Goal: Task Accomplishment & Management: Manage account settings

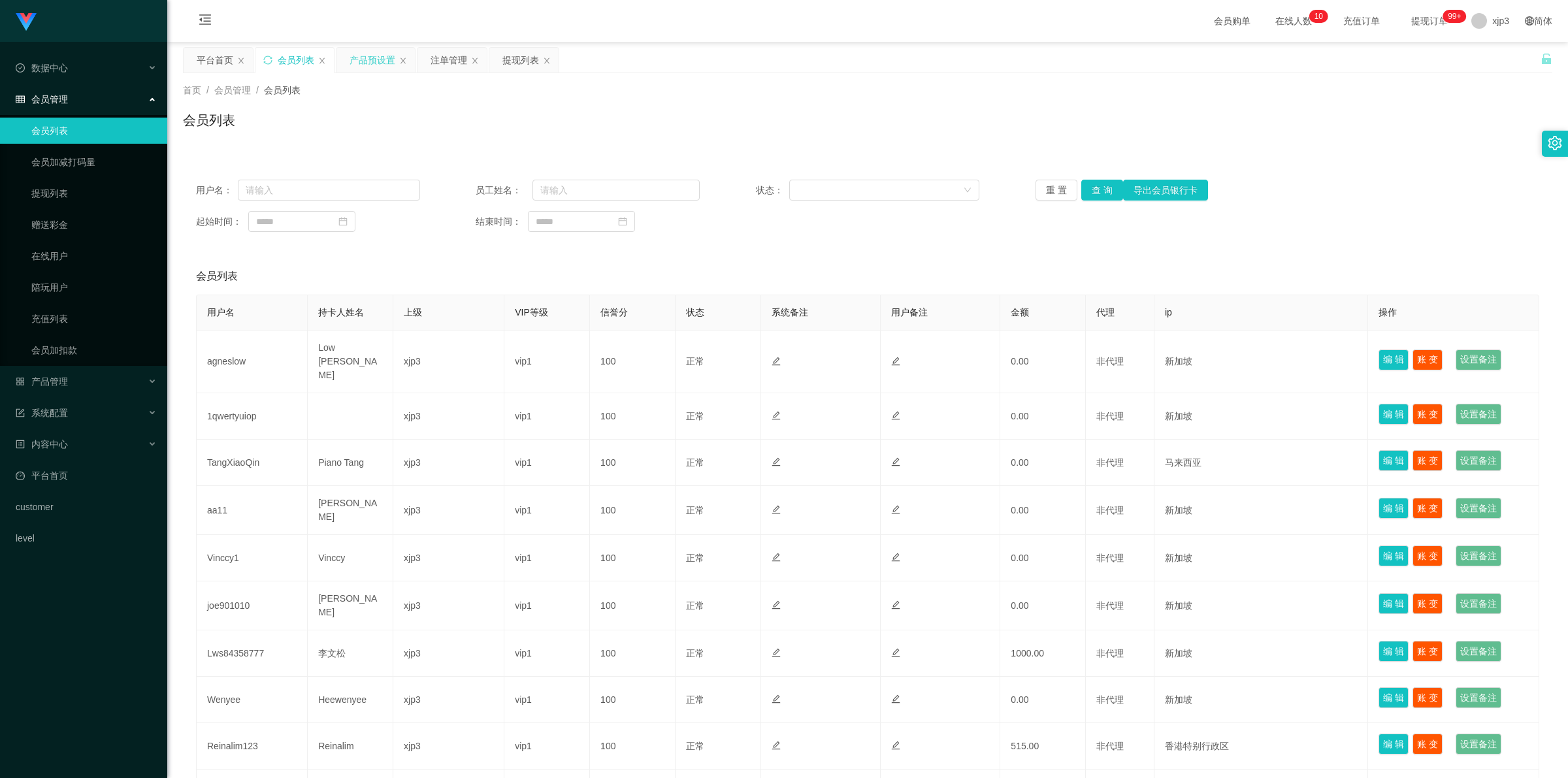
click at [366, 66] on div "产品预设置" at bounding box center [373, 60] width 46 height 25
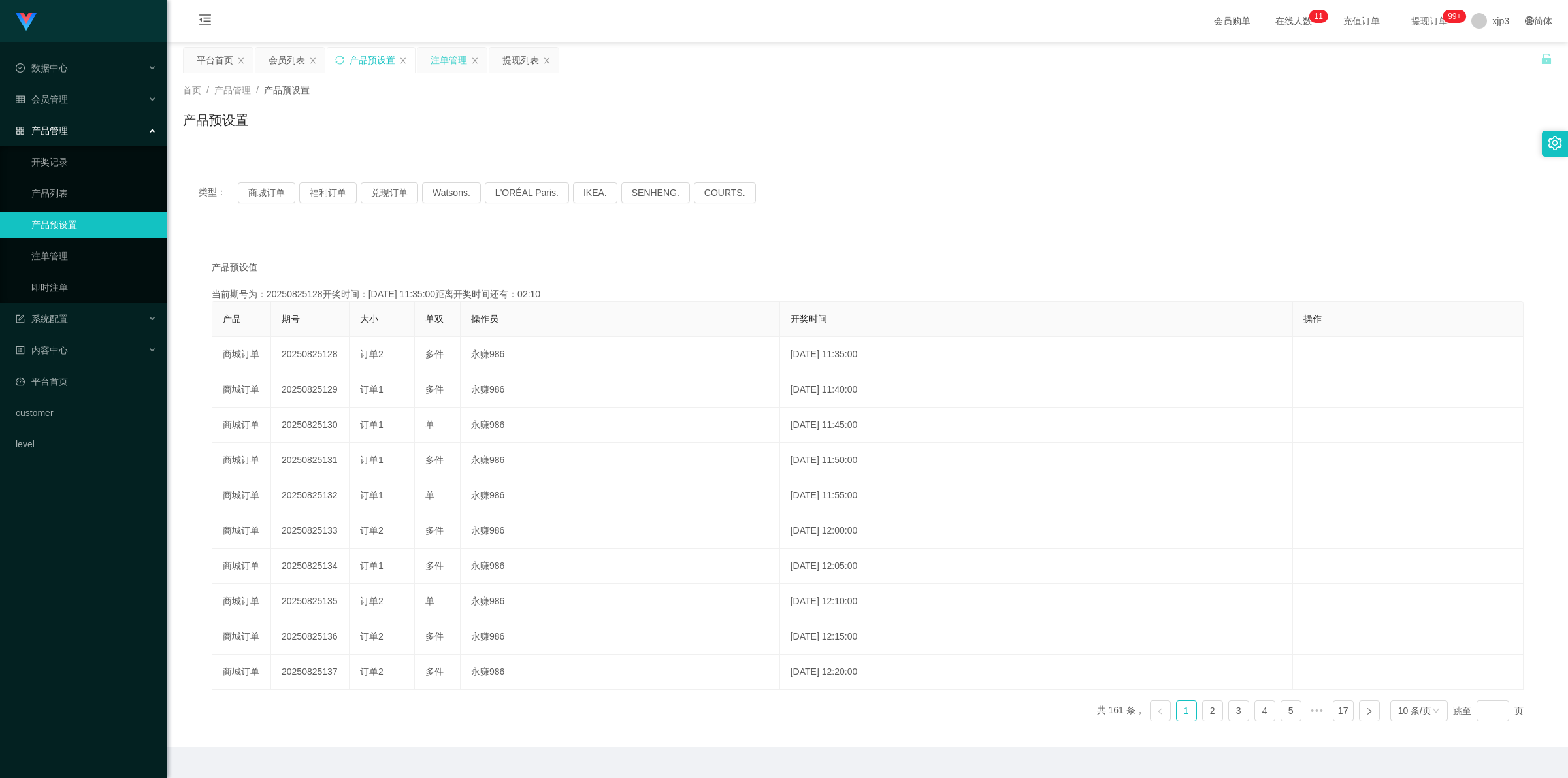
click at [451, 60] on div "注单管理" at bounding box center [448, 60] width 37 height 25
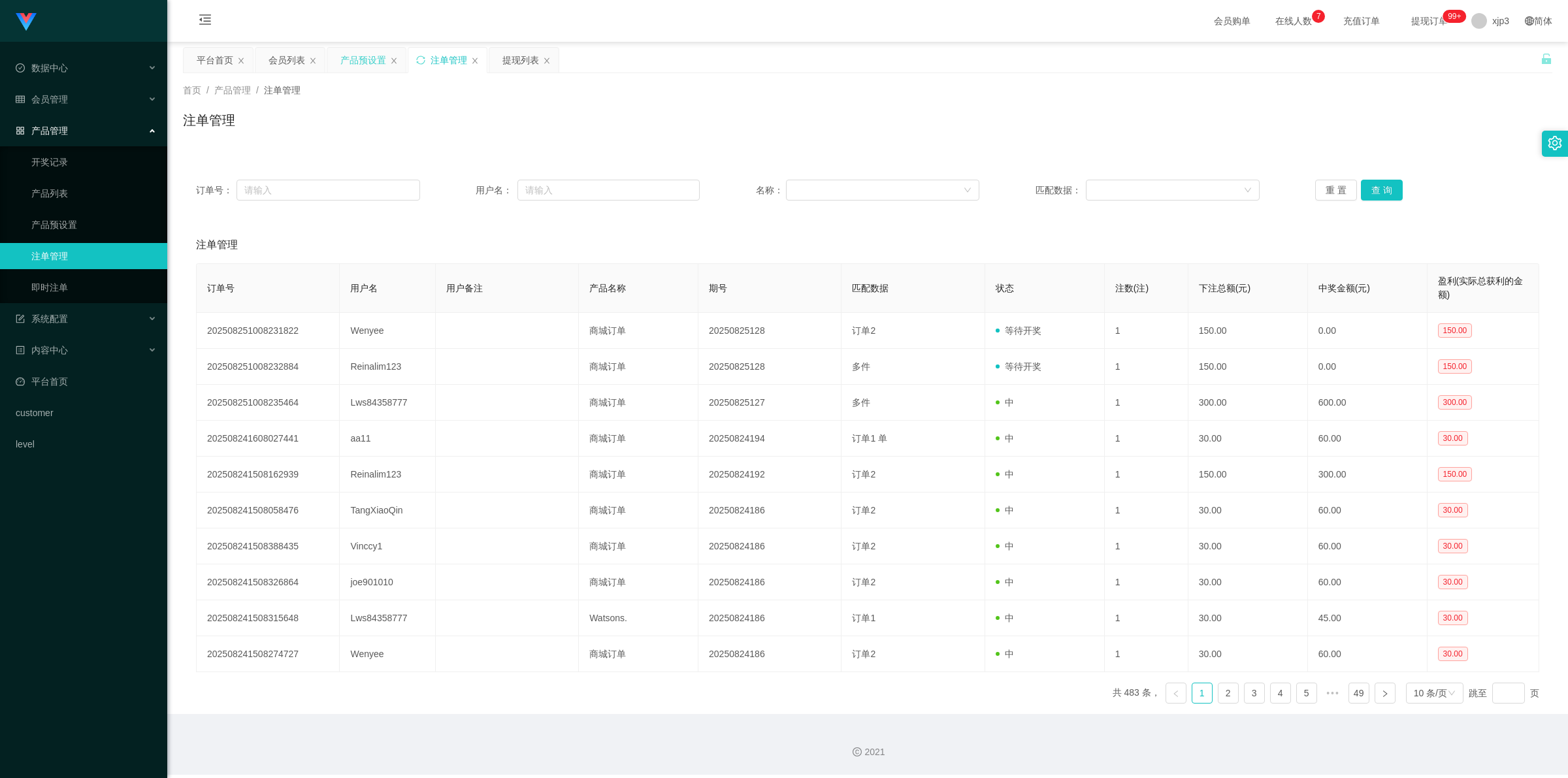
click at [352, 59] on div "产品预设置" at bounding box center [363, 60] width 46 height 25
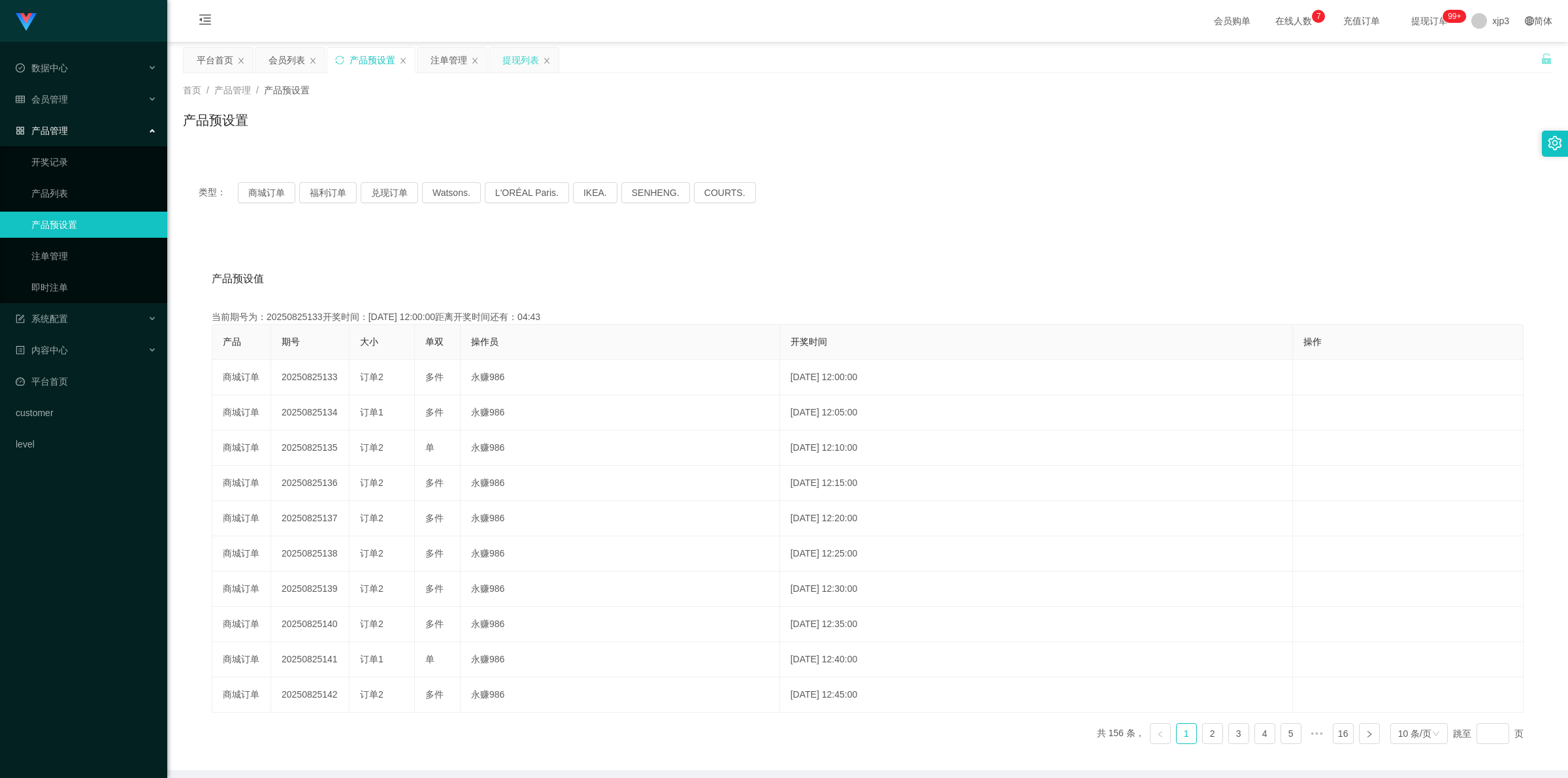
click at [514, 54] on div "提现列表" at bounding box center [520, 60] width 37 height 25
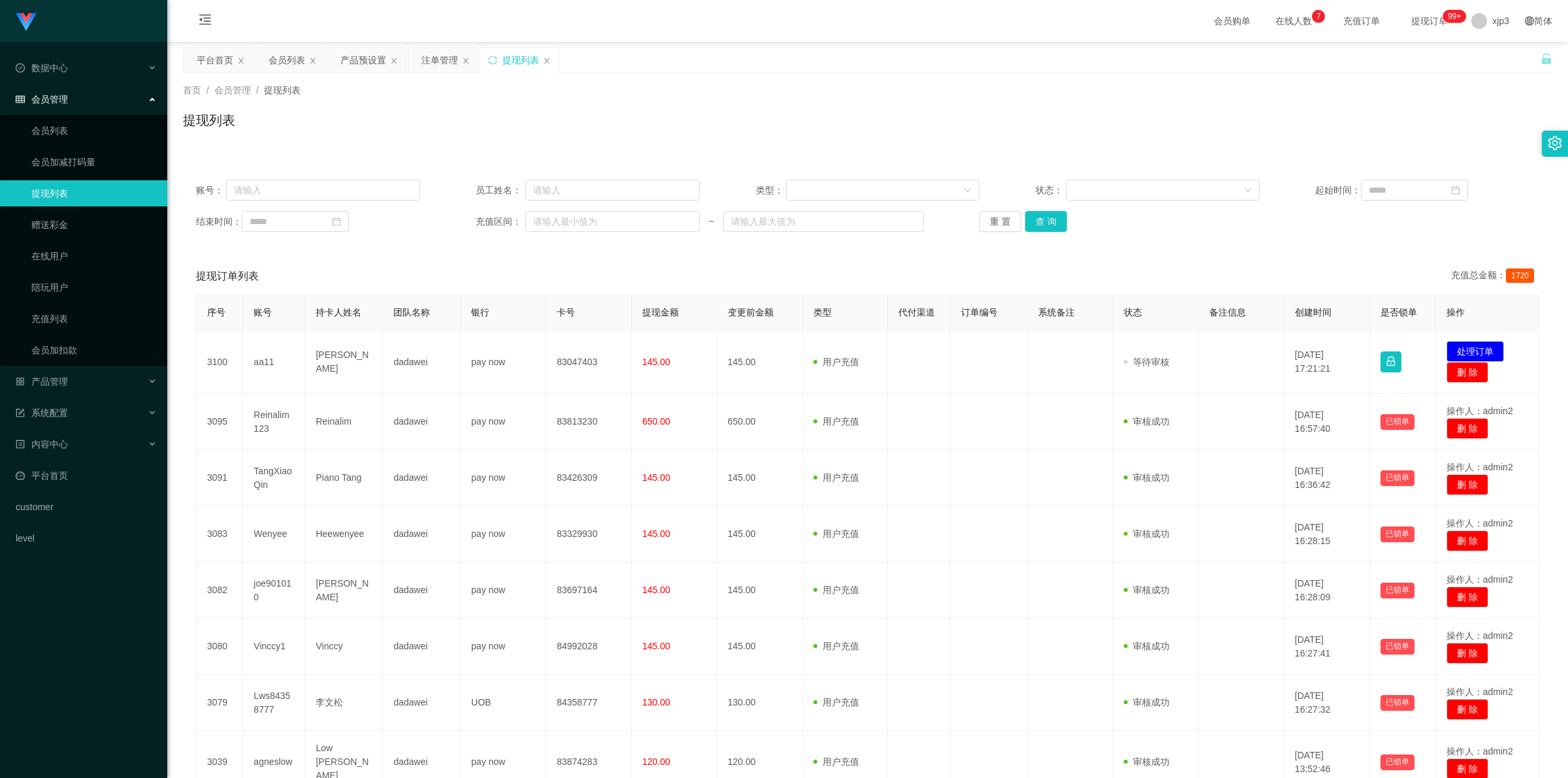
scroll to position [226, 0]
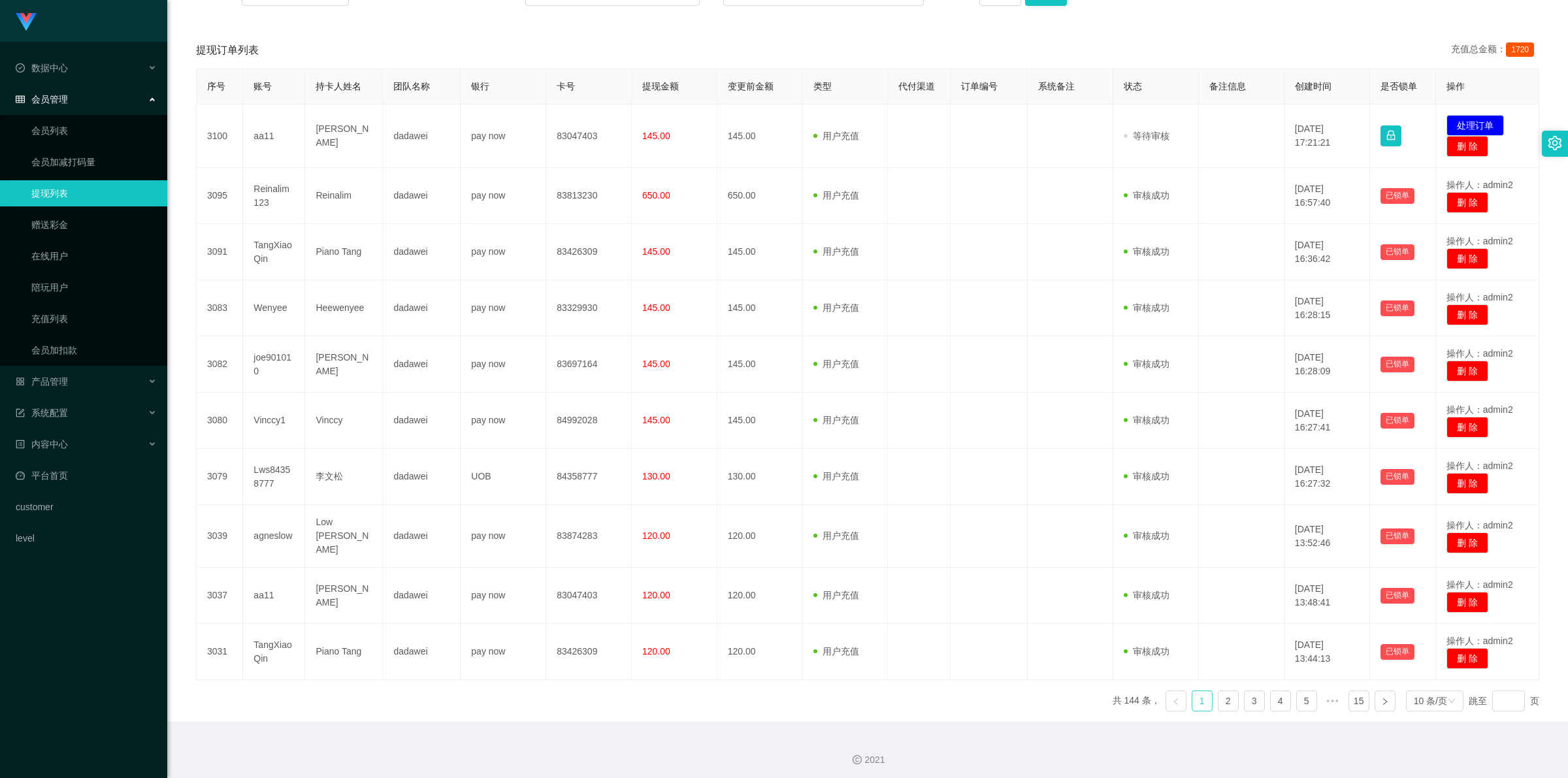
click at [1201, 697] on link "1" at bounding box center [1202, 700] width 20 height 20
click at [1218, 697] on link "2" at bounding box center [1228, 700] width 20 height 20
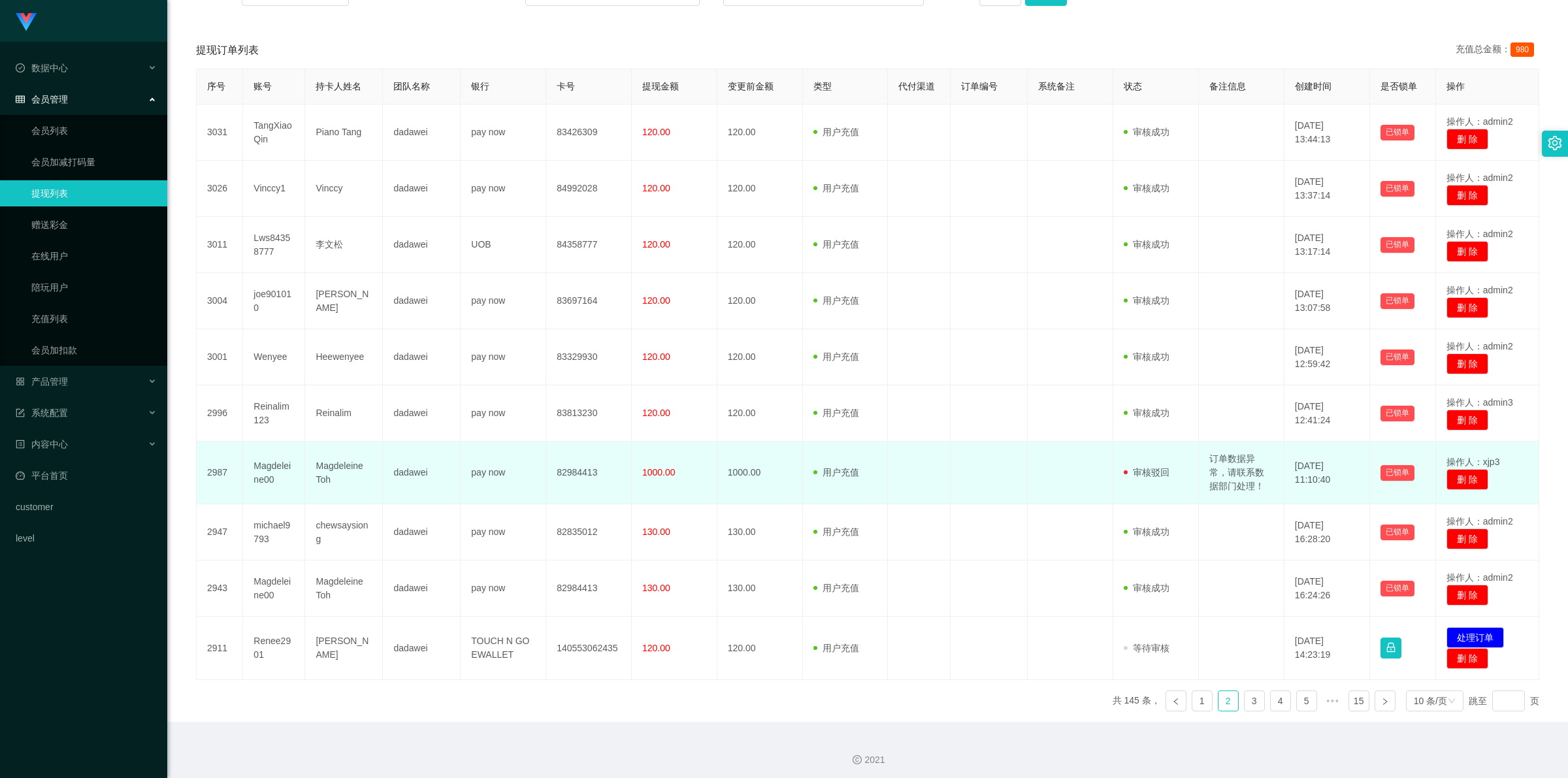
click at [1230, 472] on td "订单数据异常，请联系数据部门处理！" at bounding box center [1242, 473] width 85 height 63
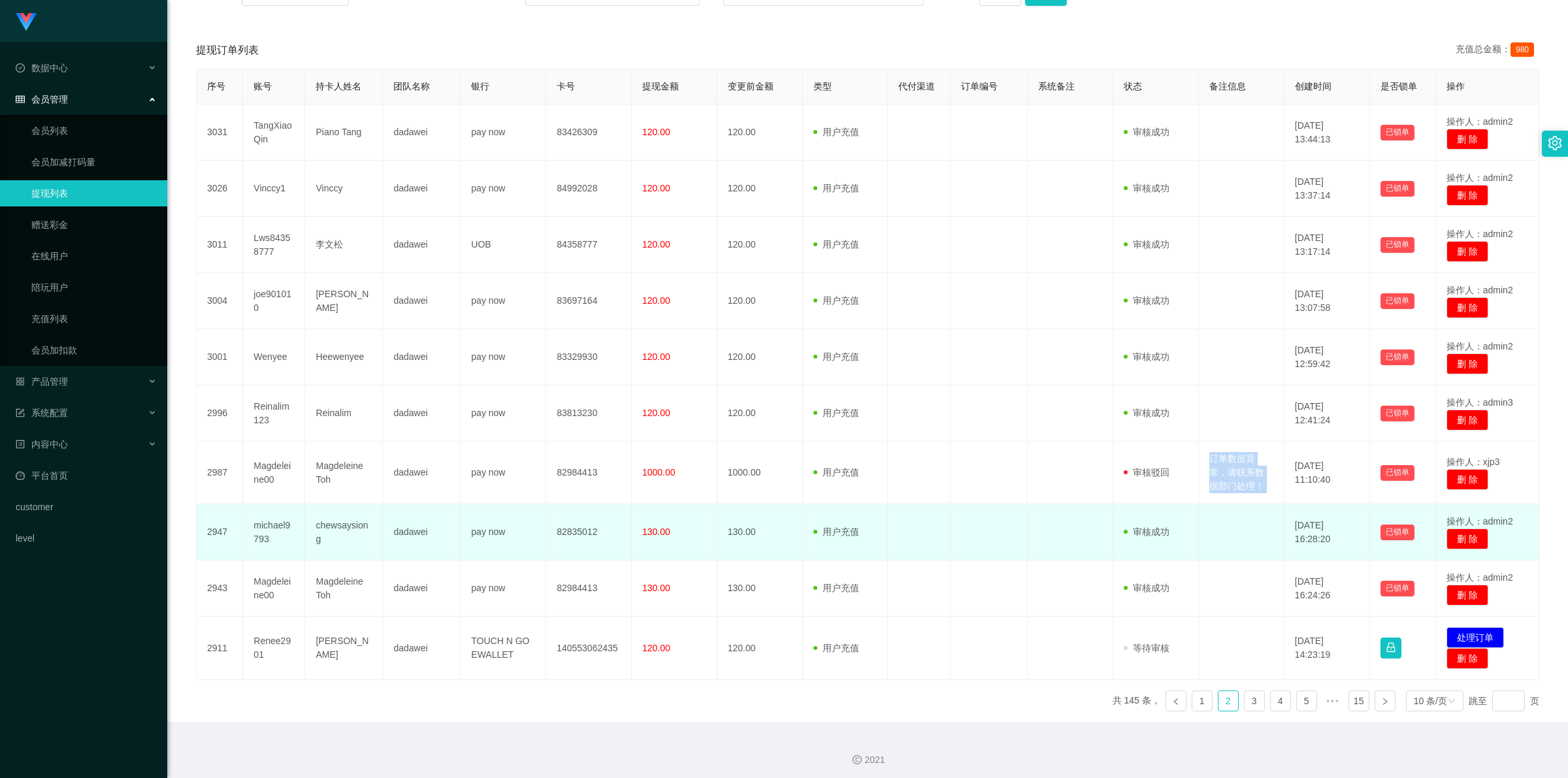
copy td "订单数据异常，请联系数据部门处理！"
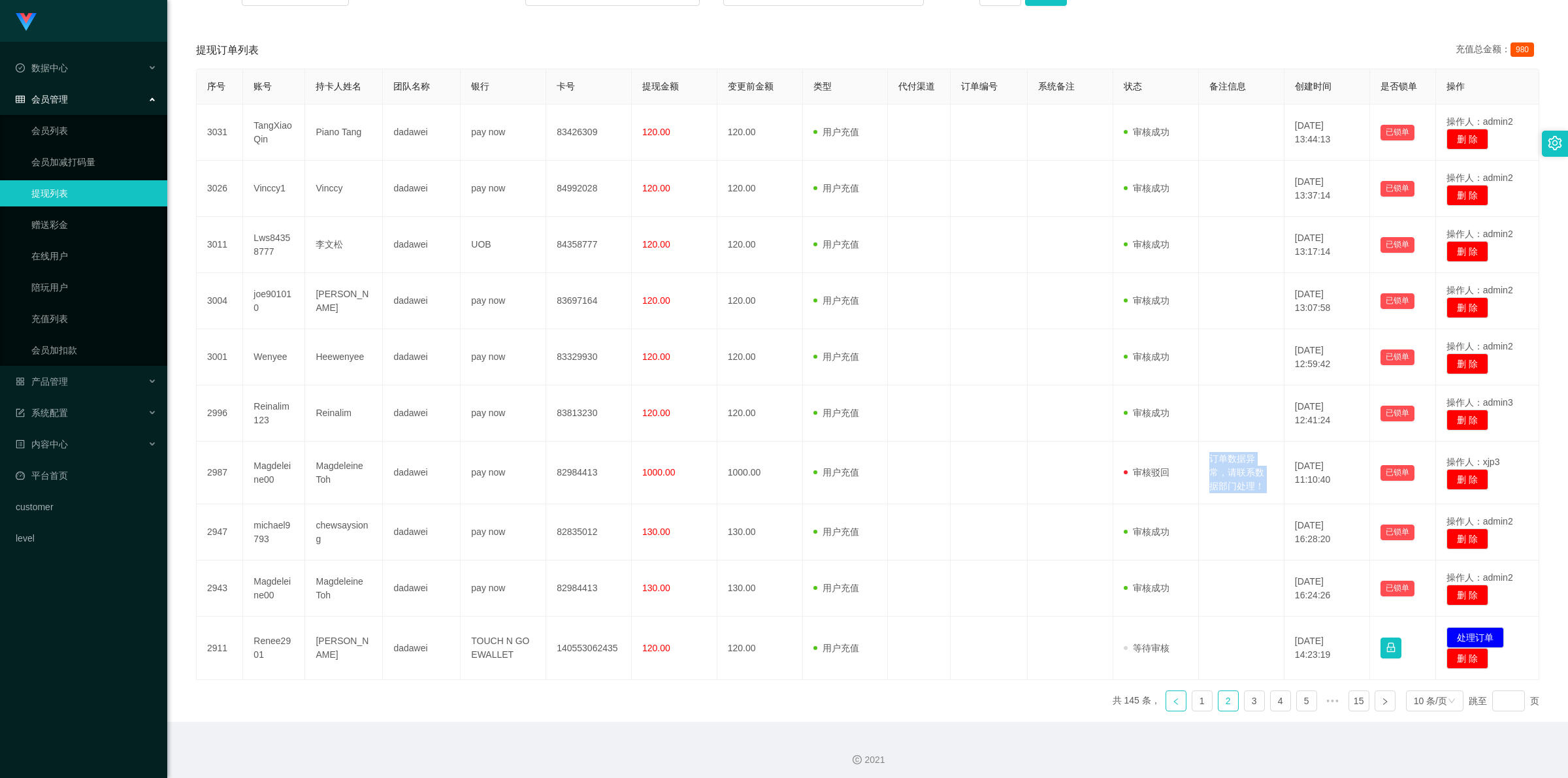
drag, startPoint x: 1168, startPoint y: 703, endPoint x: 1176, endPoint y: 704, distance: 8.1
click at [1172, 703] on icon "图标: left" at bounding box center [1176, 701] width 8 height 8
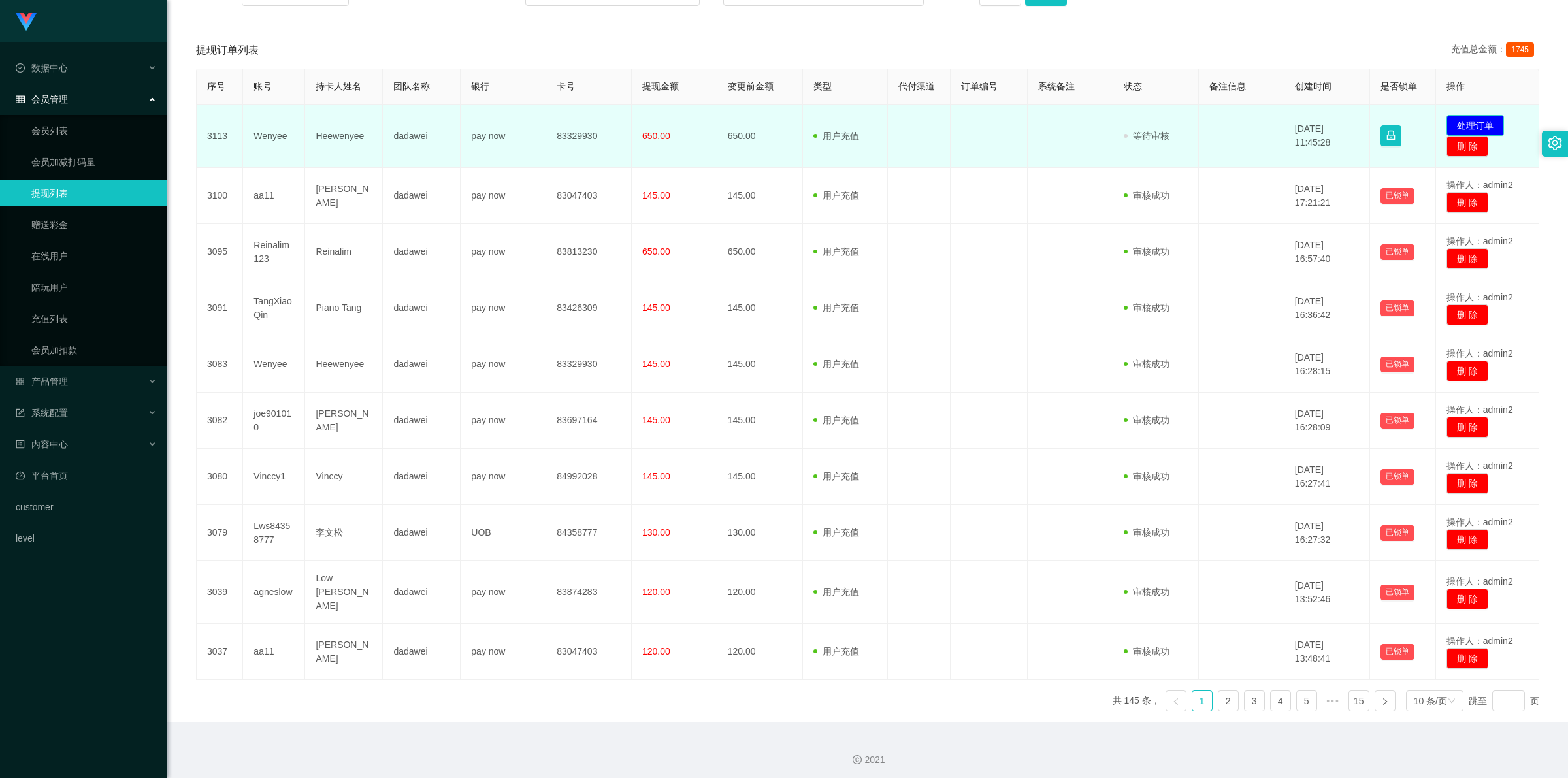
click at [1460, 122] on button "处理订单" at bounding box center [1475, 125] width 58 height 21
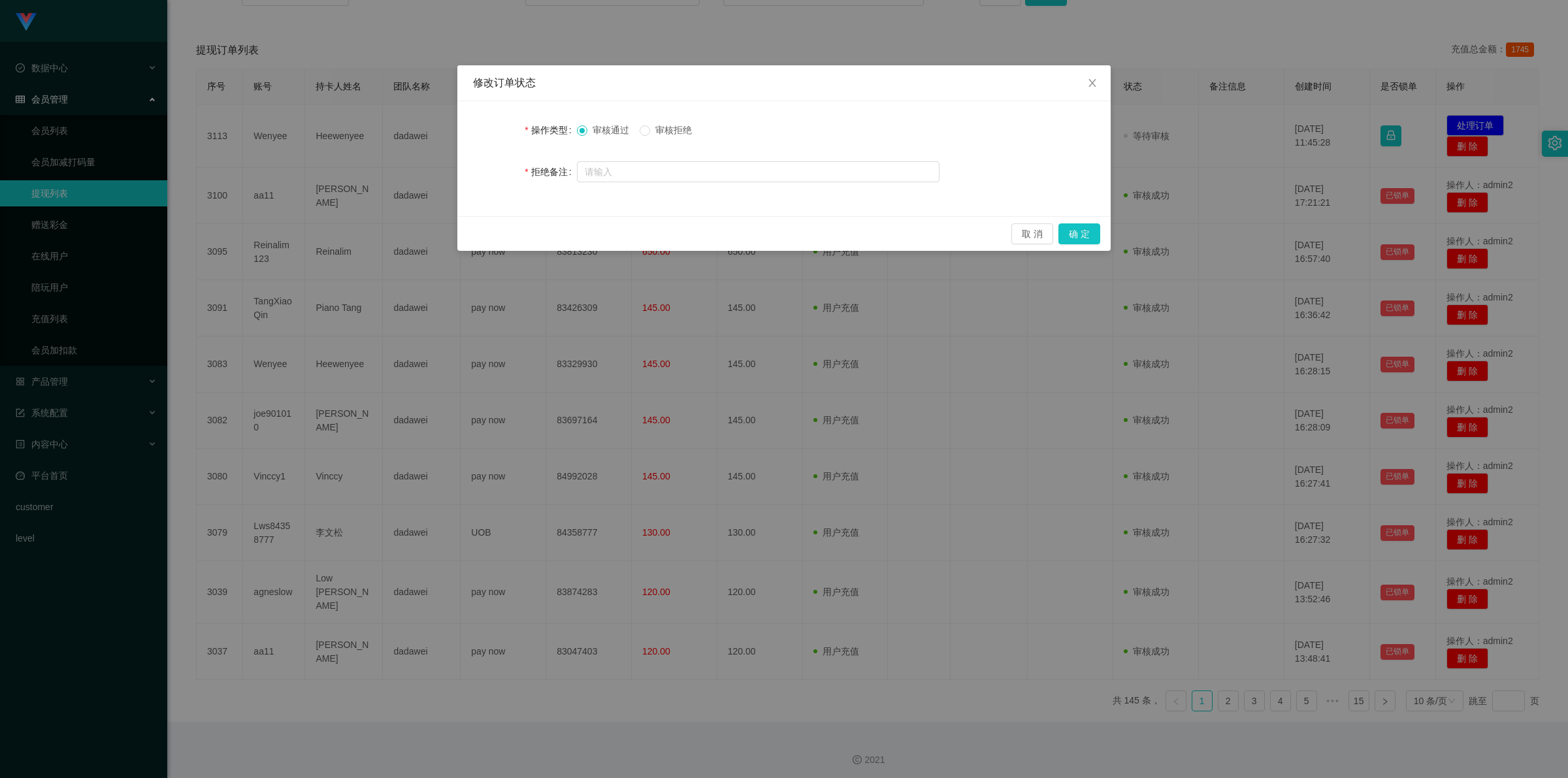
click at [664, 132] on span "审核拒绝" at bounding box center [674, 130] width 47 height 10
click at [661, 172] on input "text" at bounding box center [758, 172] width 363 height 21
paste input "订单数据异常，请联系数据部门处理！"
drag, startPoint x: 637, startPoint y: 172, endPoint x: 638, endPoint y: 177, distance: 5.1
click at [637, 172] on input "订单数据异常，请联系数据部门处理！" at bounding box center [758, 172] width 363 height 21
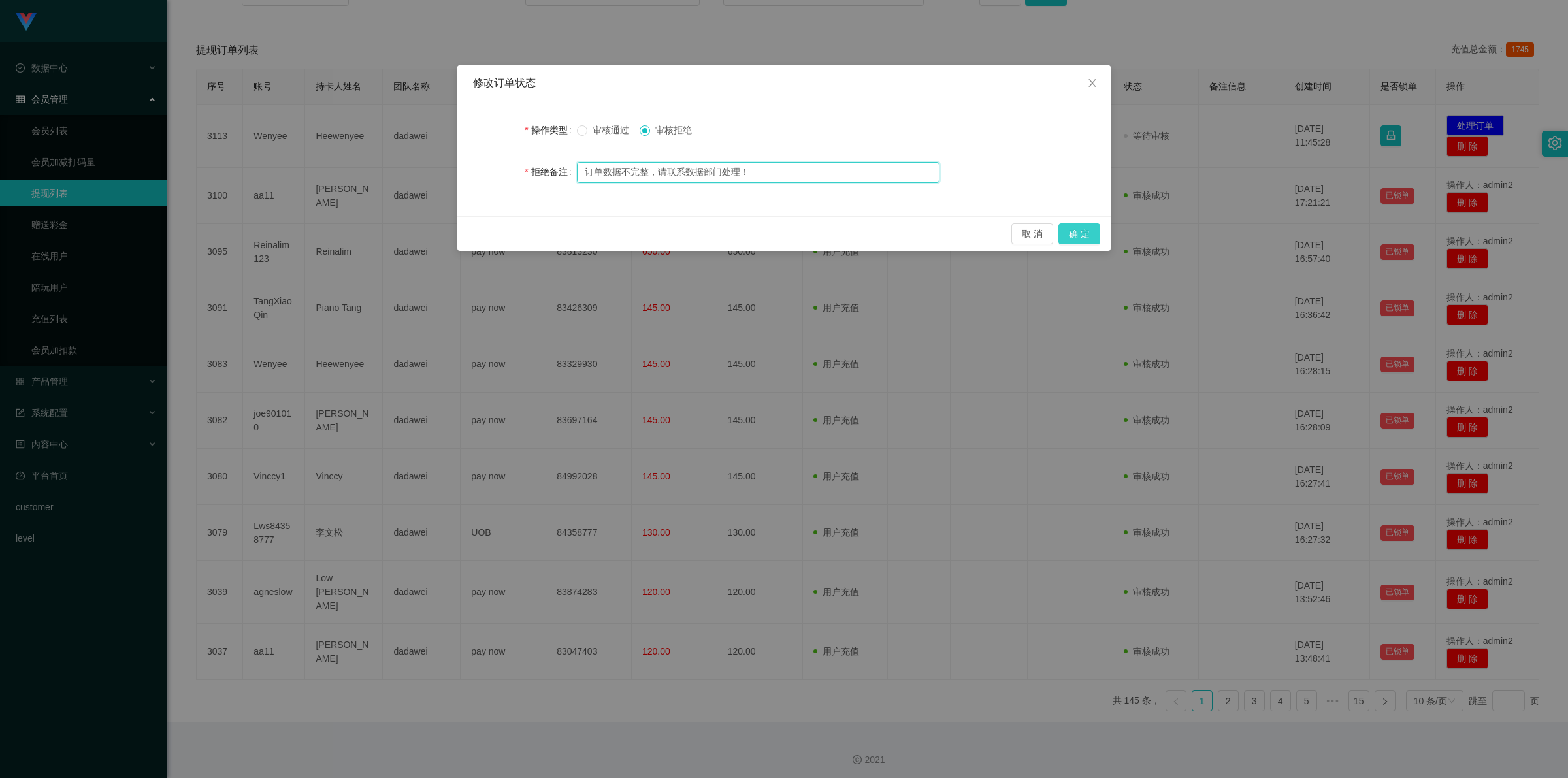
type input "订单数据不完整，请联系数据部门处理！"
click at [1075, 230] on button "确 定" at bounding box center [1080, 234] width 42 height 21
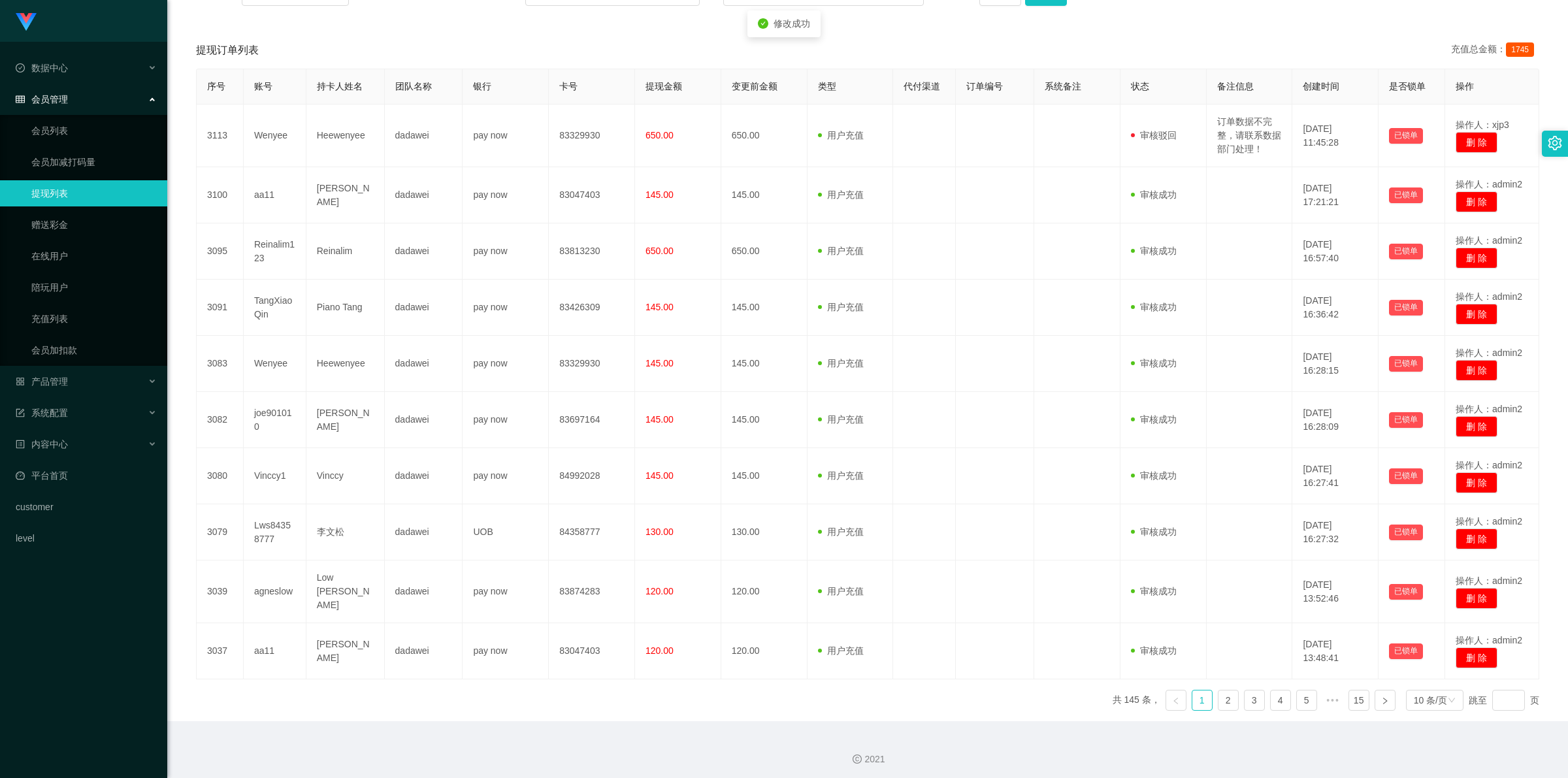
scroll to position [226, 0]
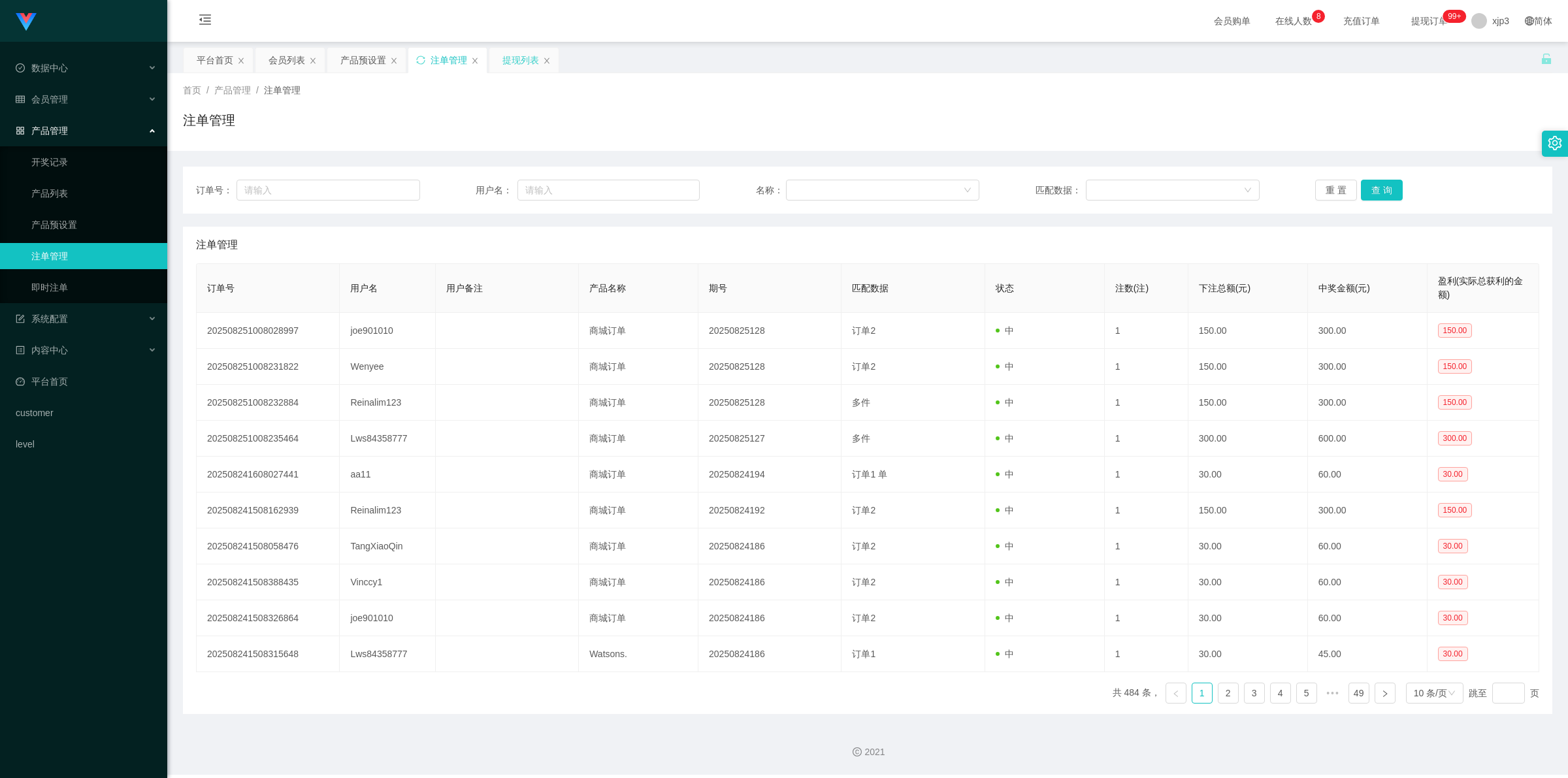
click at [510, 56] on div "提现列表" at bounding box center [520, 60] width 37 height 25
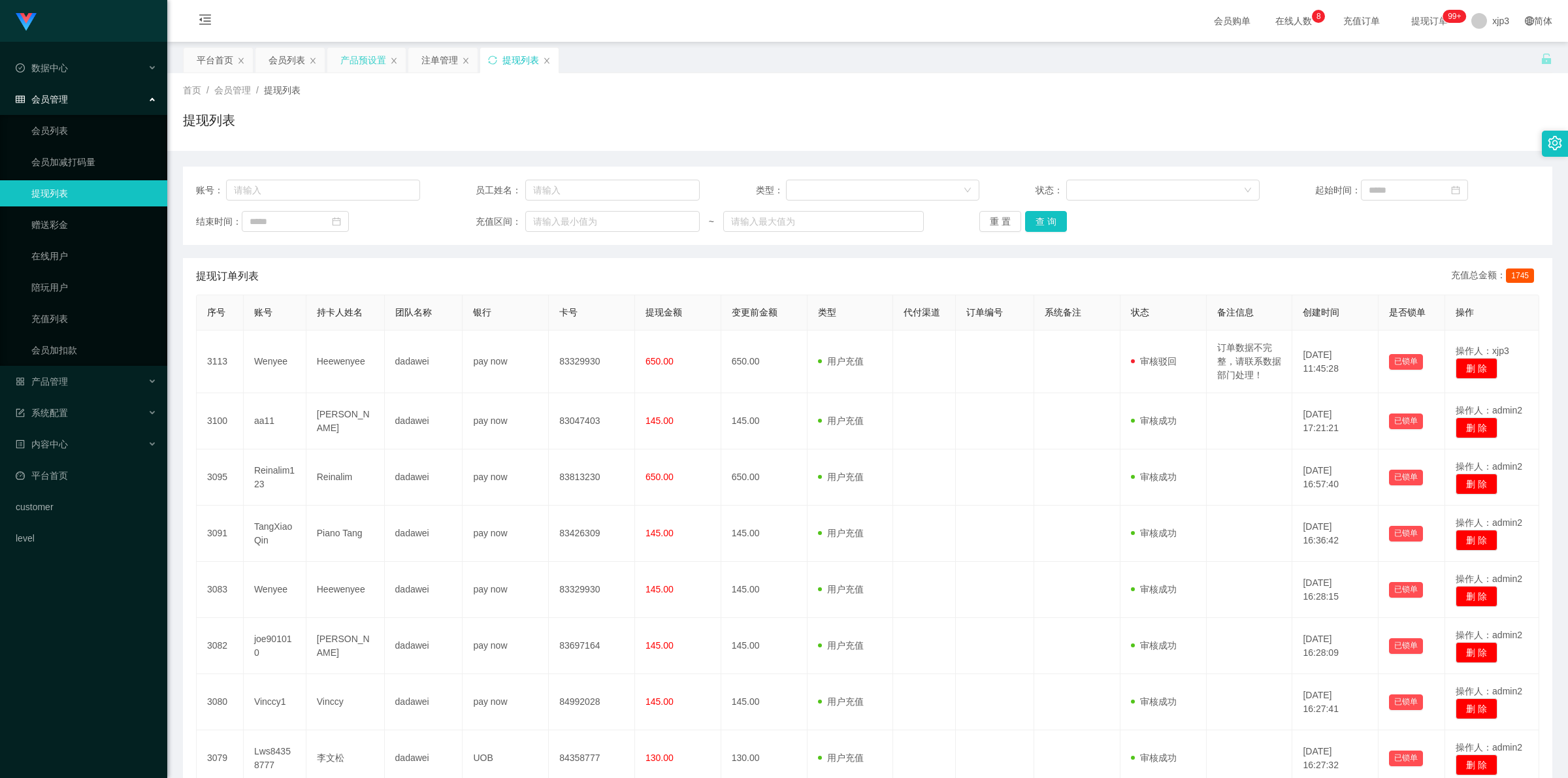
click at [355, 54] on div "产品预设置" at bounding box center [363, 60] width 46 height 25
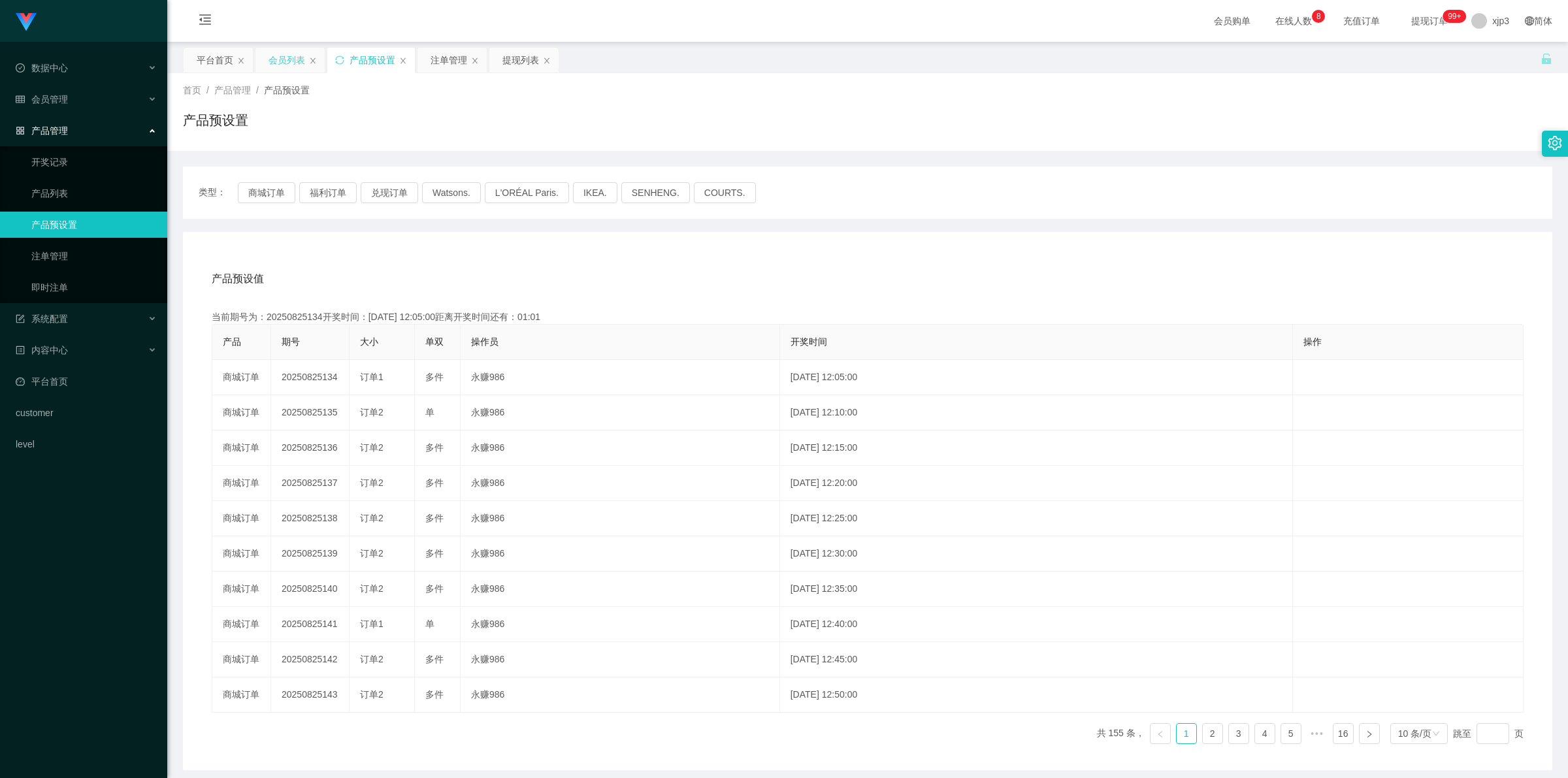
click at [289, 56] on div "会员列表" at bounding box center [286, 60] width 37 height 25
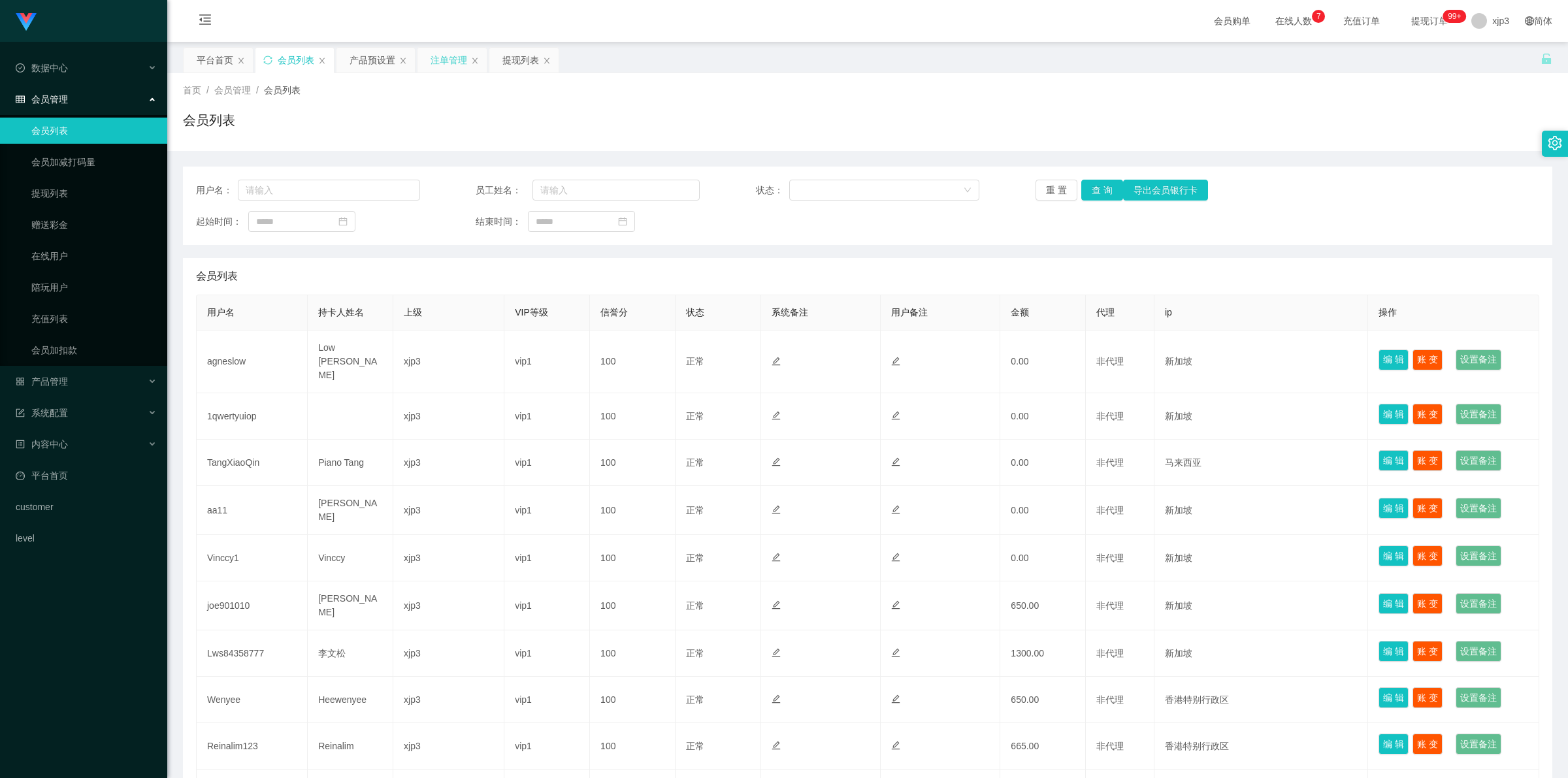
click at [451, 60] on div "注单管理" at bounding box center [448, 60] width 37 height 25
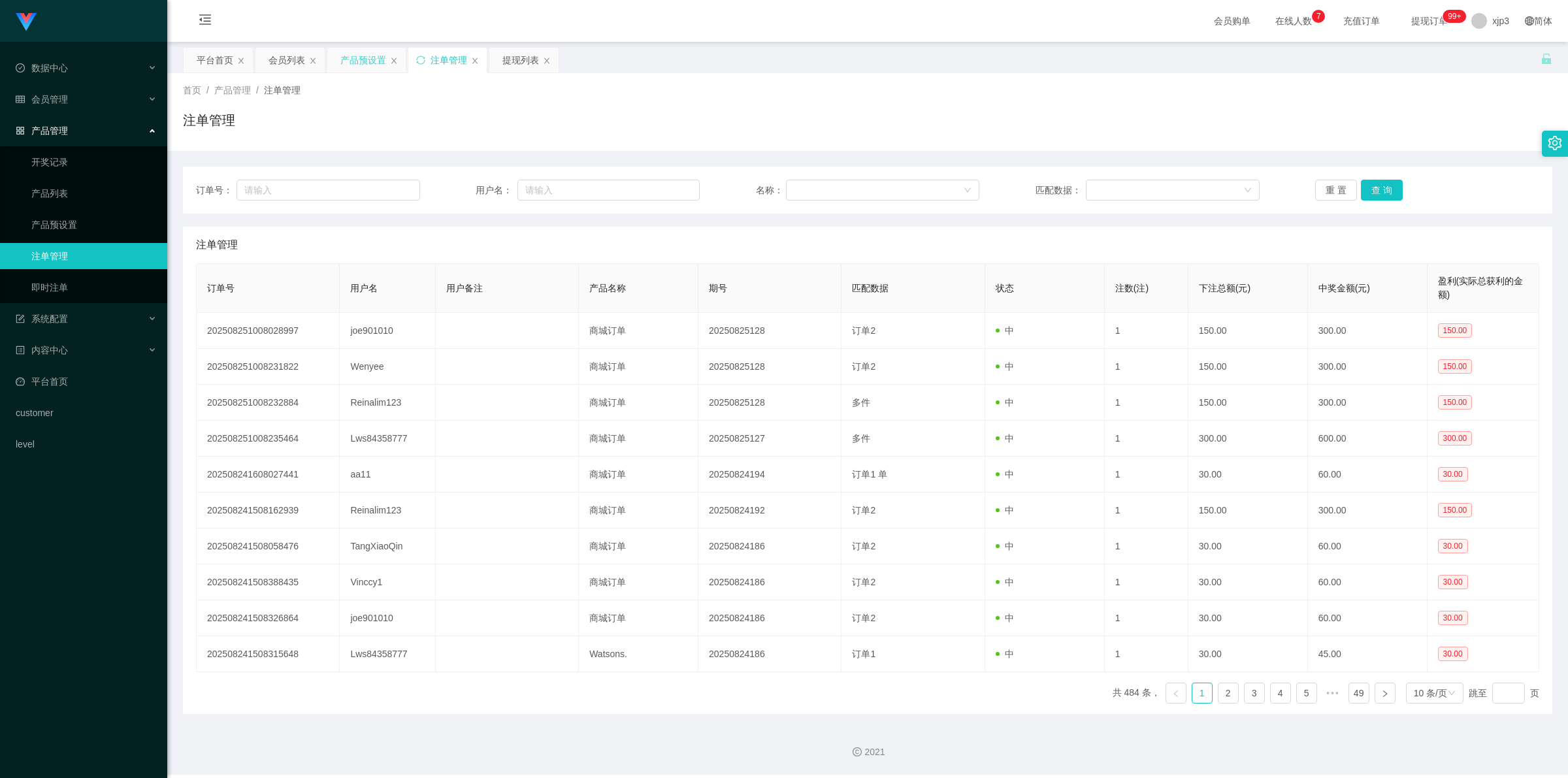
click at [360, 56] on div "产品预设置" at bounding box center [363, 60] width 46 height 25
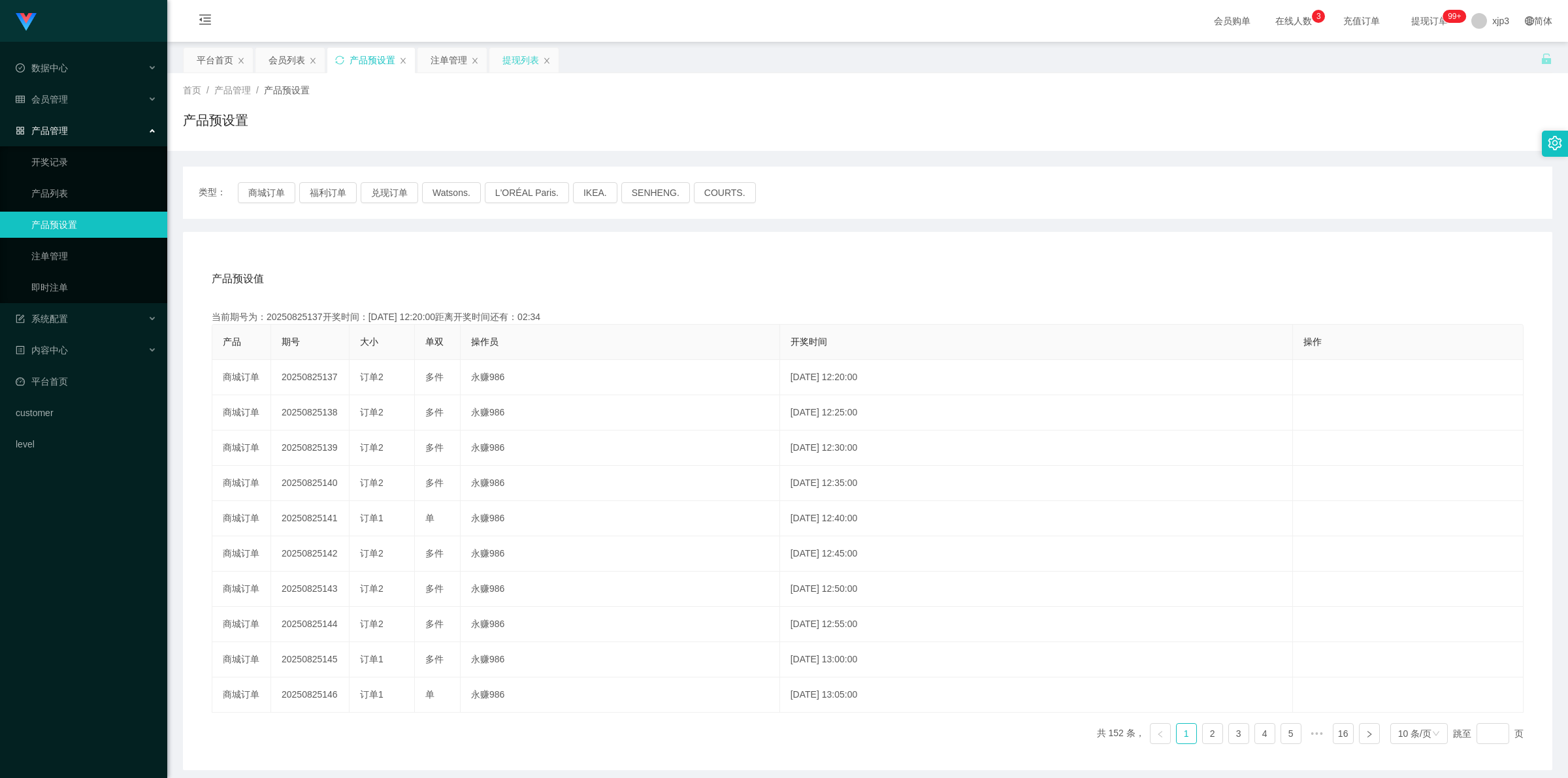
click at [523, 65] on div "提现列表" at bounding box center [520, 60] width 37 height 25
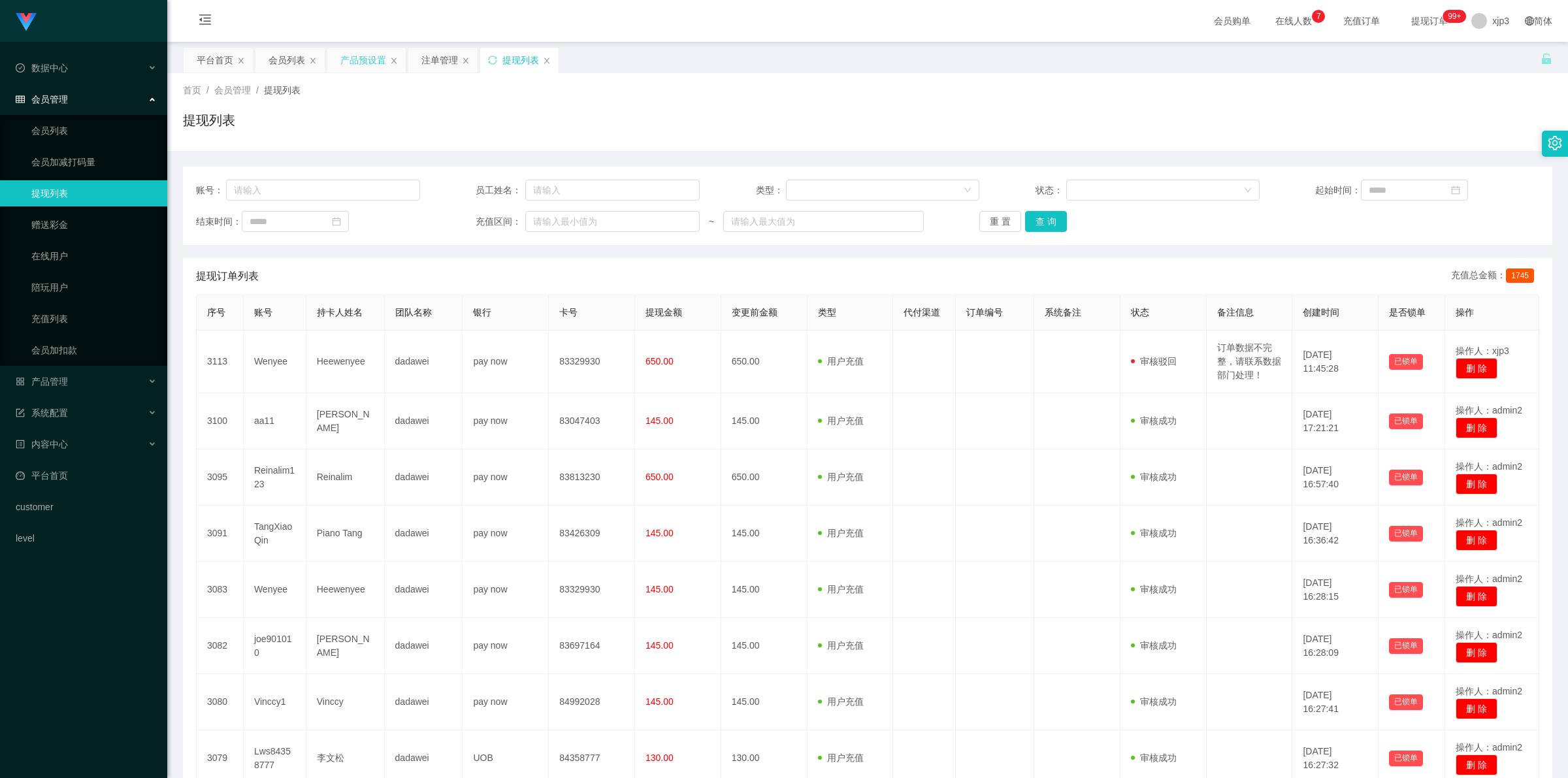
click at [351, 66] on div "产品预设置" at bounding box center [363, 60] width 46 height 25
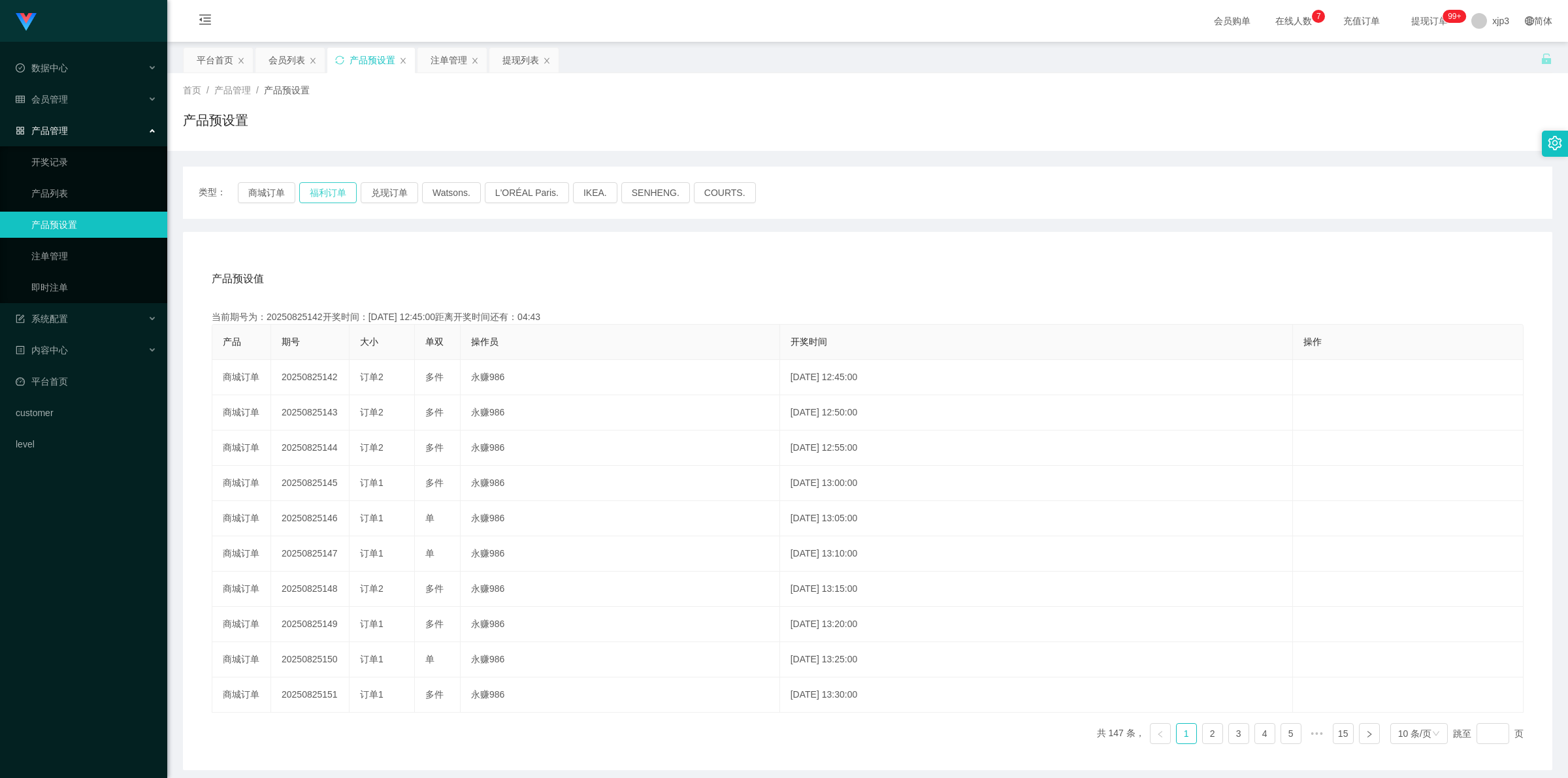
click at [320, 190] on button "福利订单" at bounding box center [328, 192] width 58 height 21
click at [448, 60] on div "注单管理" at bounding box center [448, 60] width 37 height 25
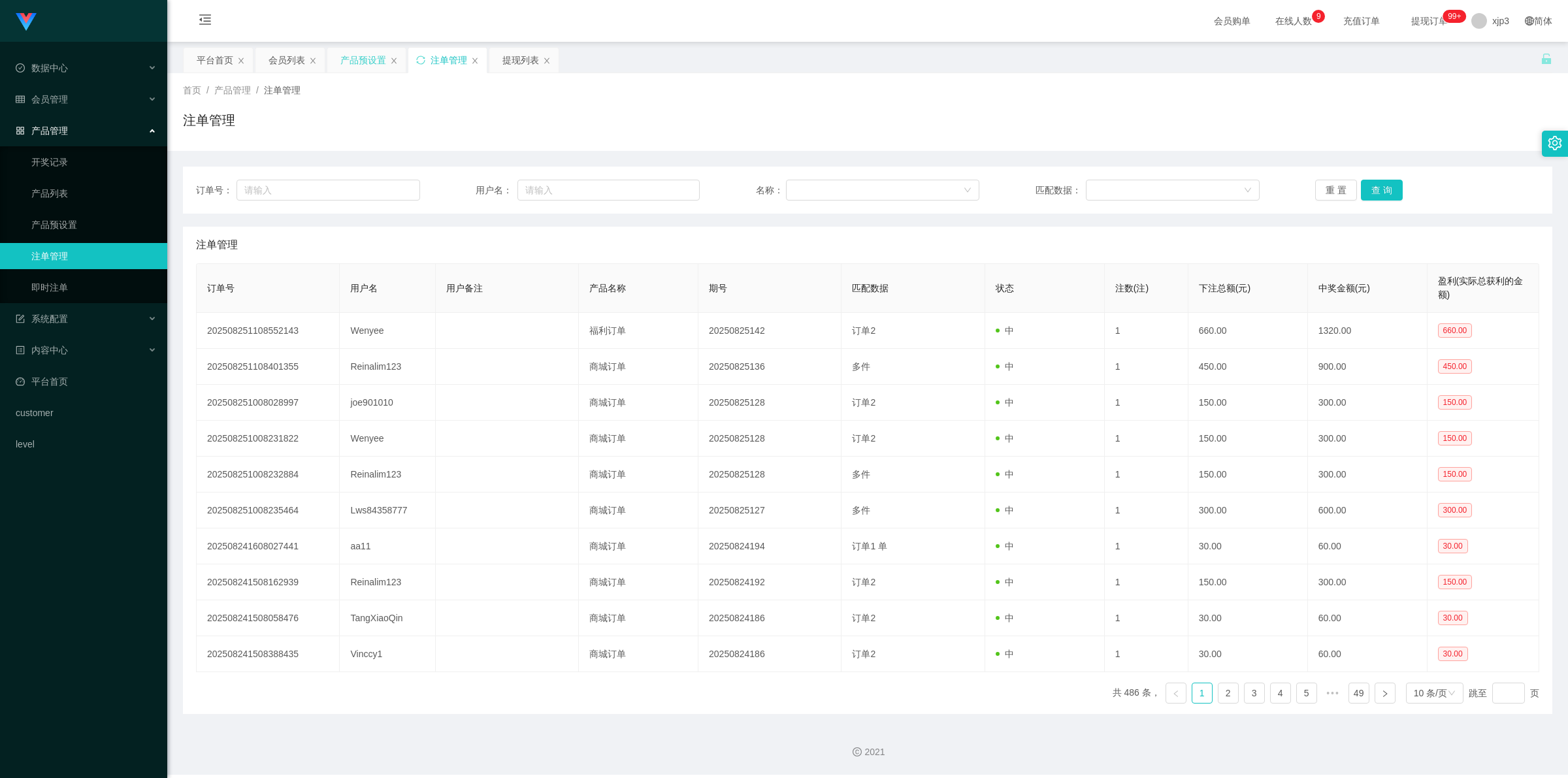
click at [348, 47] on div "产品预设置" at bounding box center [363, 60] width 46 height 25
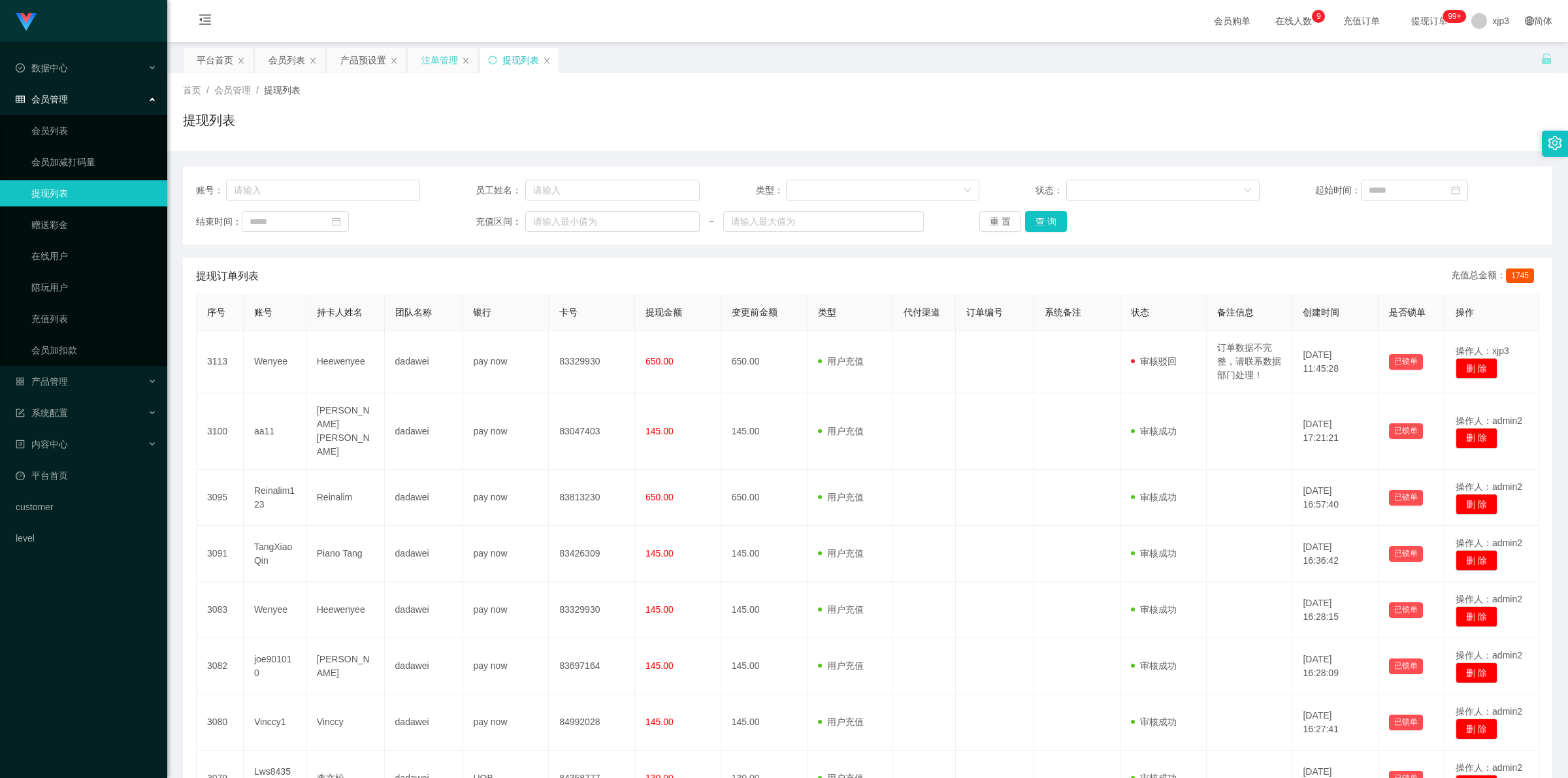
click at [428, 62] on div "注单管理" at bounding box center [440, 60] width 37 height 25
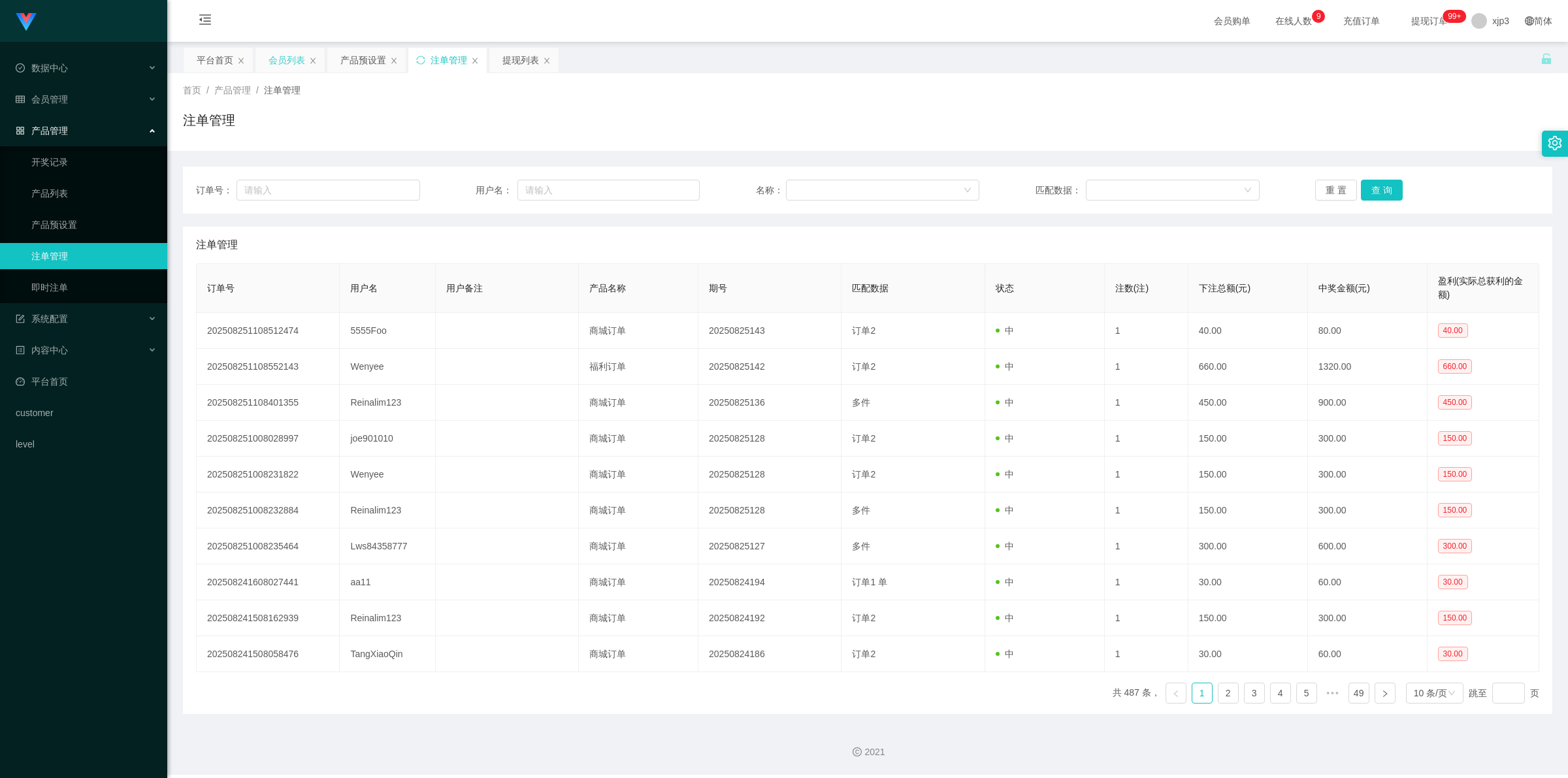
click at [272, 59] on div "会员列表" at bounding box center [286, 60] width 37 height 25
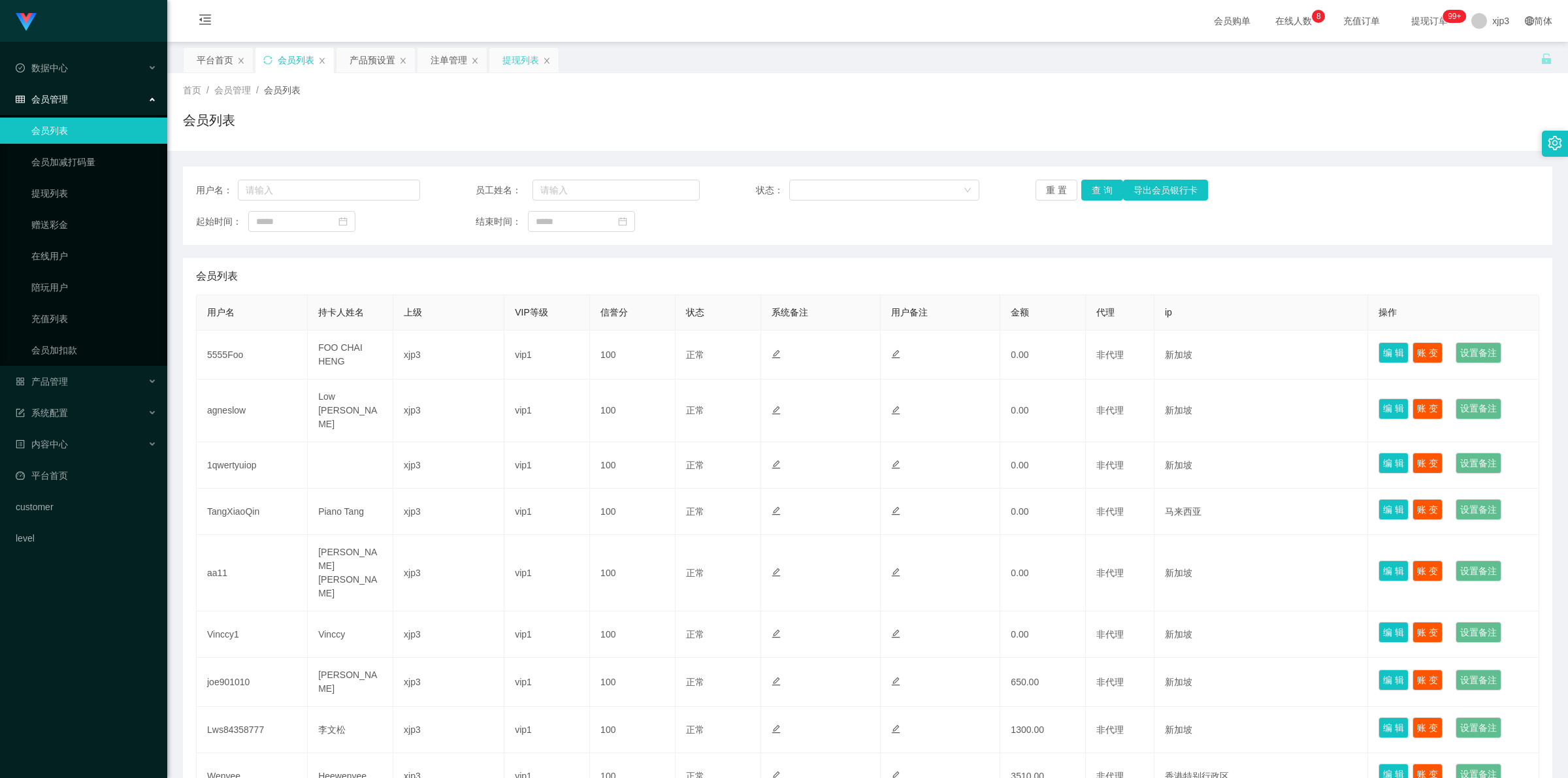
click at [503, 62] on div "提现列表" at bounding box center [520, 60] width 37 height 25
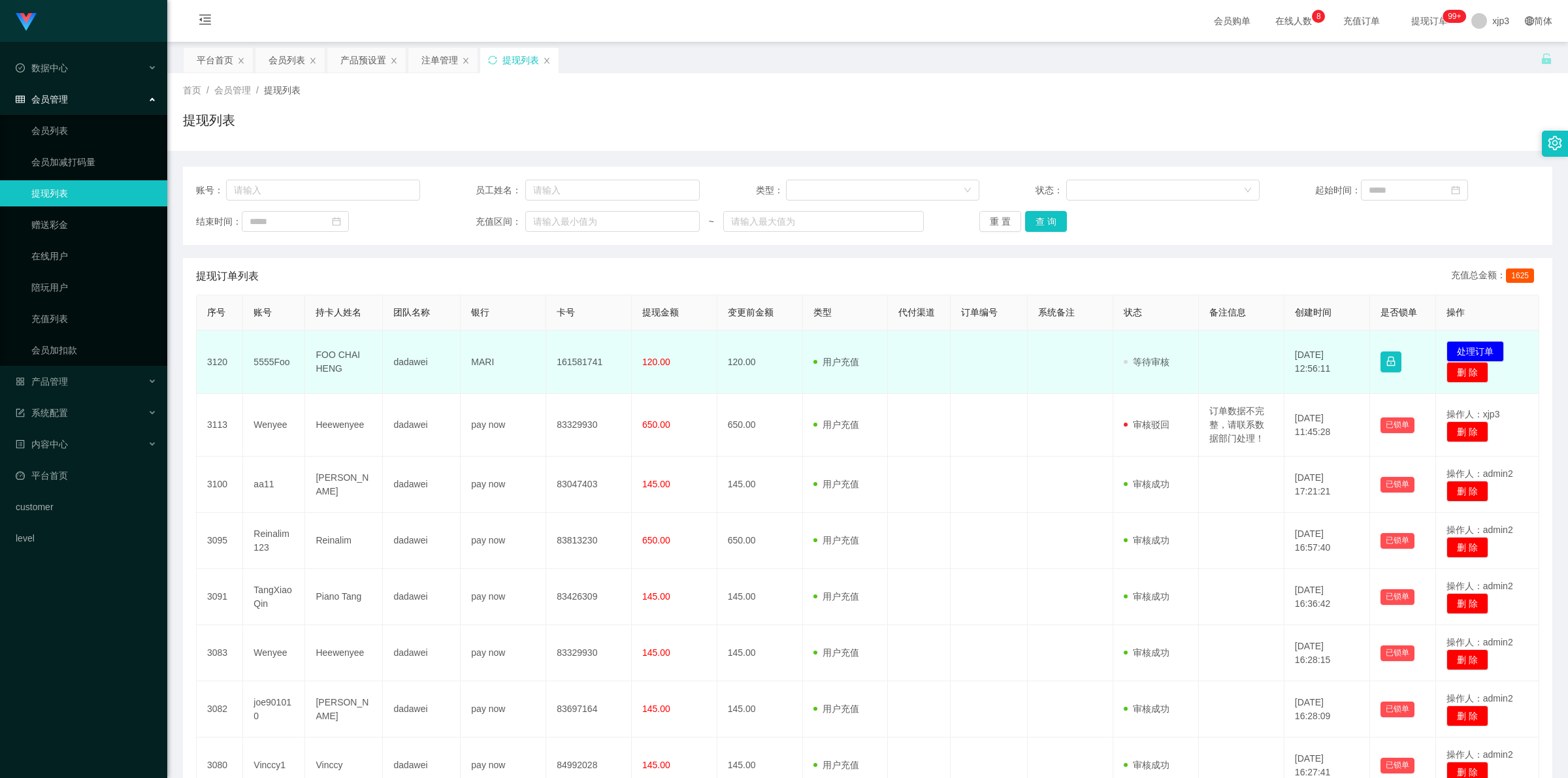
click at [476, 356] on td "MARI" at bounding box center [503, 362] width 85 height 63
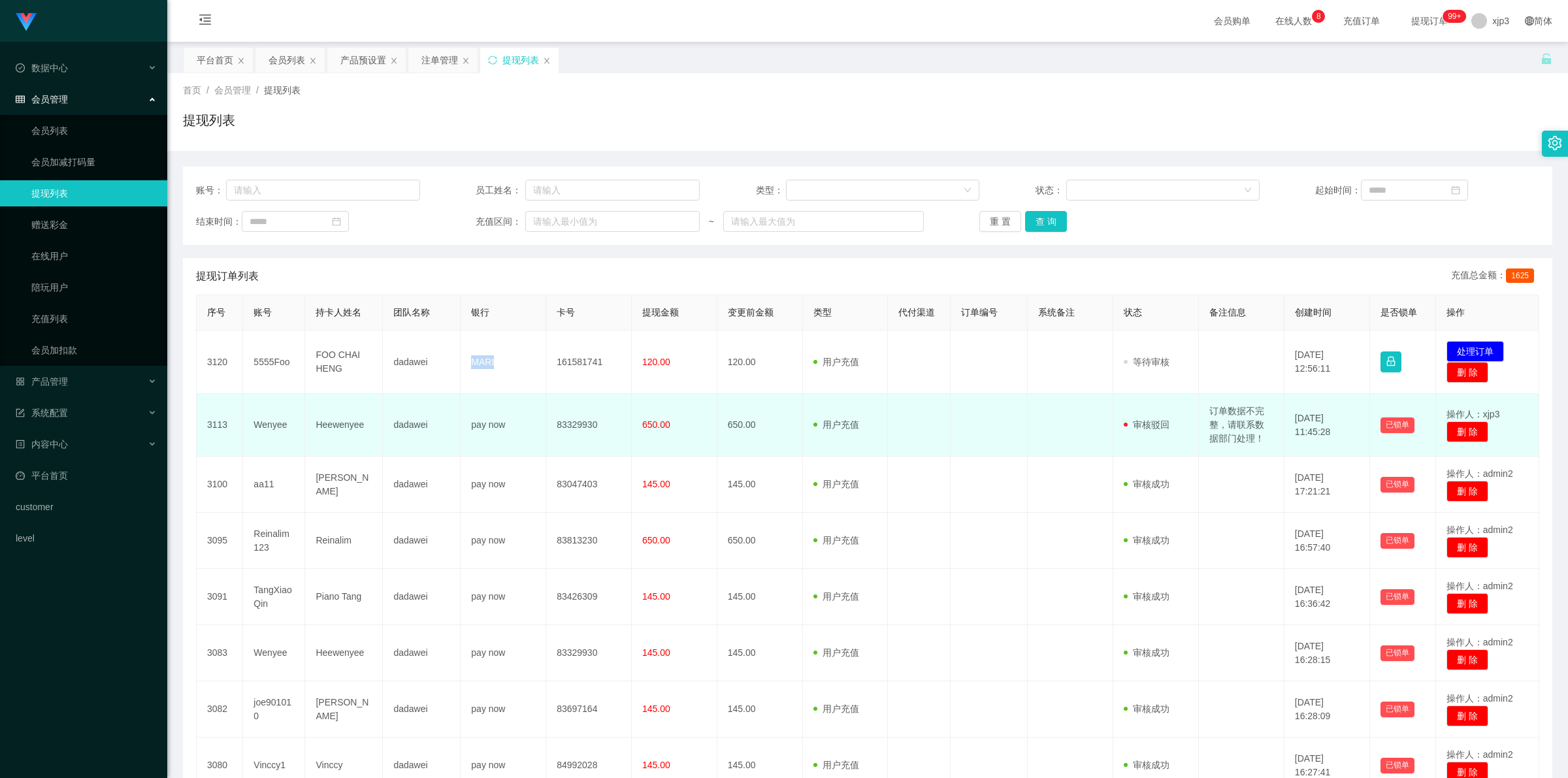
copy td "MARI"
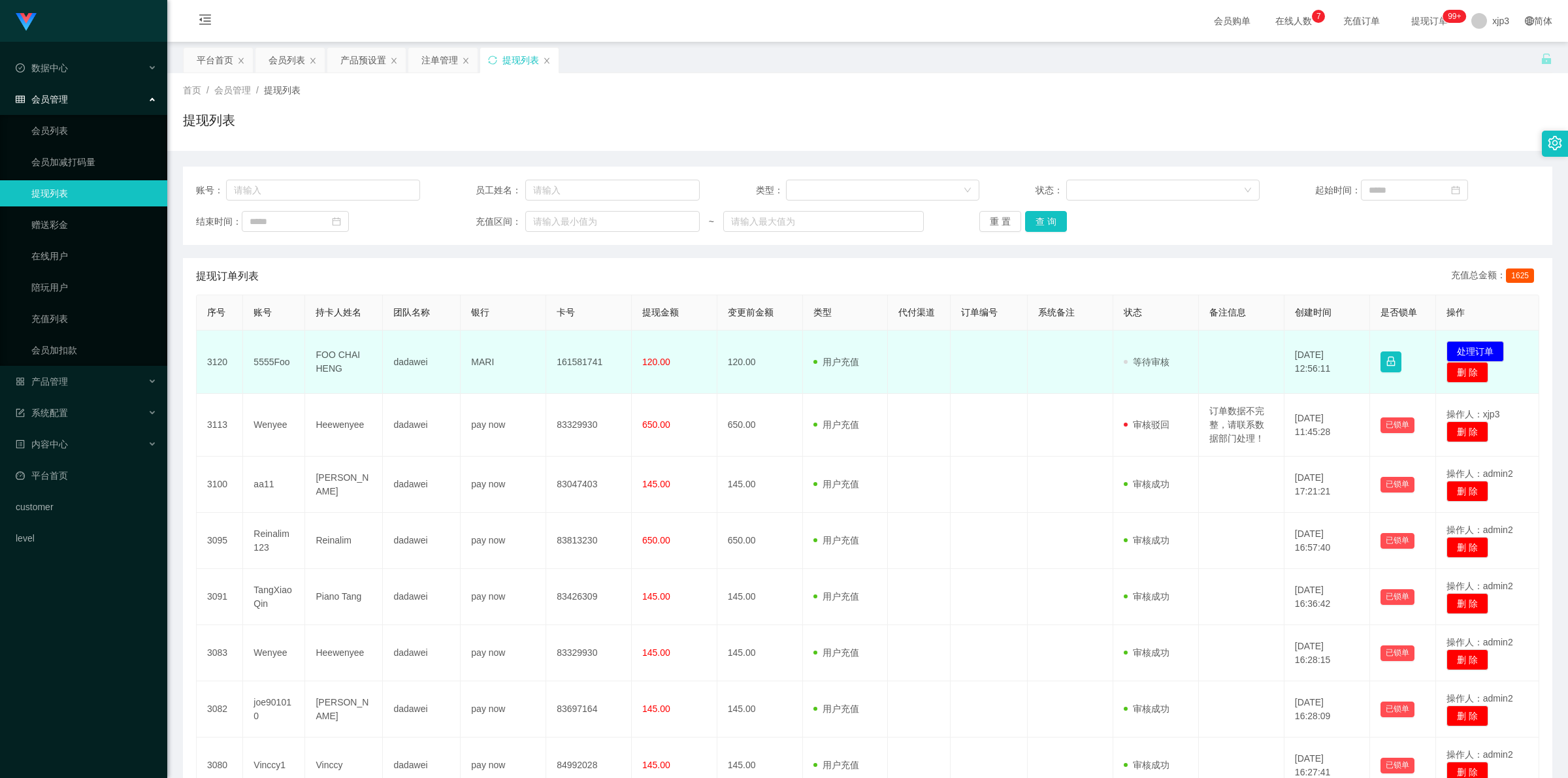
click at [273, 359] on td "5555Foo" at bounding box center [273, 362] width 62 height 63
copy td "5555Foo"
click at [322, 358] on td "FOO CHAI HENG" at bounding box center [344, 362] width 78 height 63
drag, startPoint x: 239, startPoint y: 356, endPoint x: 396, endPoint y: 364, distance: 157.2
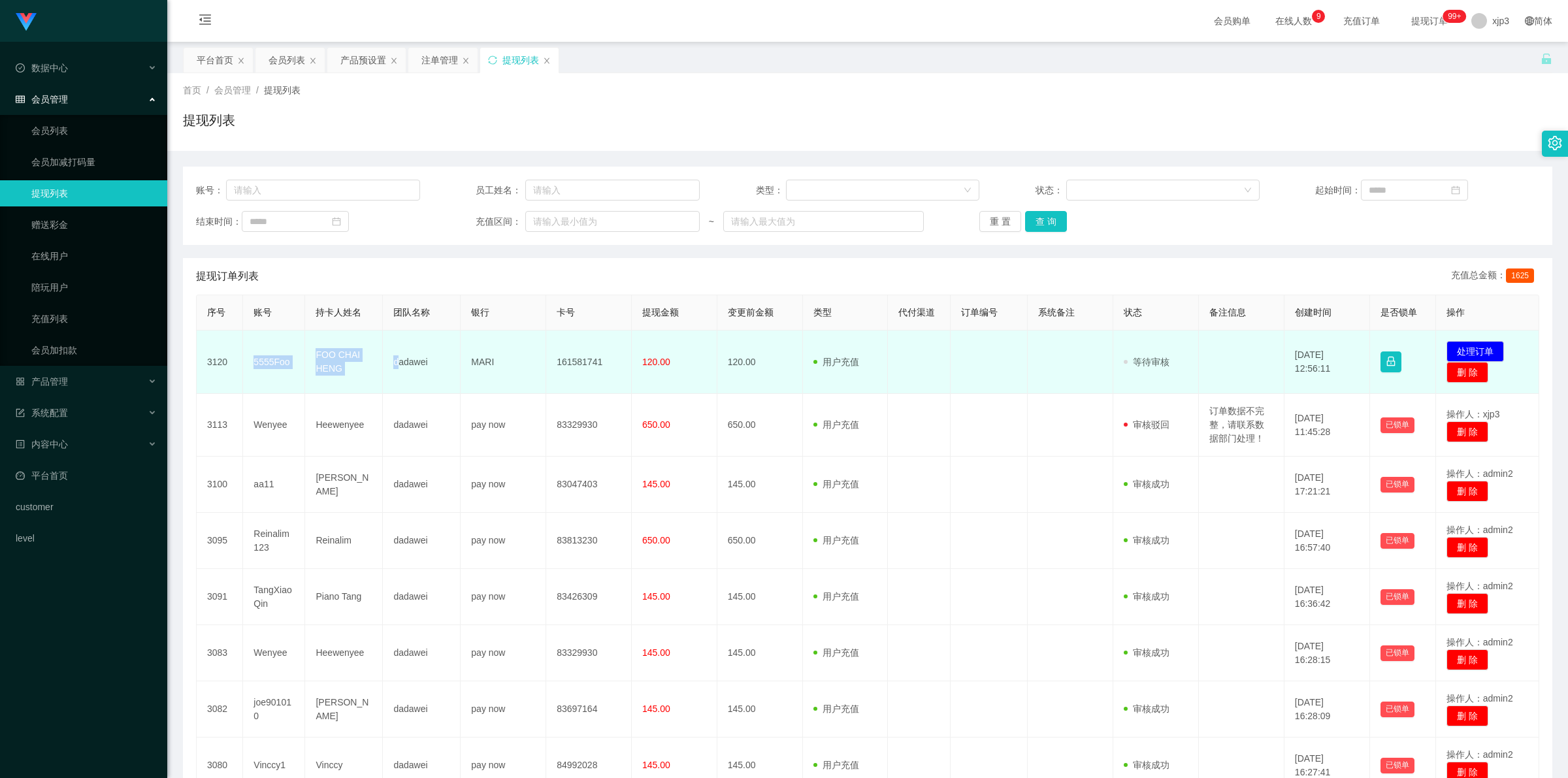
click at [396, 364] on tr "3120 5555Foo FOO CHAI HENG dadawei MARI 161581741 120.00 120.00 用户充值 人工扣款 审核驳回 …" at bounding box center [867, 362] width 1342 height 63
copy tr "5555Foo FOO CHAI HENG d"
click at [455, 361] on td "dadawei" at bounding box center [422, 362] width 78 height 63
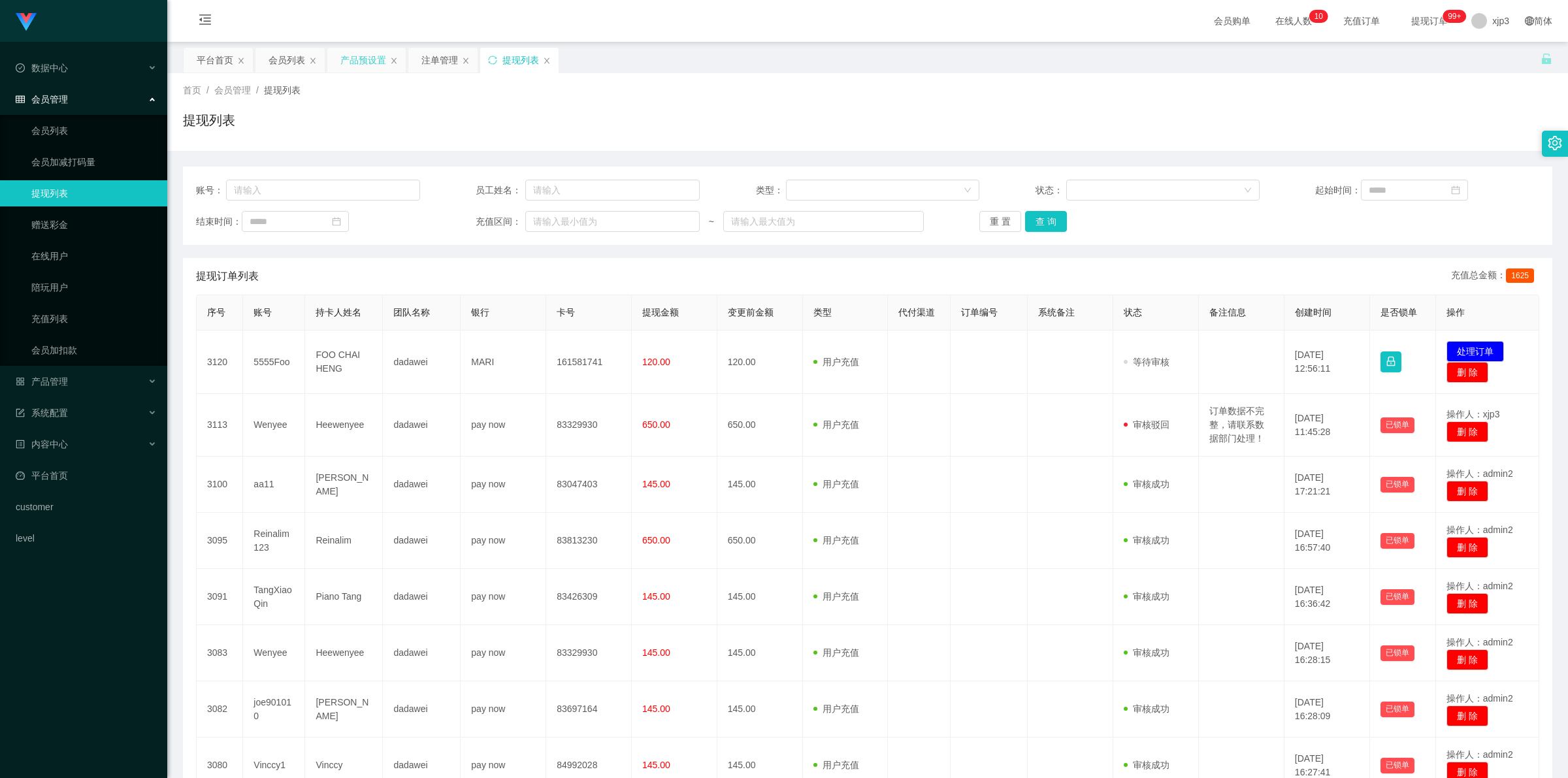
click at [373, 53] on div "产品预设置" at bounding box center [363, 60] width 46 height 25
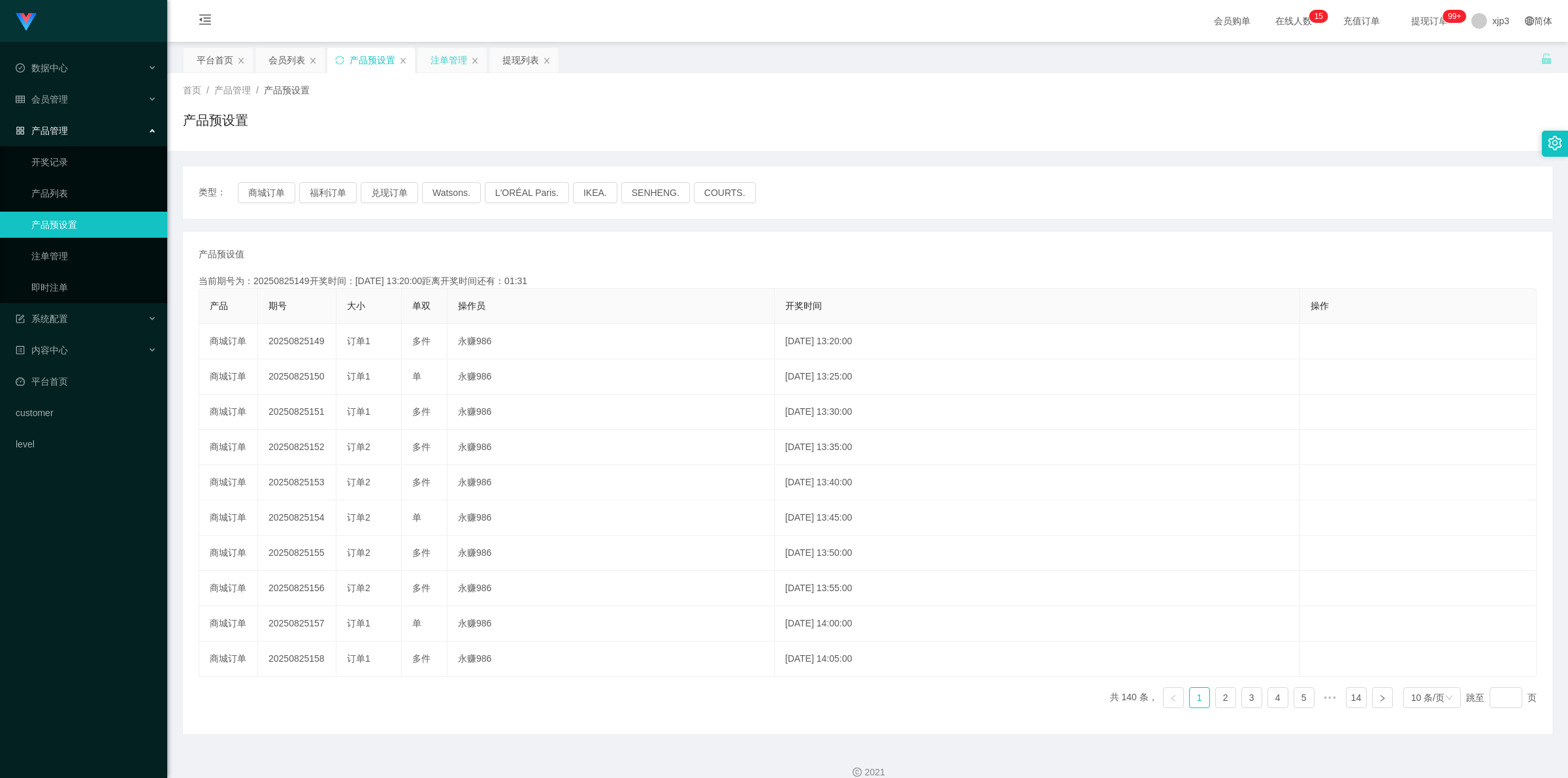
click at [443, 62] on div "注单管理" at bounding box center [448, 60] width 37 height 25
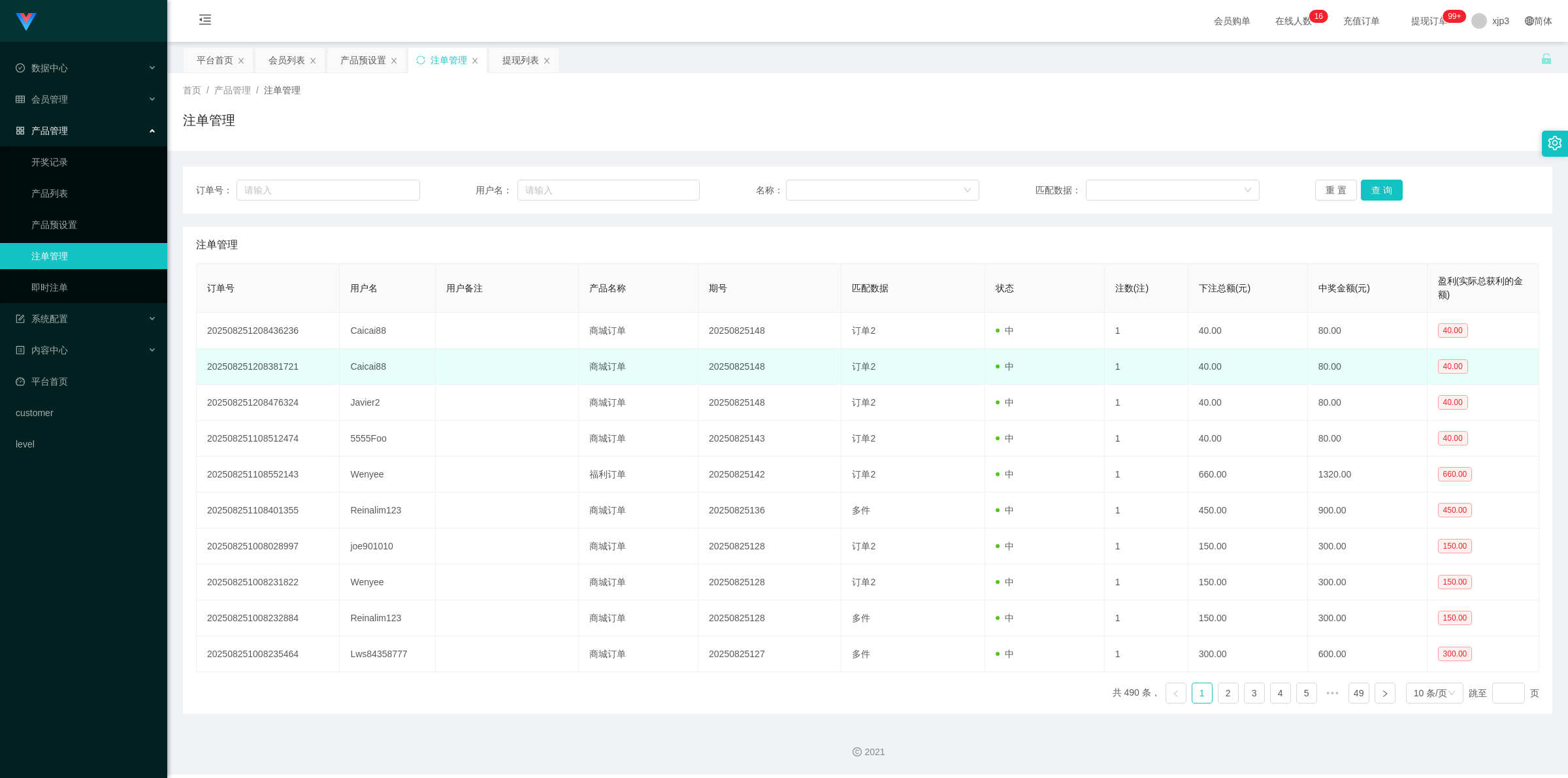
click at [380, 365] on td "Caicai88" at bounding box center [387, 367] width 96 height 36
click at [379, 365] on td "Caicai88" at bounding box center [387, 367] width 96 height 36
copy td "Caicai88"
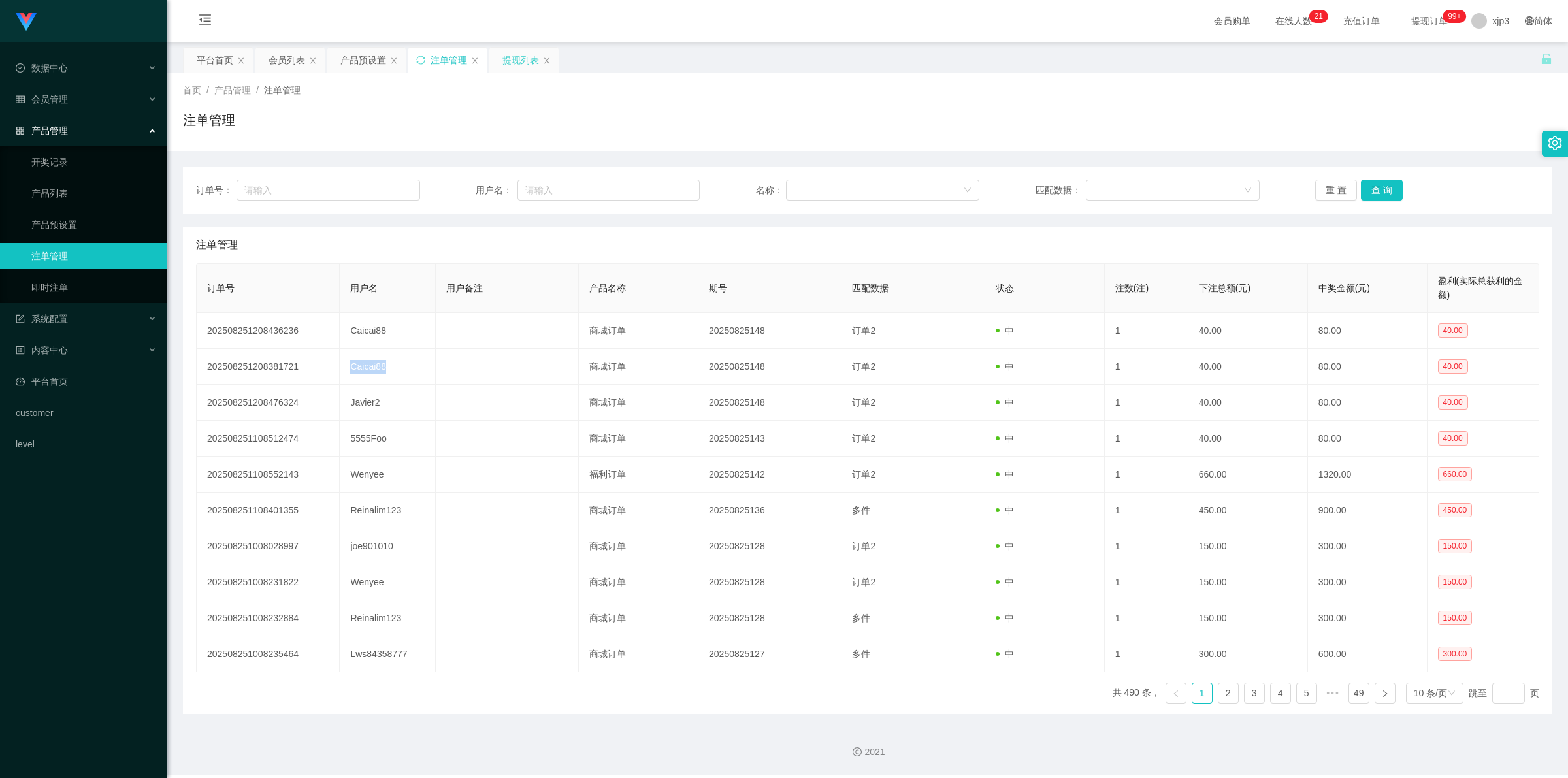
click at [516, 67] on div "提现列表" at bounding box center [520, 60] width 37 height 25
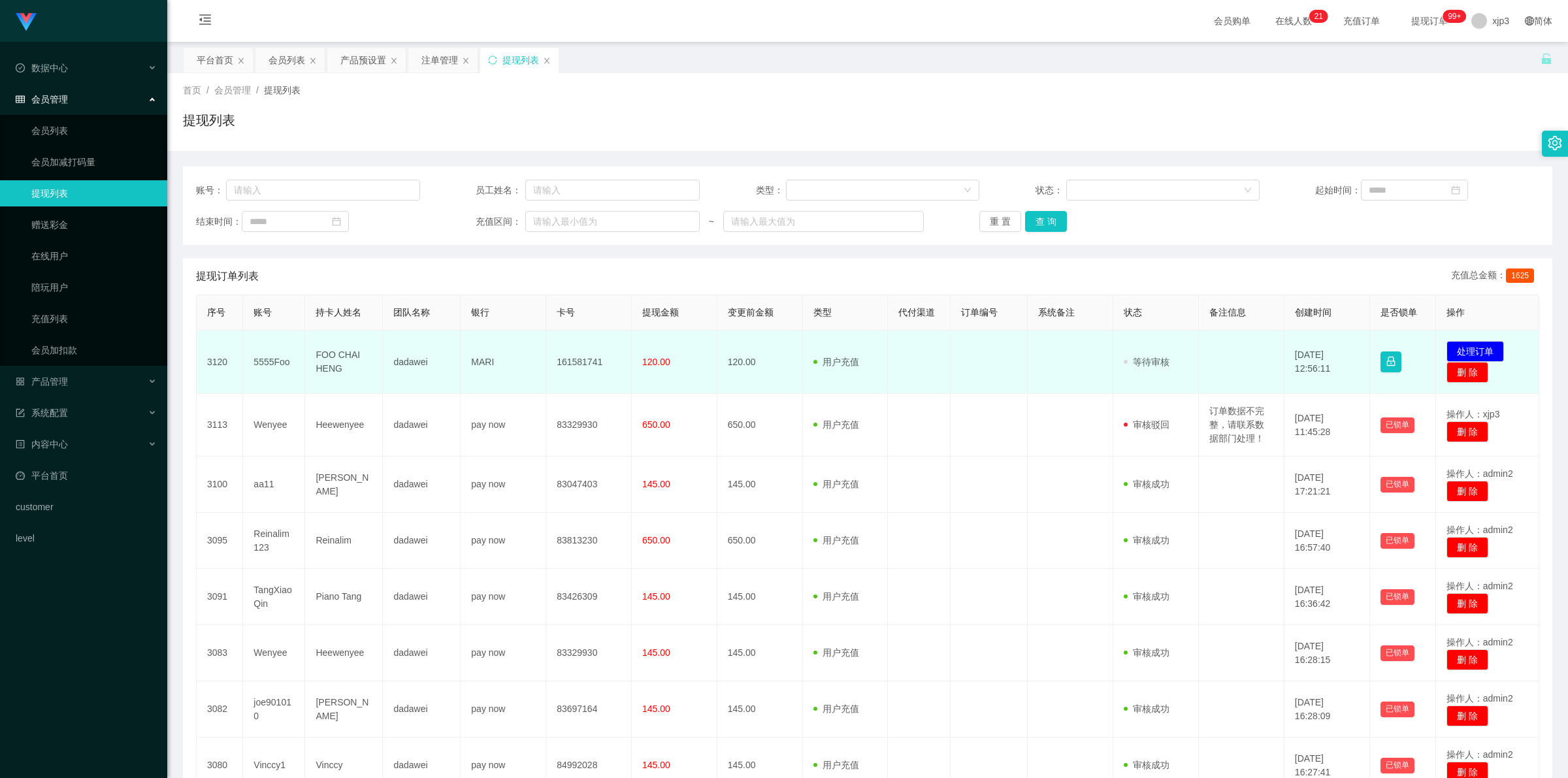
click at [281, 358] on td "5555Foo" at bounding box center [273, 362] width 62 height 63
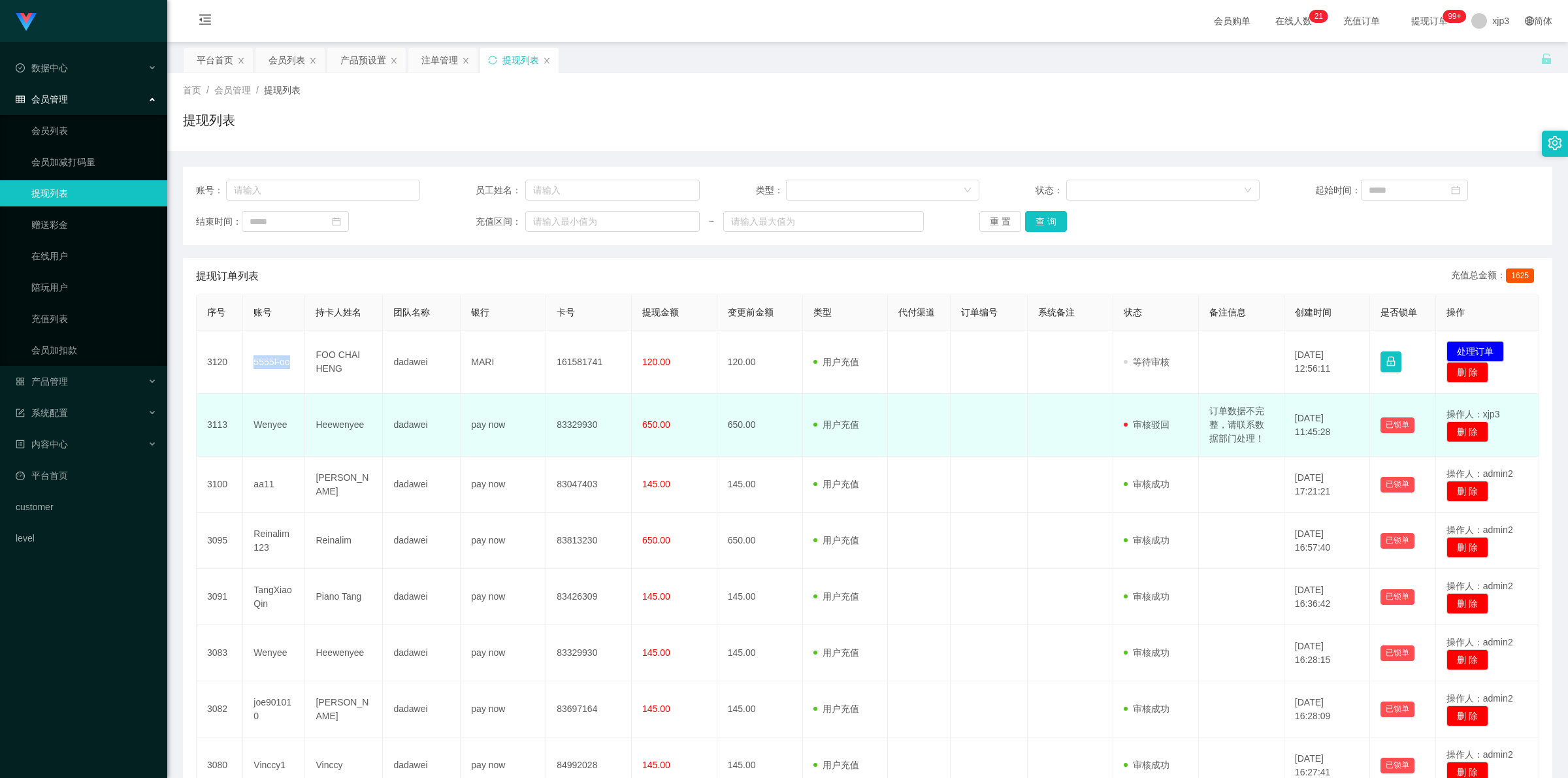
copy td "5555Foo"
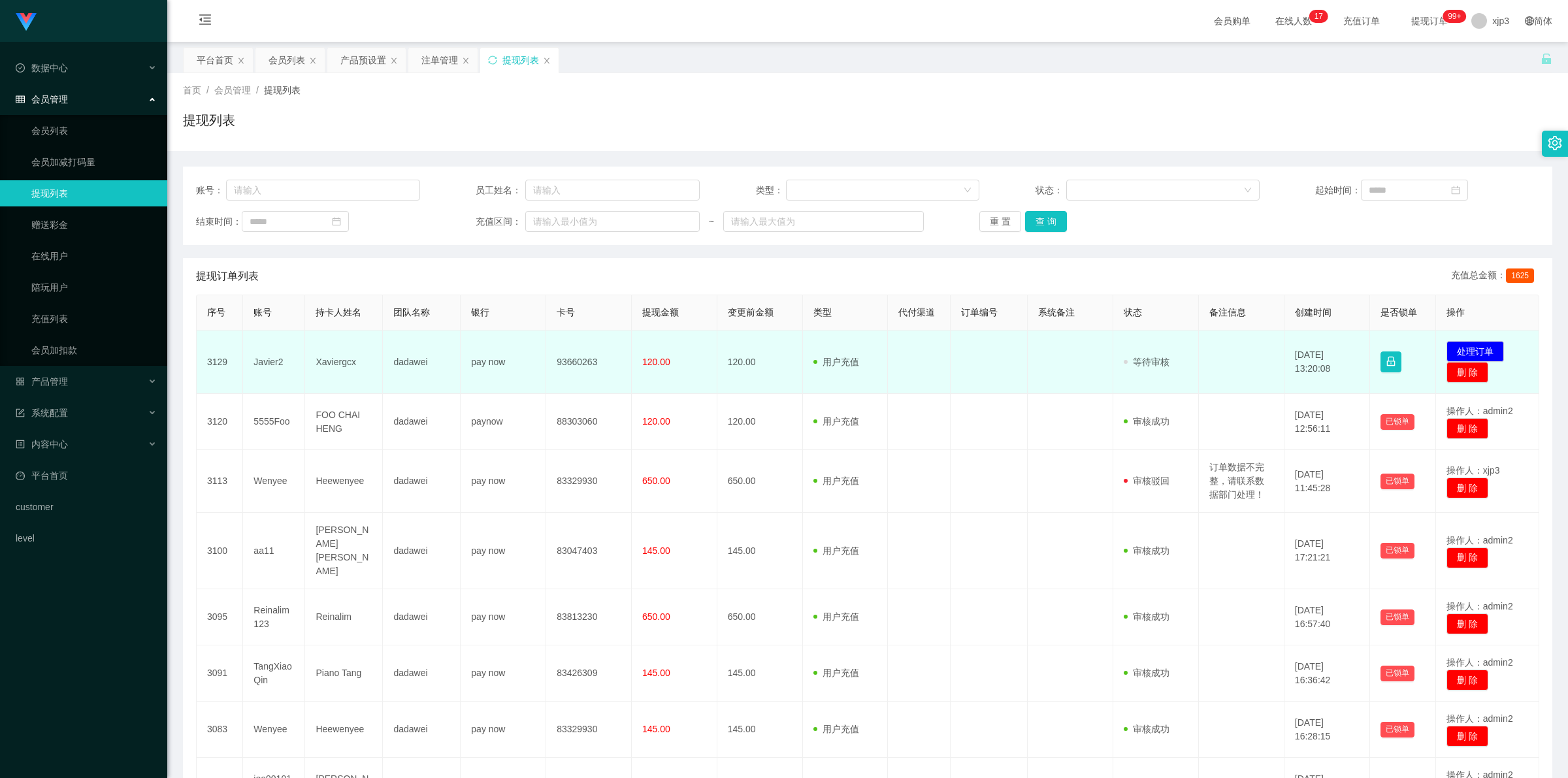
click at [258, 359] on td "Javier2" at bounding box center [273, 362] width 62 height 63
copy td "Javier2"
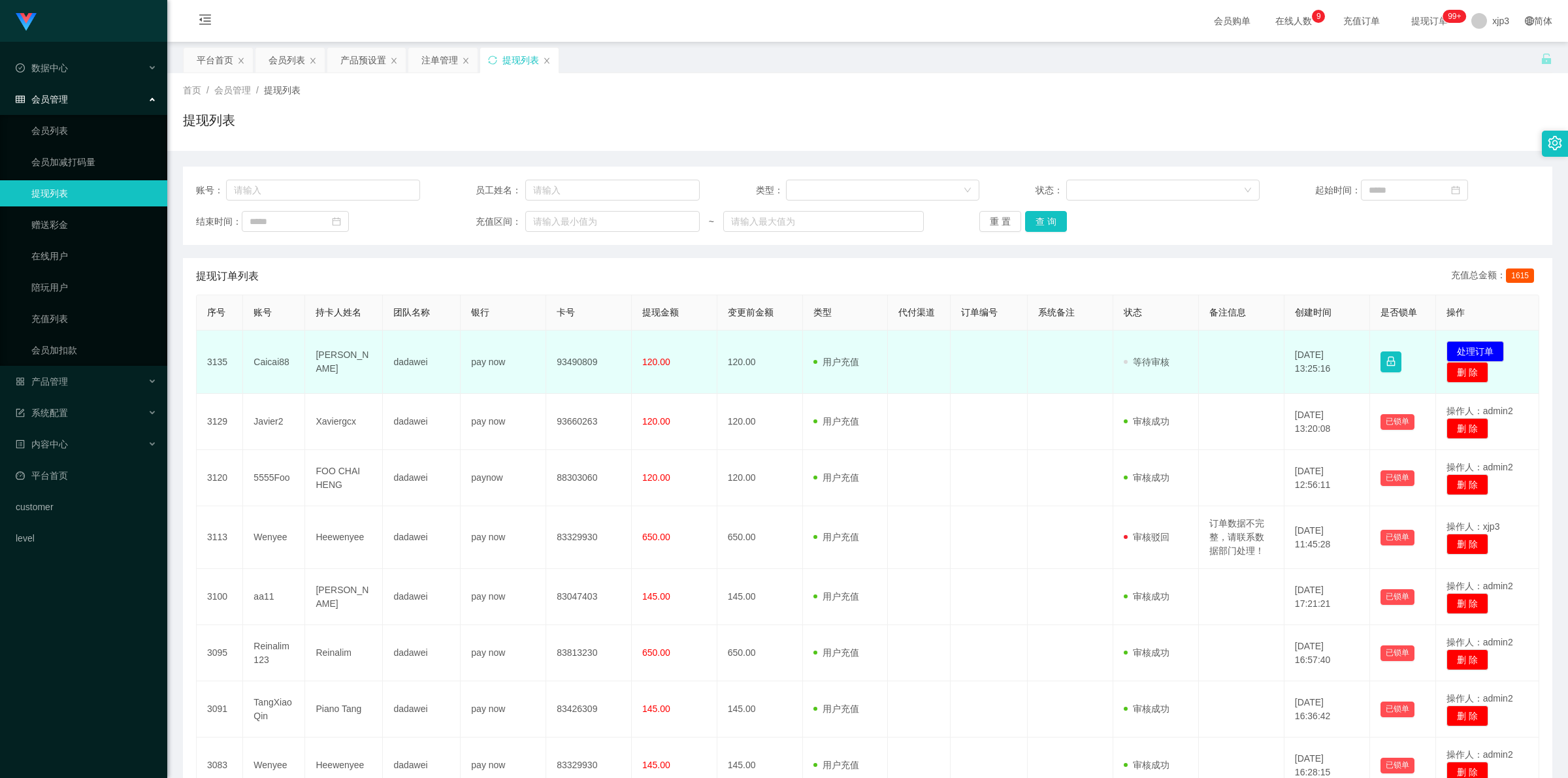
click at [266, 363] on td "Caicai88" at bounding box center [273, 362] width 62 height 63
copy td "Caicai88"
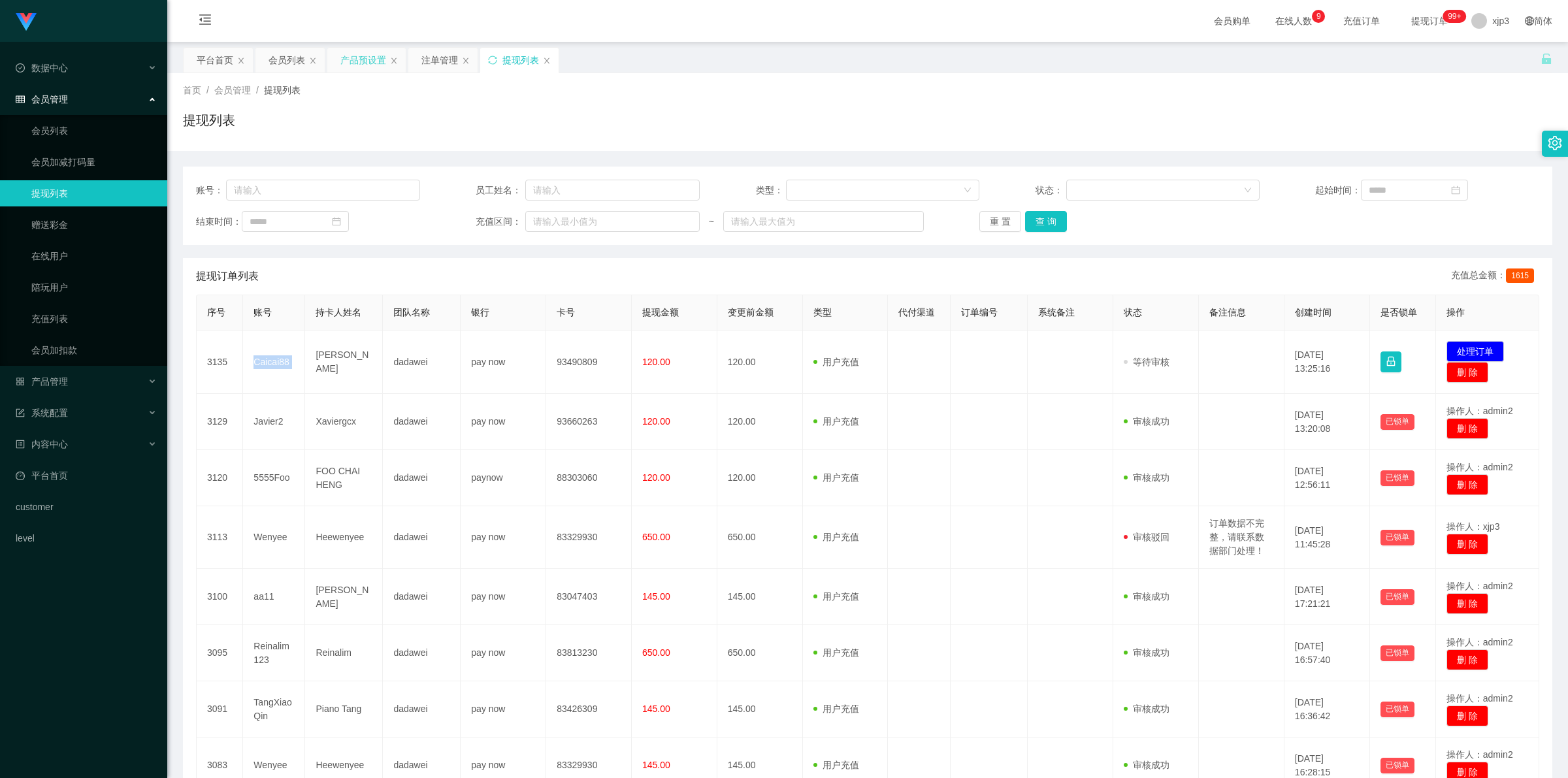
click at [353, 62] on div "产品预设置" at bounding box center [363, 60] width 46 height 25
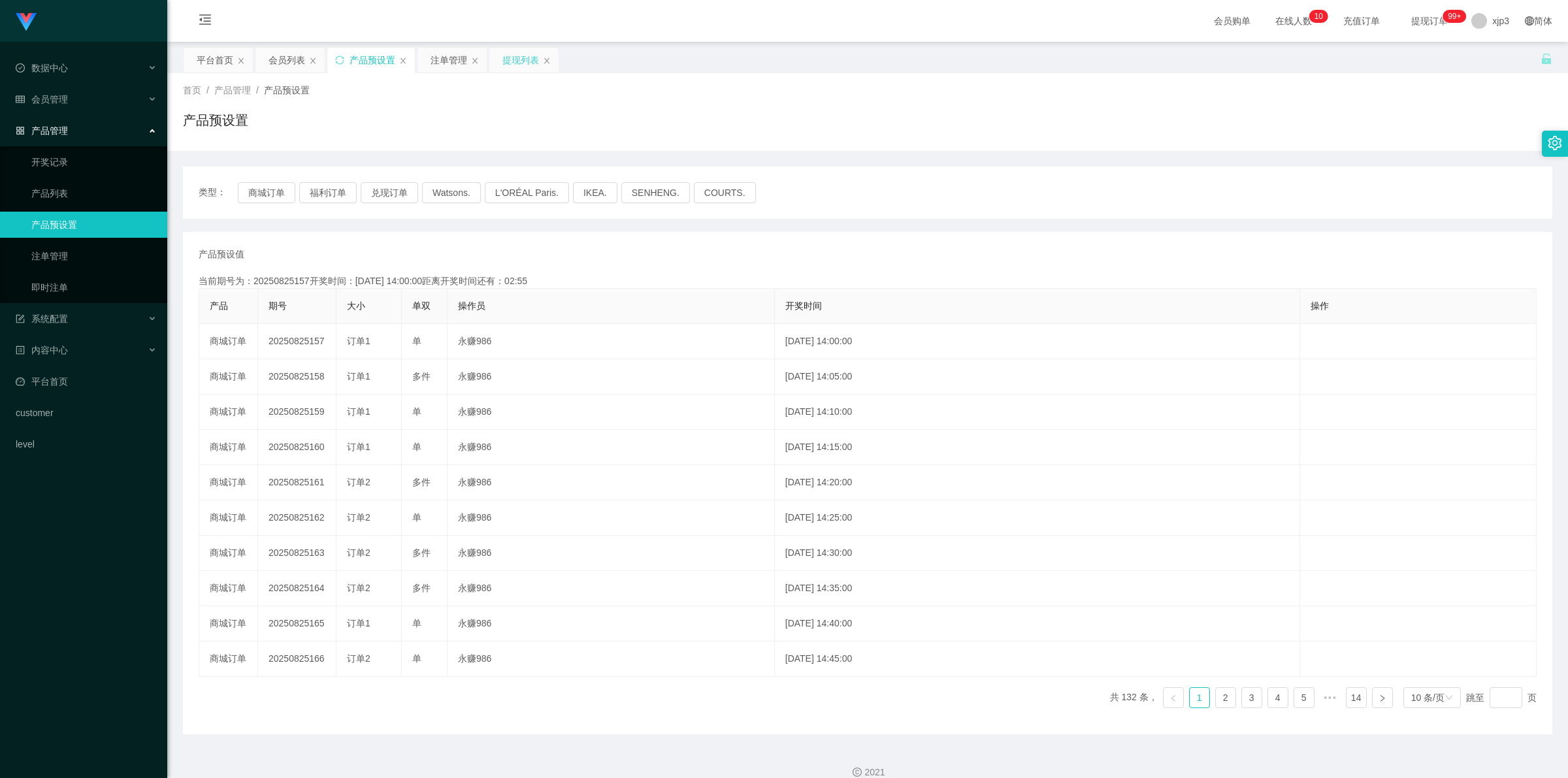
click at [514, 56] on div "提现列表" at bounding box center [520, 60] width 37 height 25
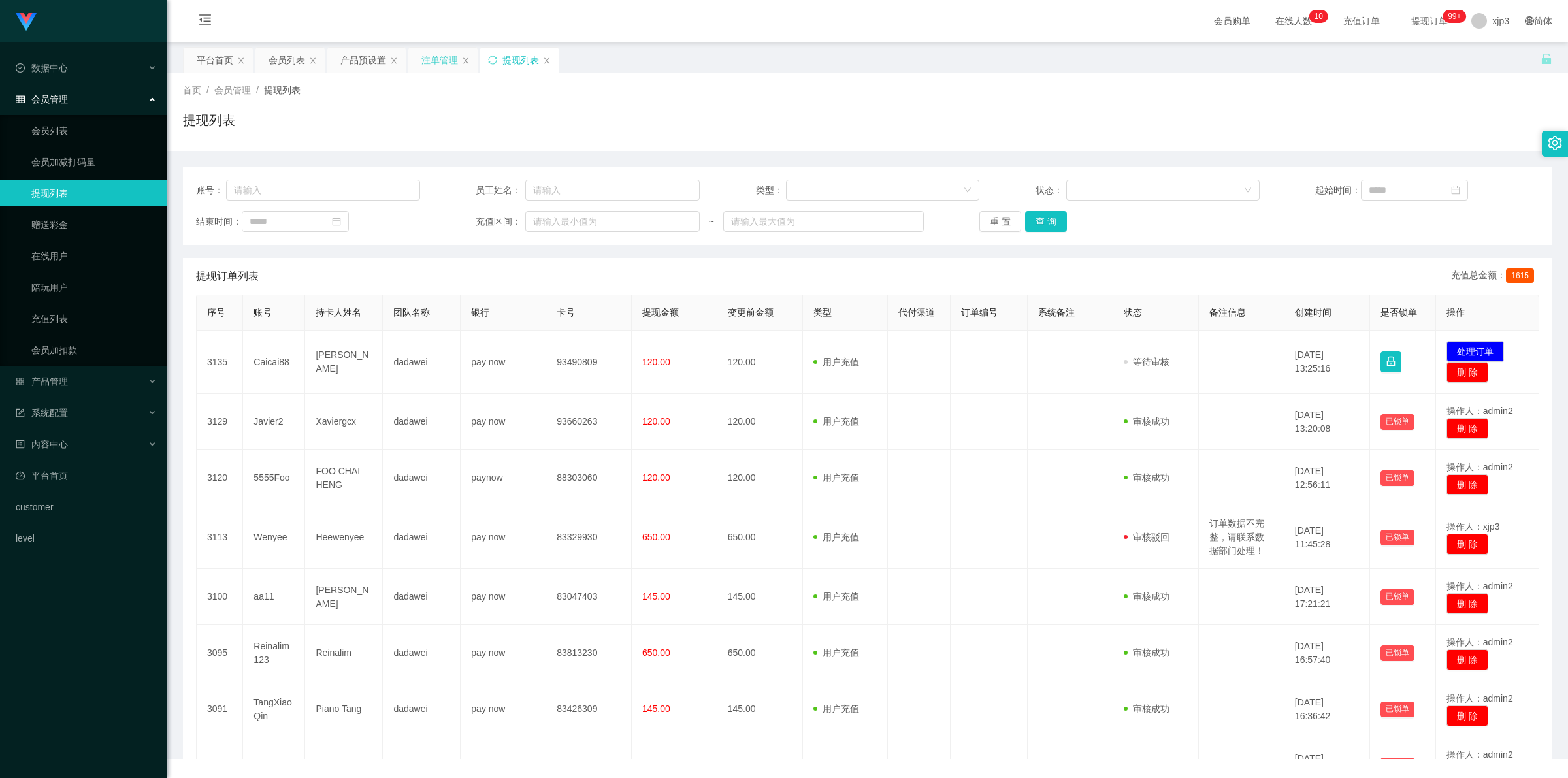
click at [452, 62] on div "注单管理" at bounding box center [440, 60] width 37 height 25
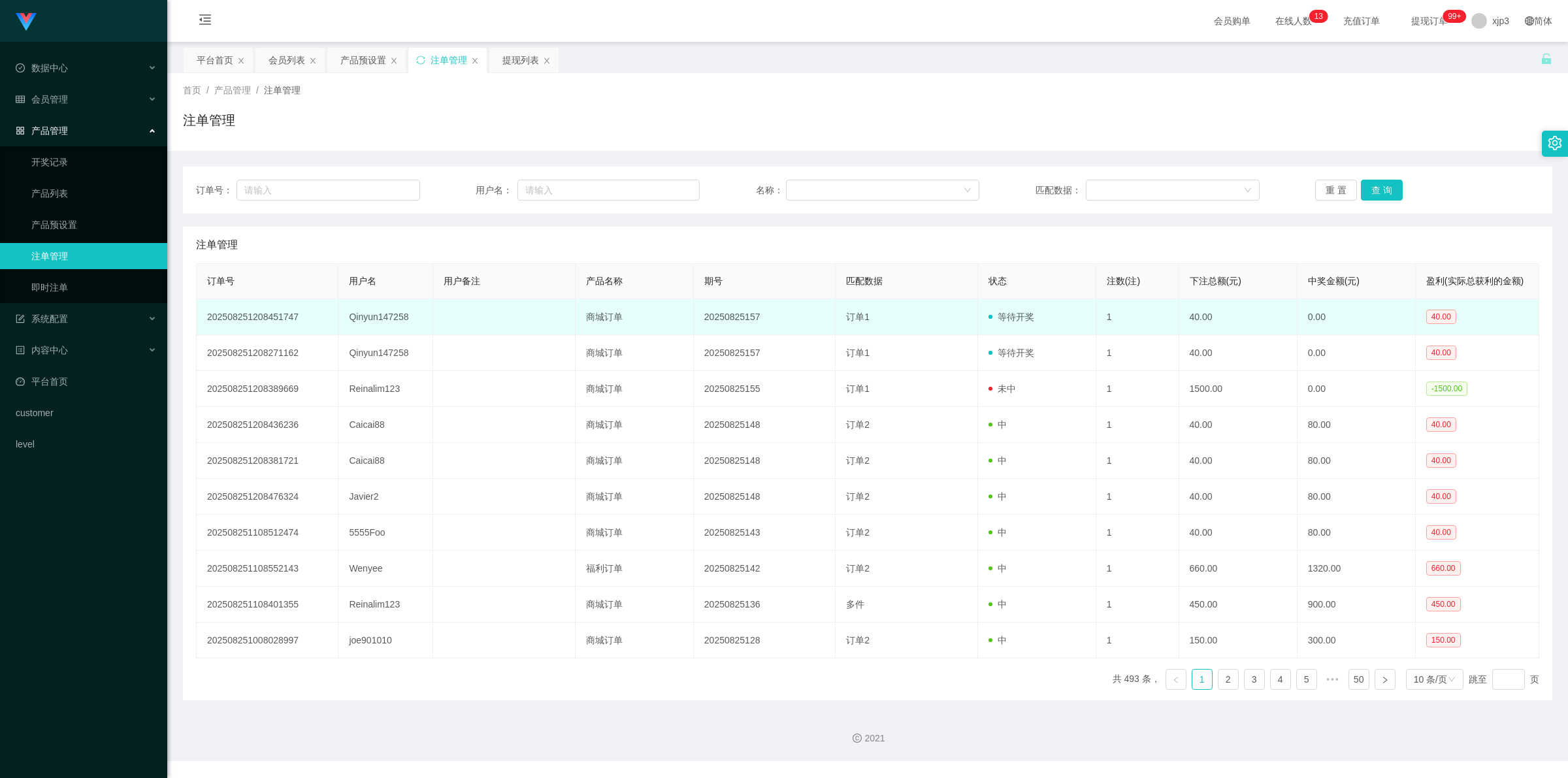
click at [379, 311] on td "Qinyun147258" at bounding box center [386, 317] width 95 height 36
copy td "Qinyun147258"
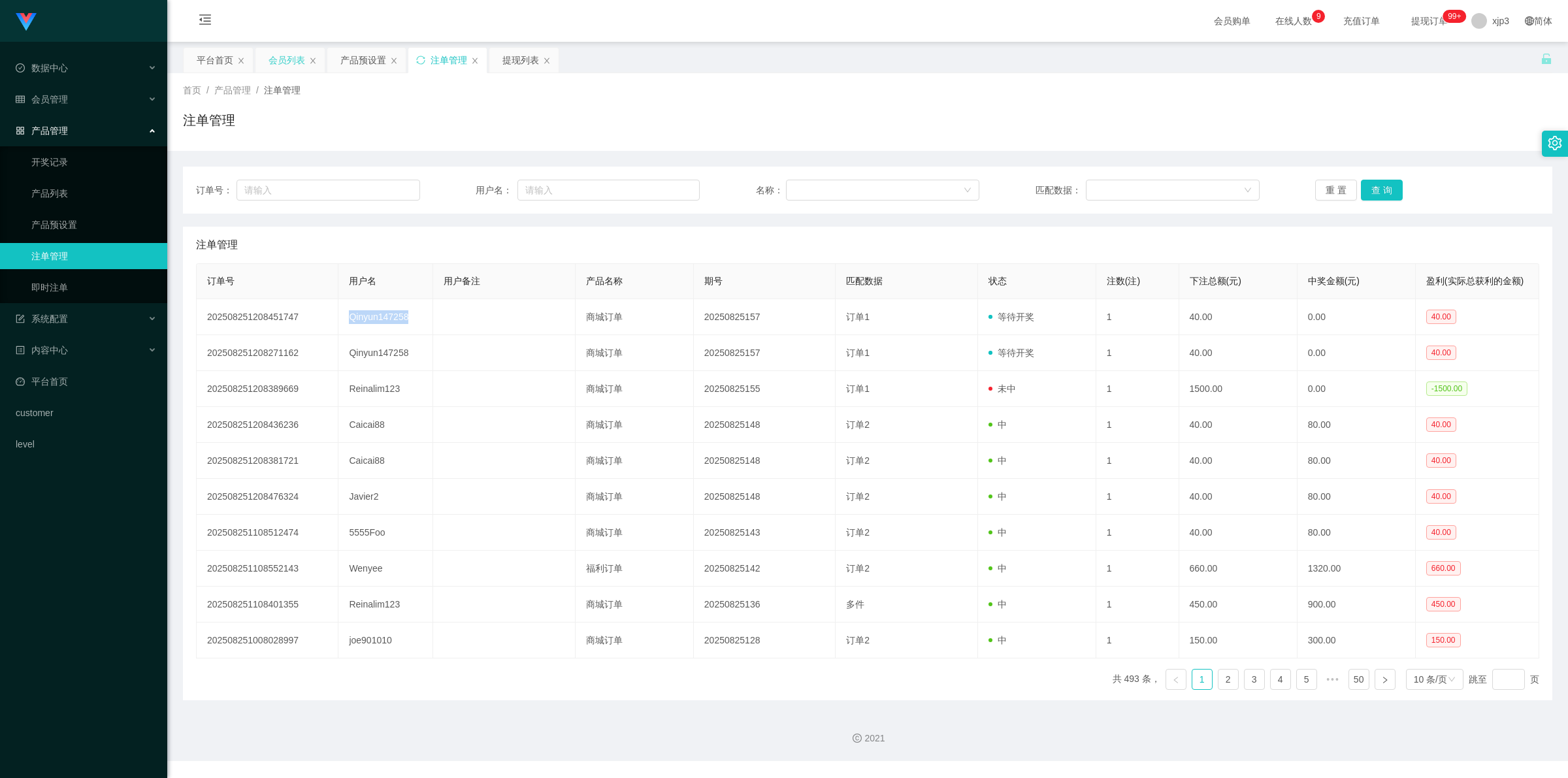
click at [281, 68] on div "会员列表" at bounding box center [286, 60] width 37 height 25
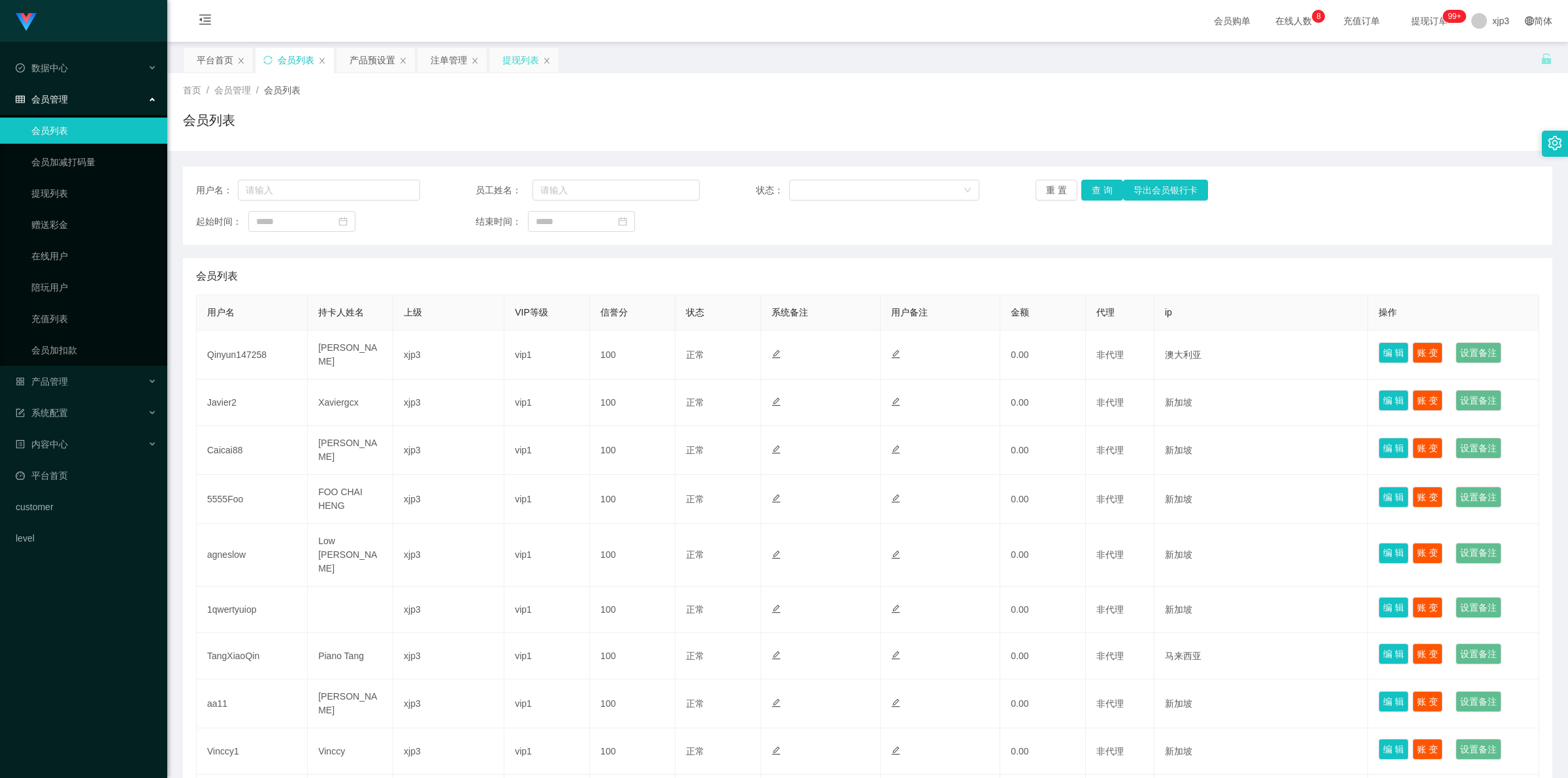
click at [514, 65] on div "提现列表" at bounding box center [520, 60] width 37 height 25
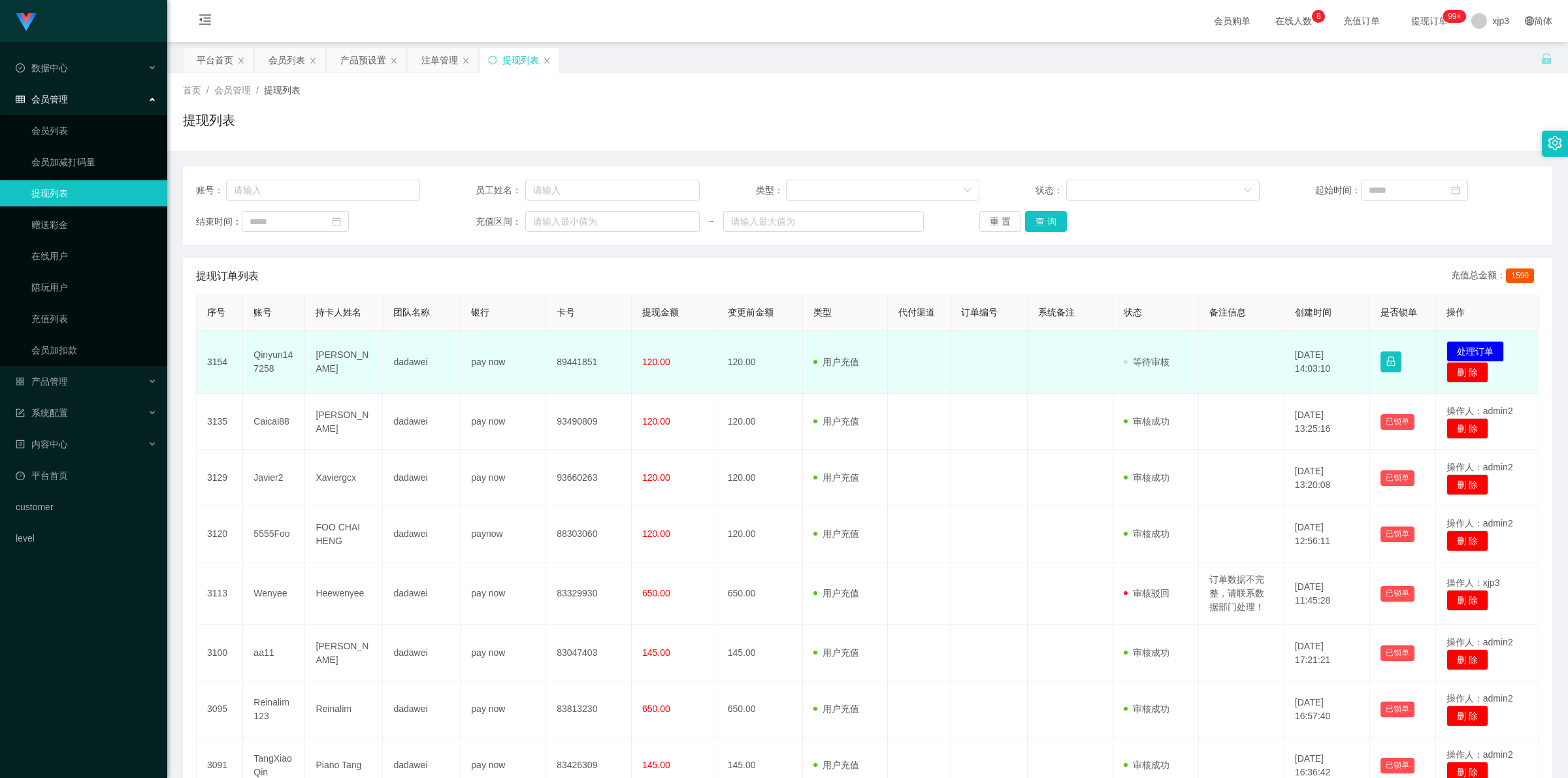
click at [269, 356] on td "Qinyun147258" at bounding box center [273, 362] width 62 height 63
copy td "Qinyun147258"
click at [272, 363] on td "Qinyun147258" at bounding box center [273, 362] width 62 height 63
drag, startPoint x: 334, startPoint y: 365, endPoint x: 374, endPoint y: 368, distance: 40.1
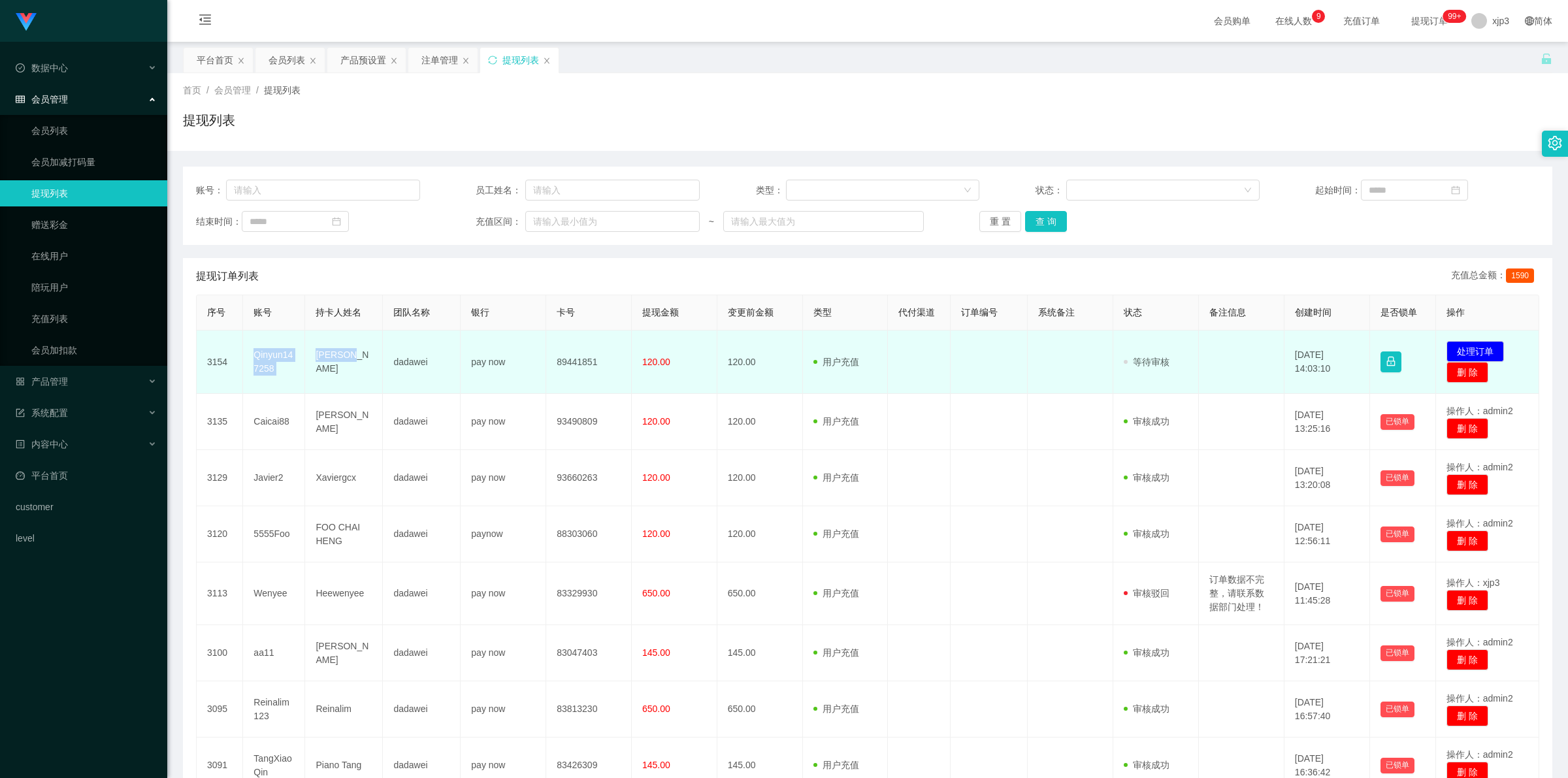
click at [374, 368] on tr "3154 Qinyun147258 Qin Yun dadawei pay now 89441851 120.00 120.00 用户充值 人工扣款 审核驳回…" at bounding box center [867, 362] width 1342 height 63
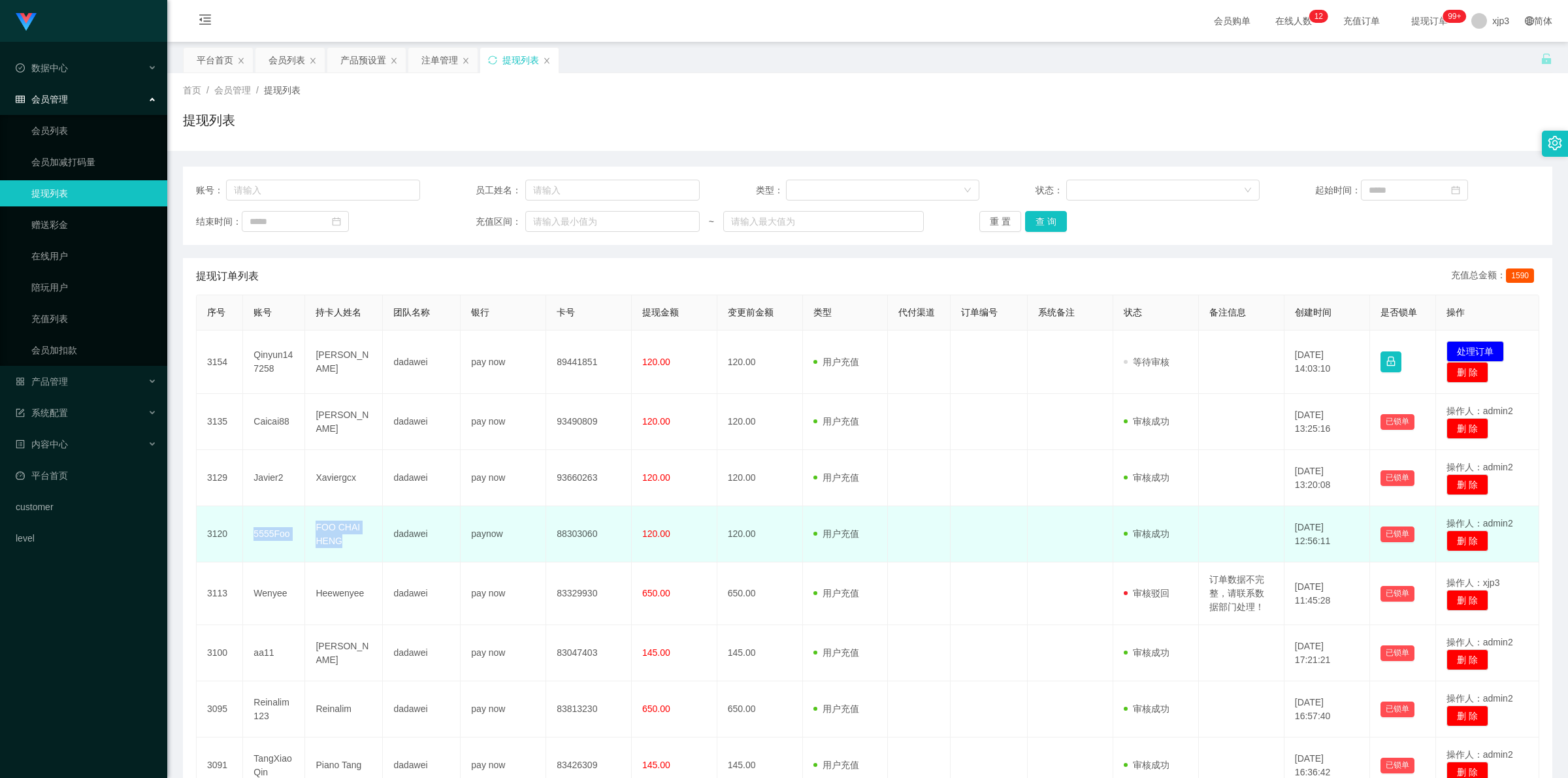
drag, startPoint x: 253, startPoint y: 527, endPoint x: 350, endPoint y: 539, distance: 97.7
click at [350, 539] on tr "3120 5555Foo FOO CHAI HENG dadawei paynow 88303060 120.00 120.00 用户充值 人工扣款 审核驳回…" at bounding box center [867, 534] width 1342 height 56
copy tr "5555Foo FOO CHAI HENG"
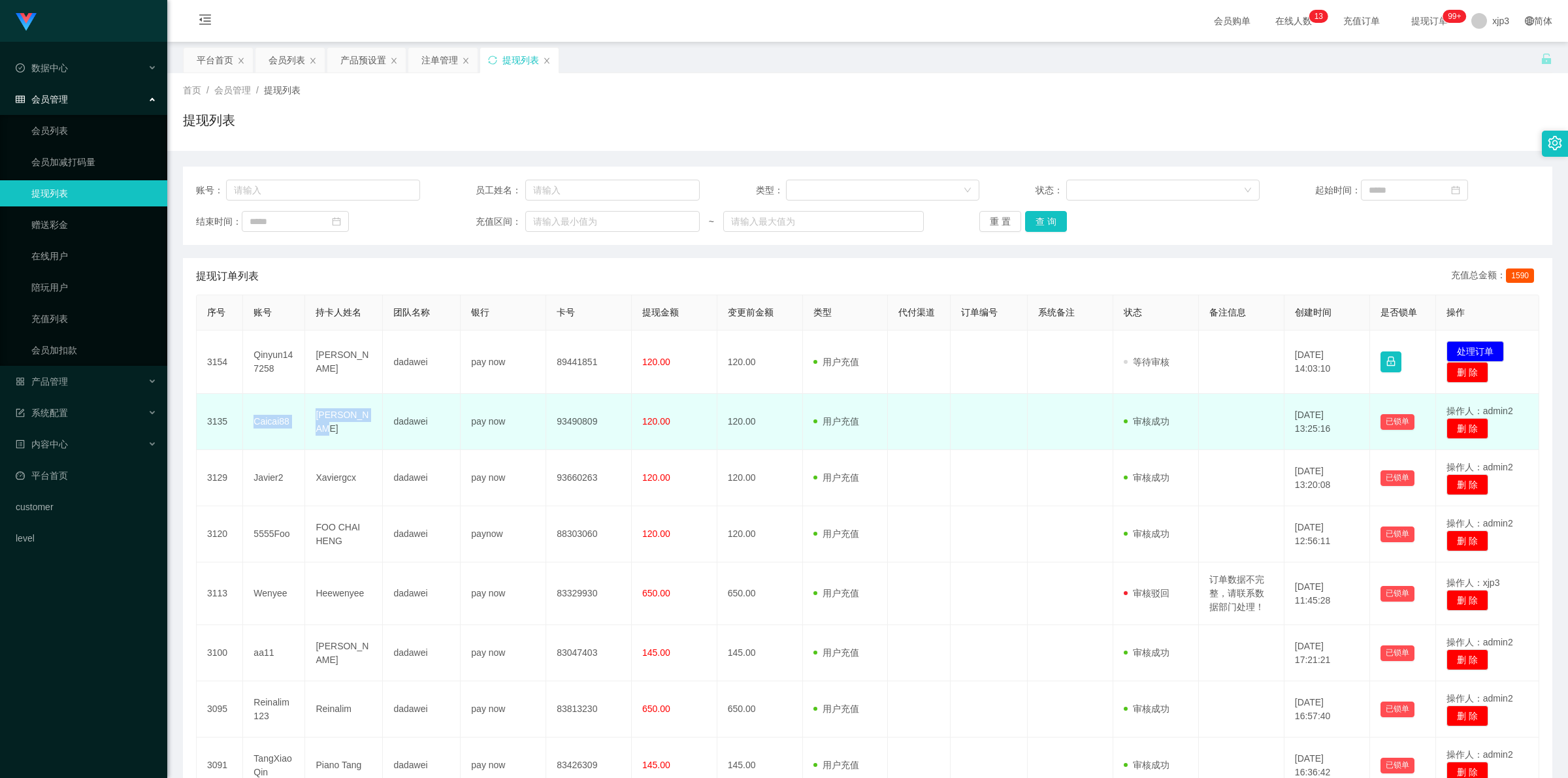
drag, startPoint x: 243, startPoint y: 419, endPoint x: 379, endPoint y: 434, distance: 136.8
click at [379, 434] on tr "3135 Caicai88 Lim wenfeng dadawei pay now 93490809 120.00 120.00 用户充值 人工扣款 审核驳回…" at bounding box center [867, 422] width 1342 height 56
copy tr "Caicai88 Lim wenfeng"
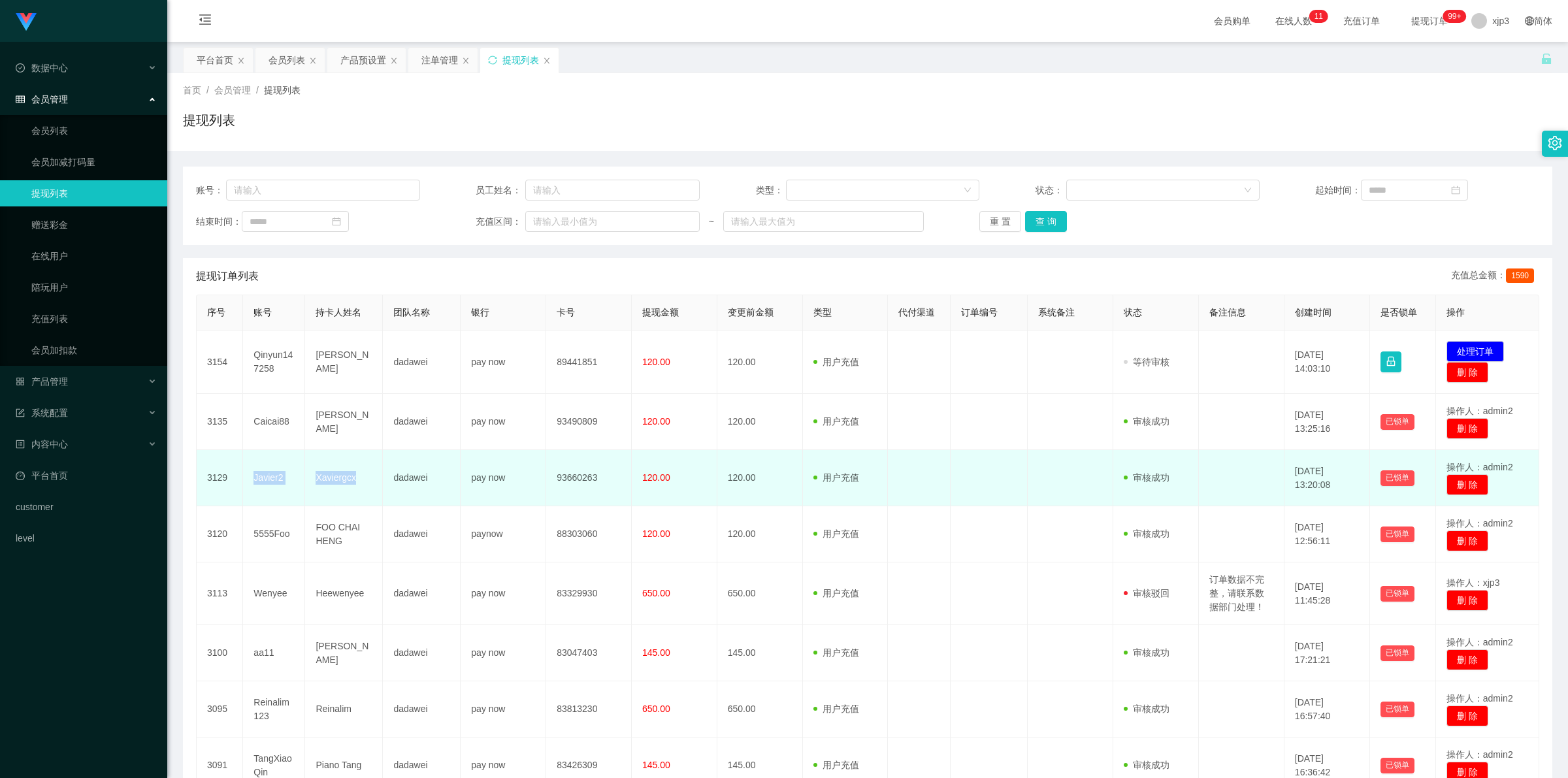
drag, startPoint x: 248, startPoint y: 474, endPoint x: 358, endPoint y: 480, distance: 110.2
click at [358, 480] on tr "3129 Javier2 Xaviergcx dadawei pay now 93660263 120.00 120.00 用户充值 人工扣款 审核驳回 审核…" at bounding box center [867, 478] width 1342 height 56
copy tr "Javier2 Xaviergcx"
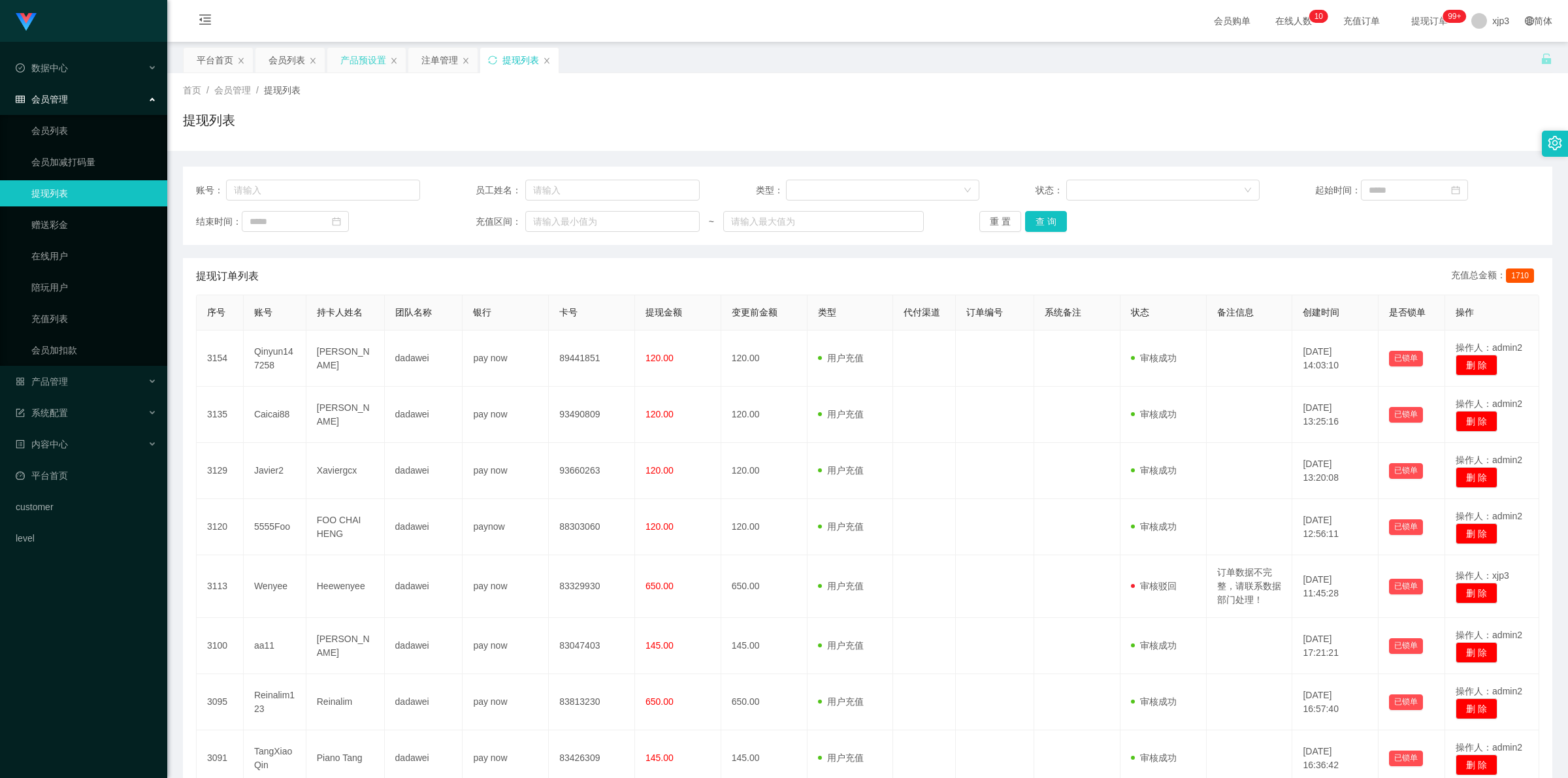
click at [365, 58] on div "产品预设置" at bounding box center [363, 60] width 46 height 25
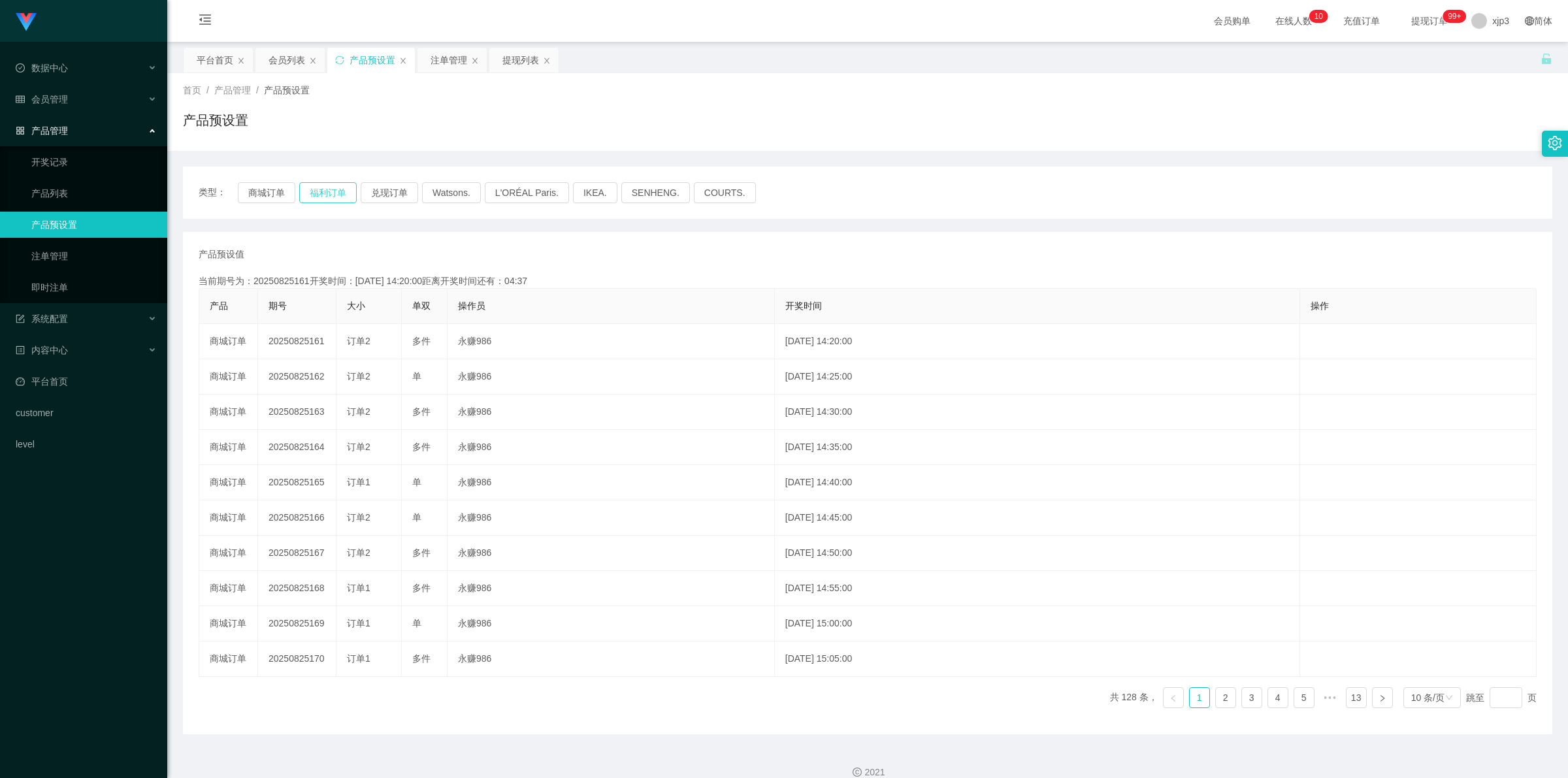
click at [336, 194] on button "福利订单" at bounding box center [328, 192] width 58 height 21
click at [217, 63] on div "平台首页" at bounding box center [214, 60] width 37 height 25
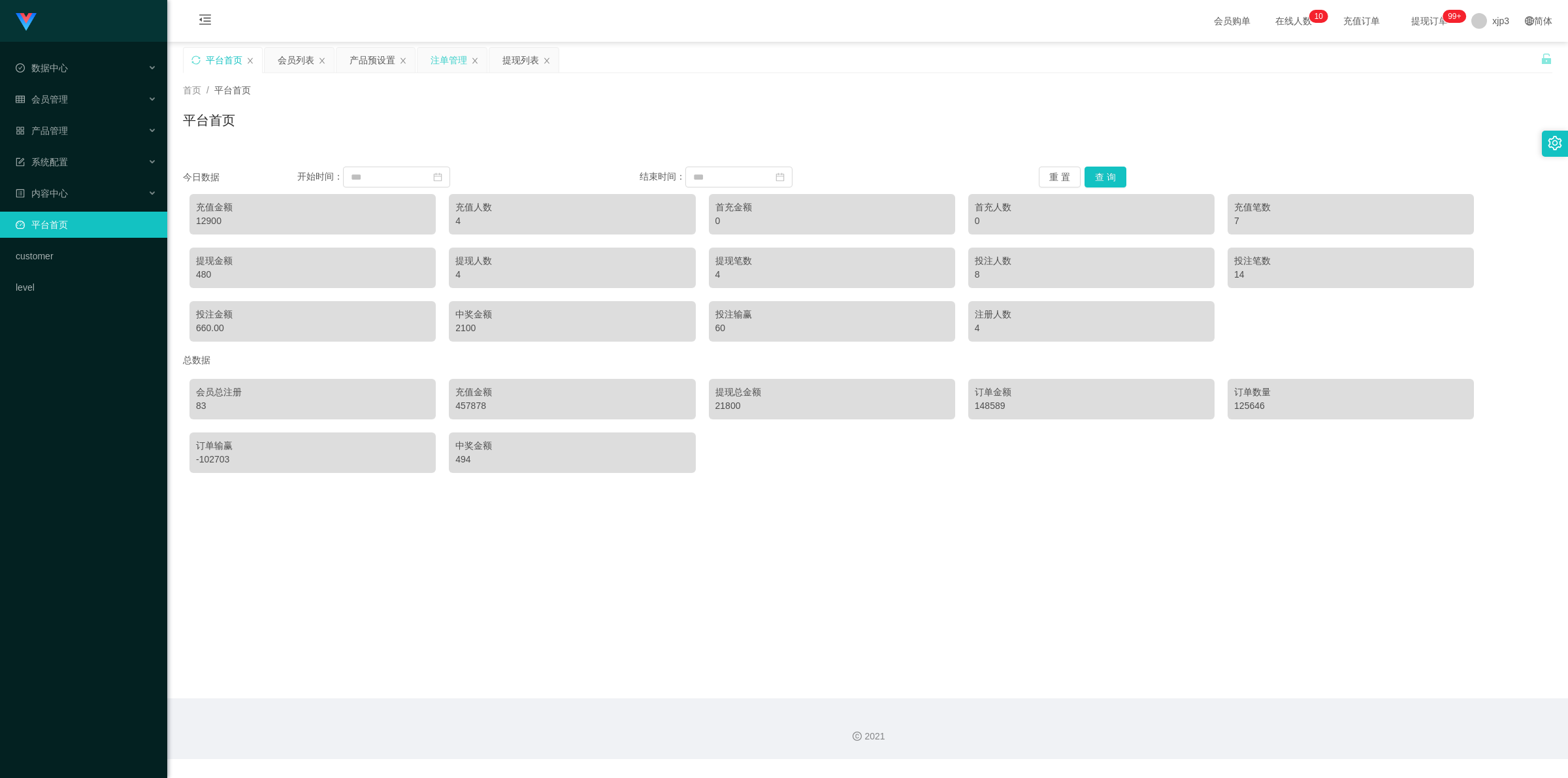
click at [413, 63] on div "注单管理" at bounding box center [448, 60] width 37 height 25
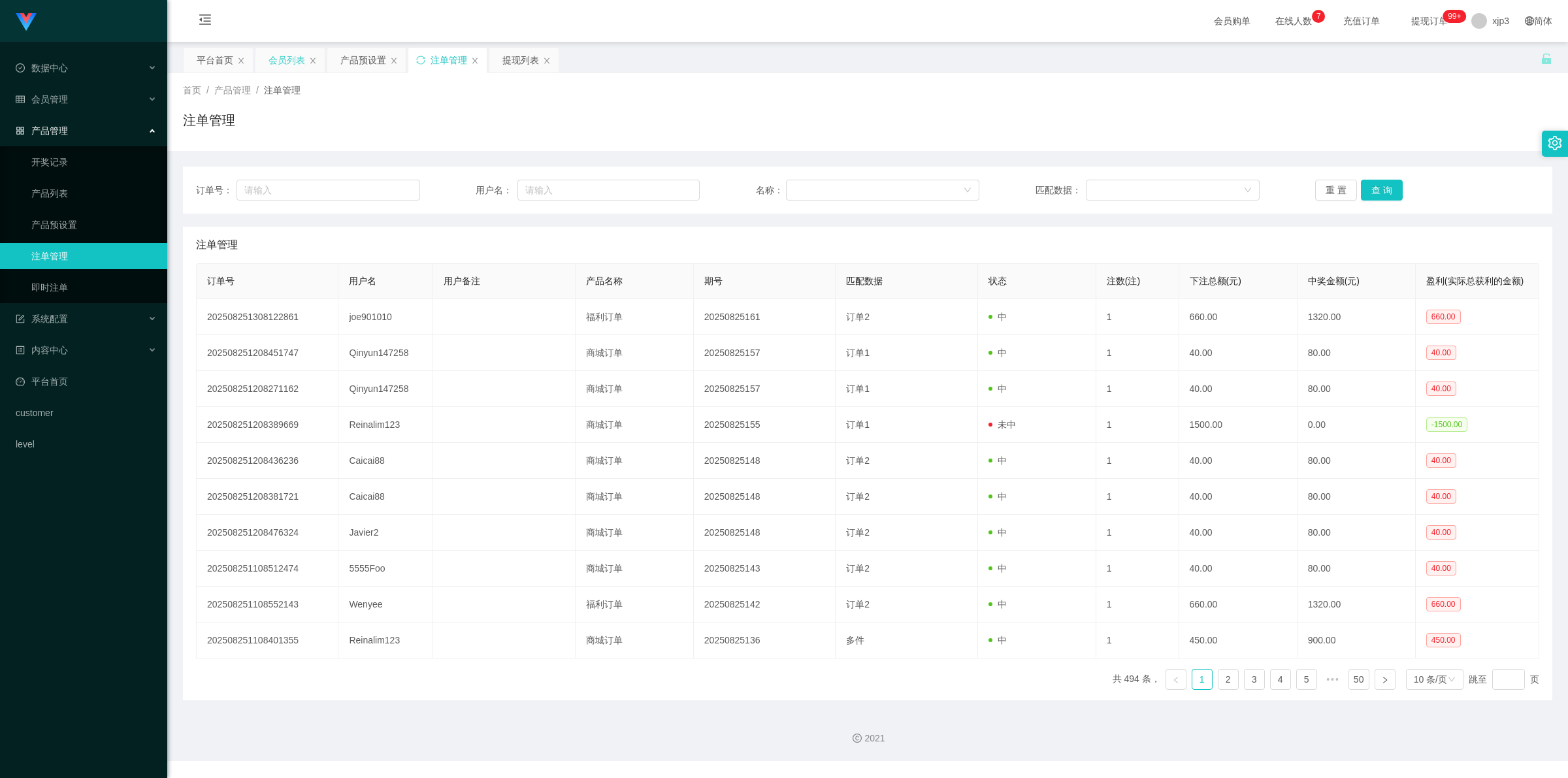
click at [291, 59] on div "会员列表" at bounding box center [286, 60] width 37 height 25
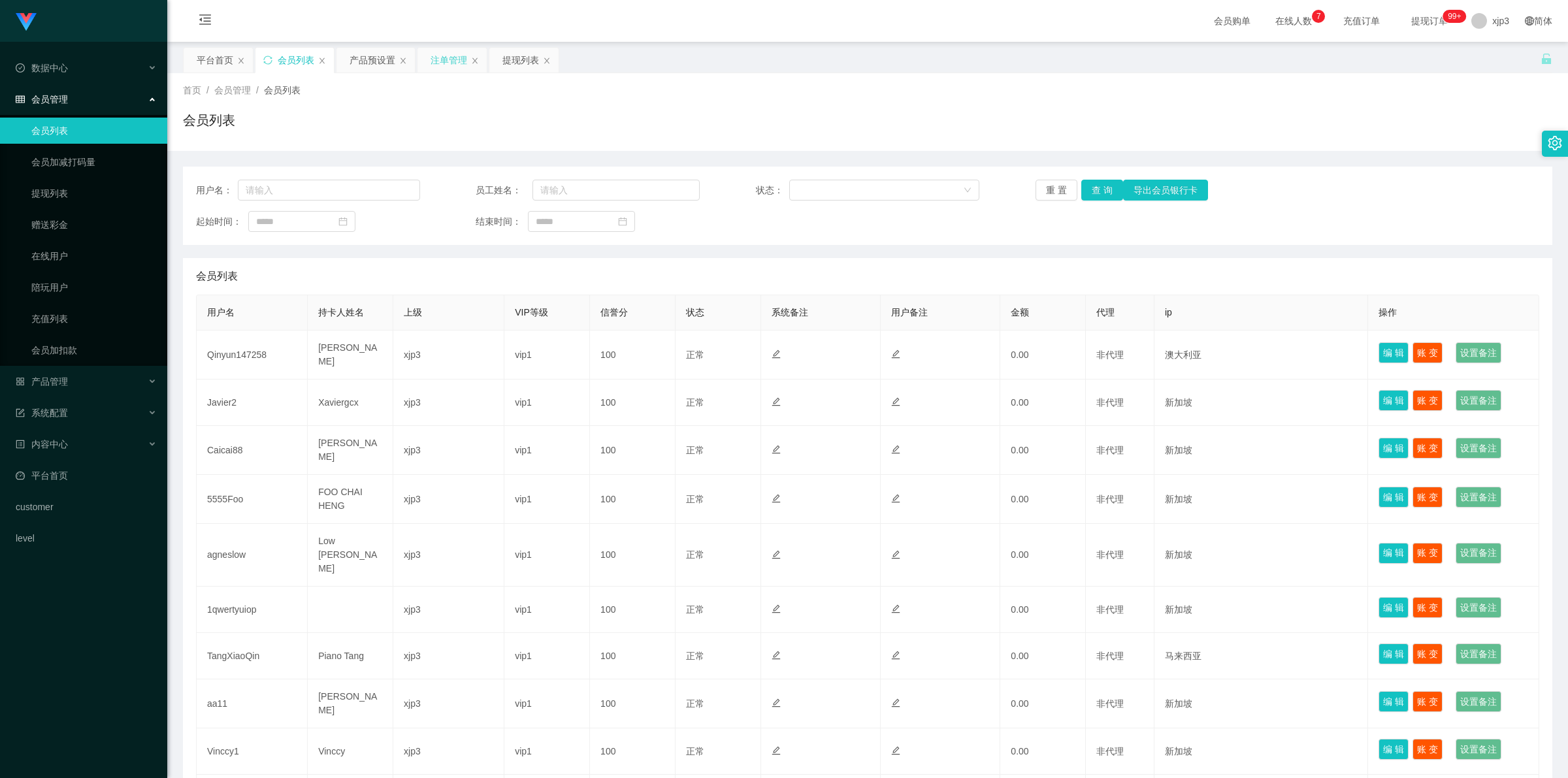
click at [461, 57] on div "注单管理" at bounding box center [448, 60] width 37 height 25
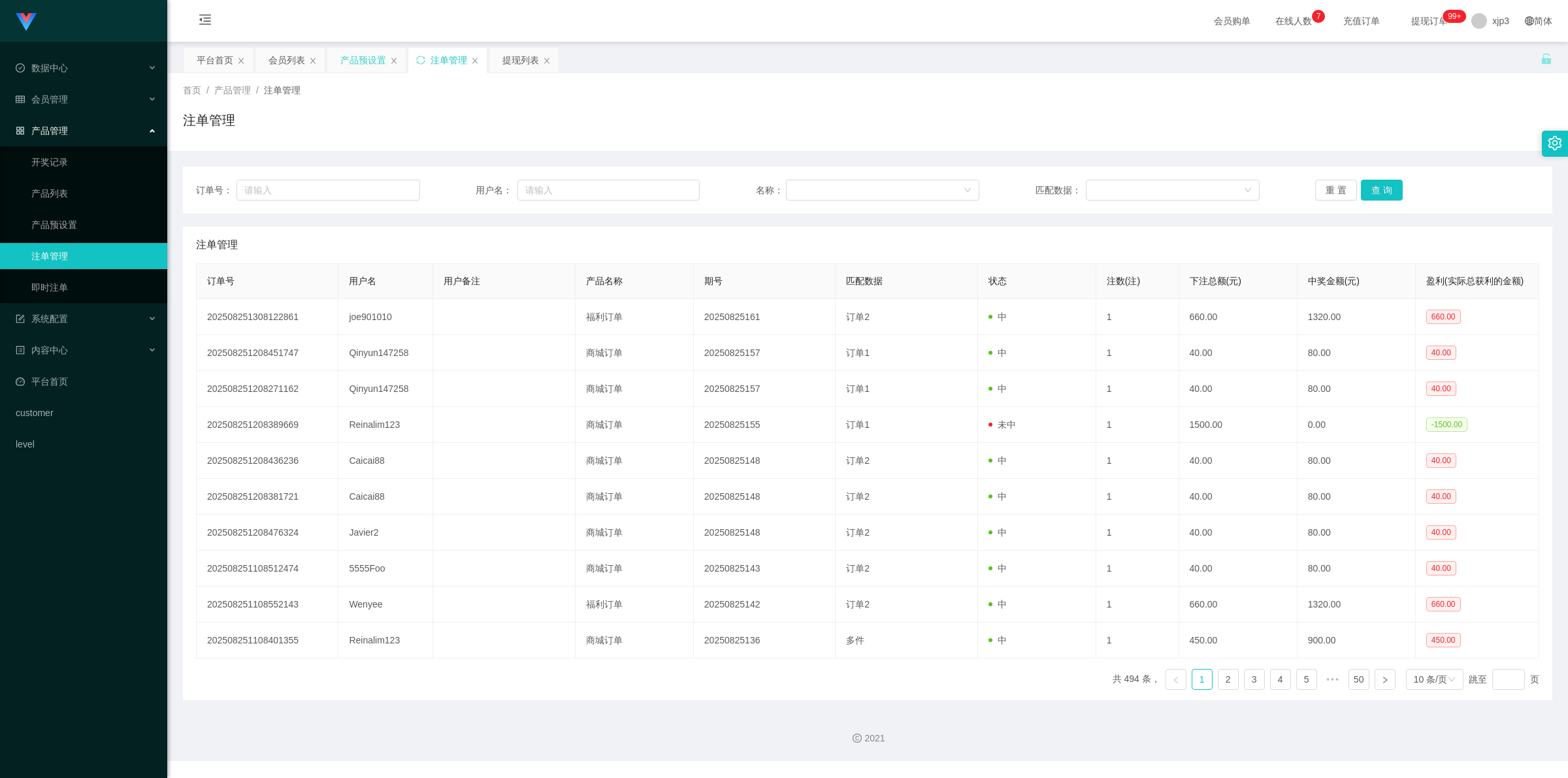
click at [359, 57] on div "产品预设置" at bounding box center [363, 60] width 46 height 25
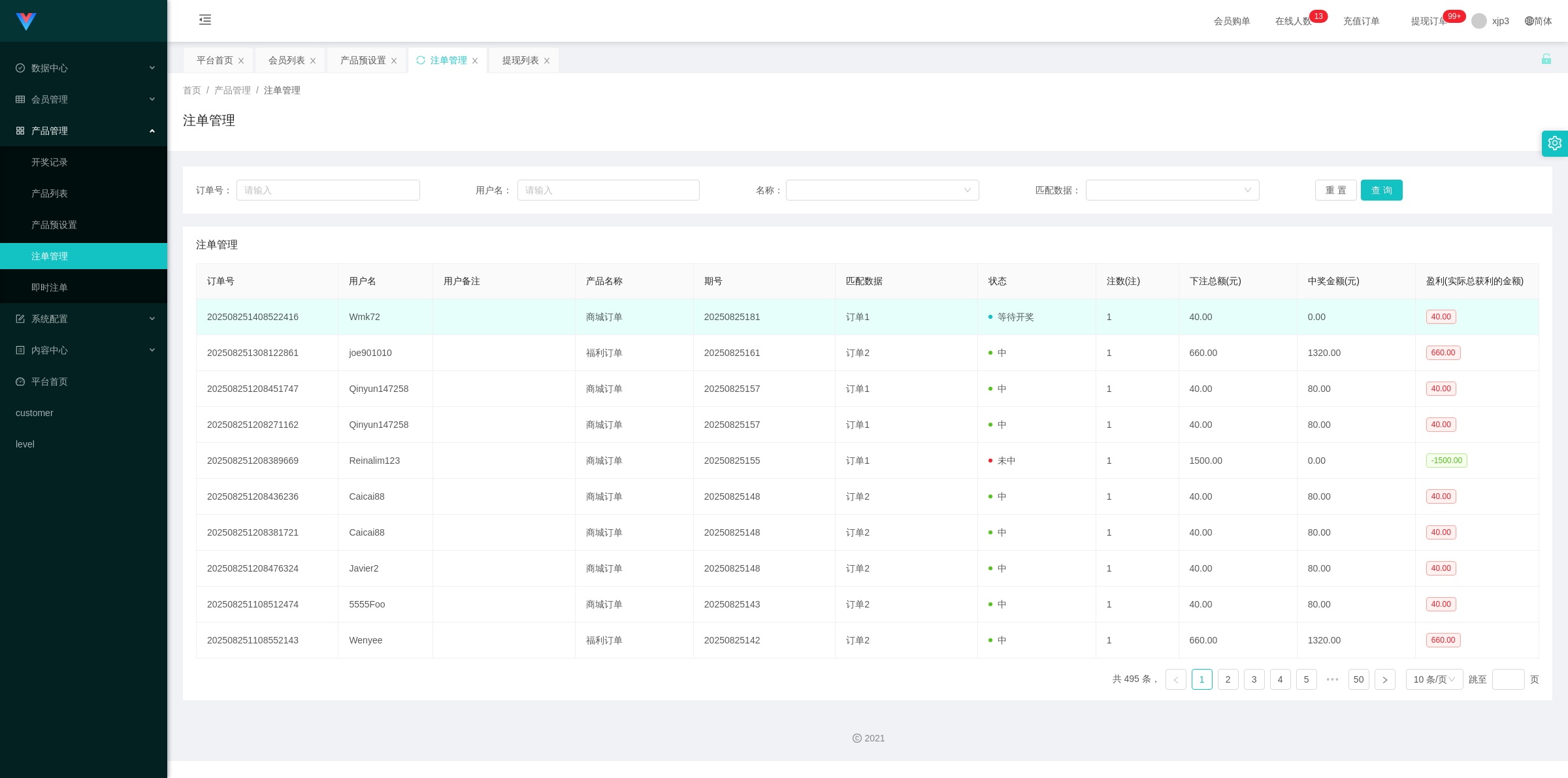
click at [369, 312] on td "Wmk72" at bounding box center [386, 317] width 95 height 36
copy td "Wmk72"
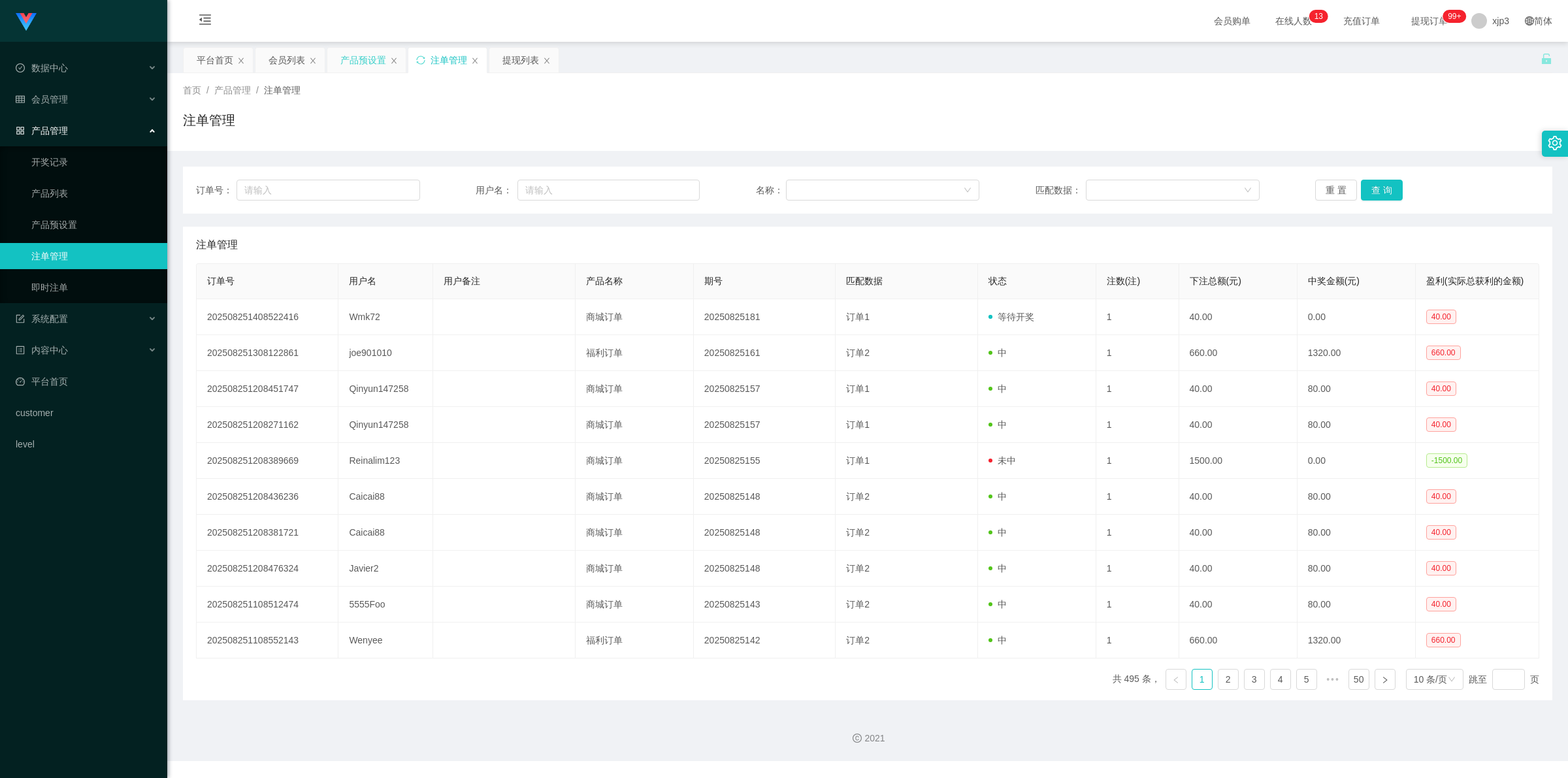
click at [350, 59] on div "产品预设置" at bounding box center [363, 60] width 46 height 25
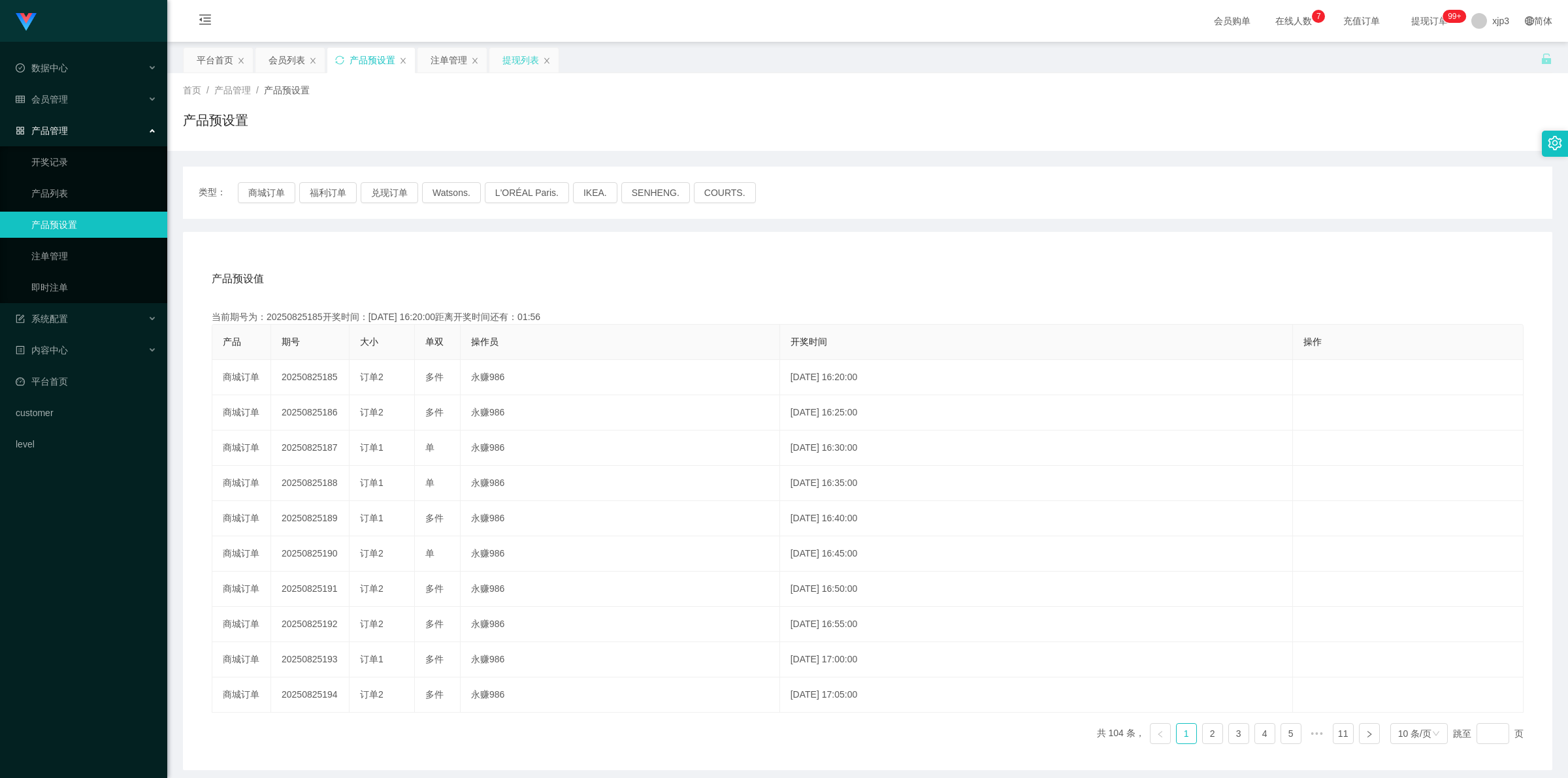
click at [517, 50] on div "提现列表" at bounding box center [520, 60] width 37 height 25
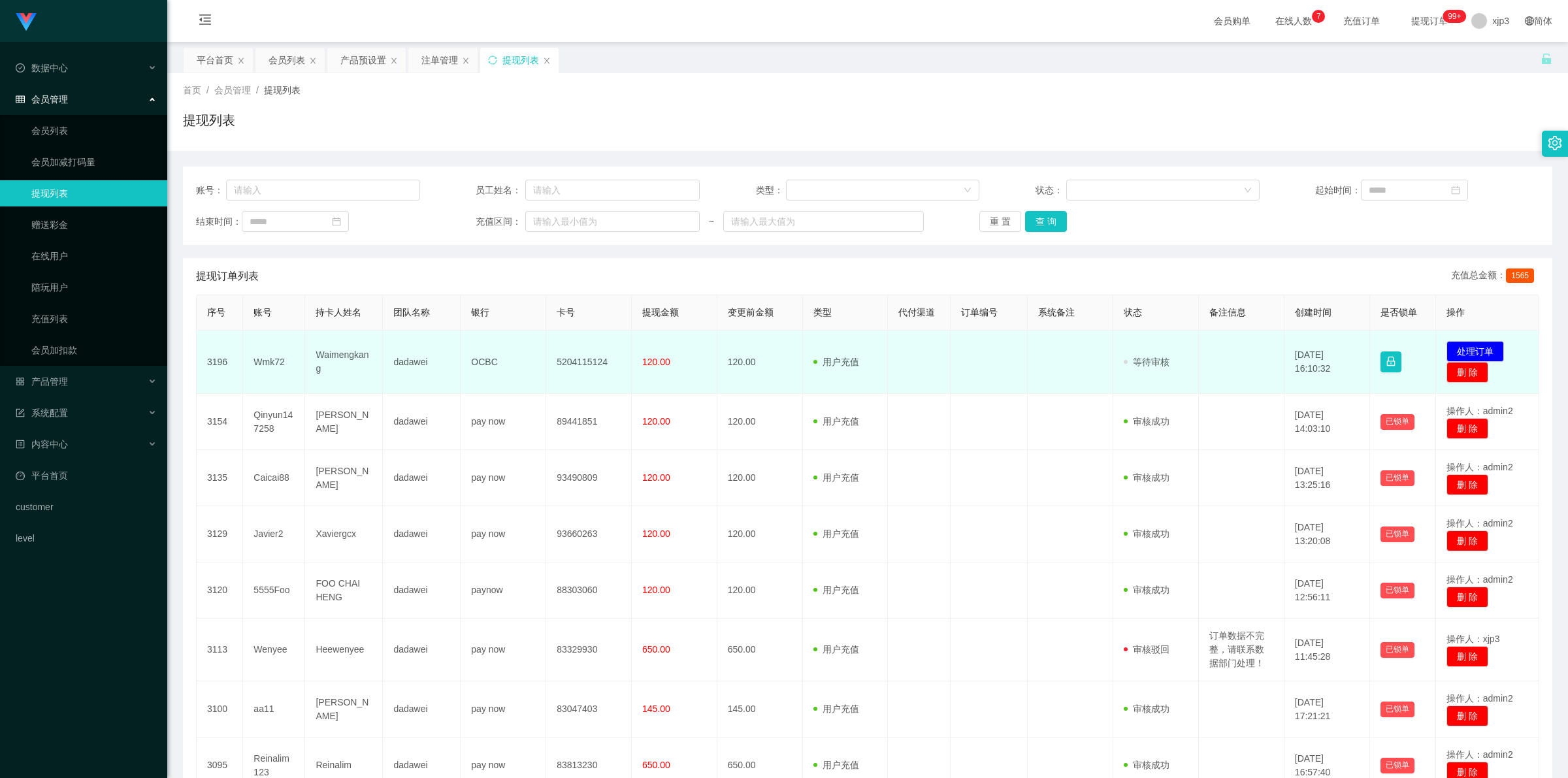
click at [259, 360] on td "Wmk72" at bounding box center [273, 362] width 62 height 63
copy td "Wmk72"
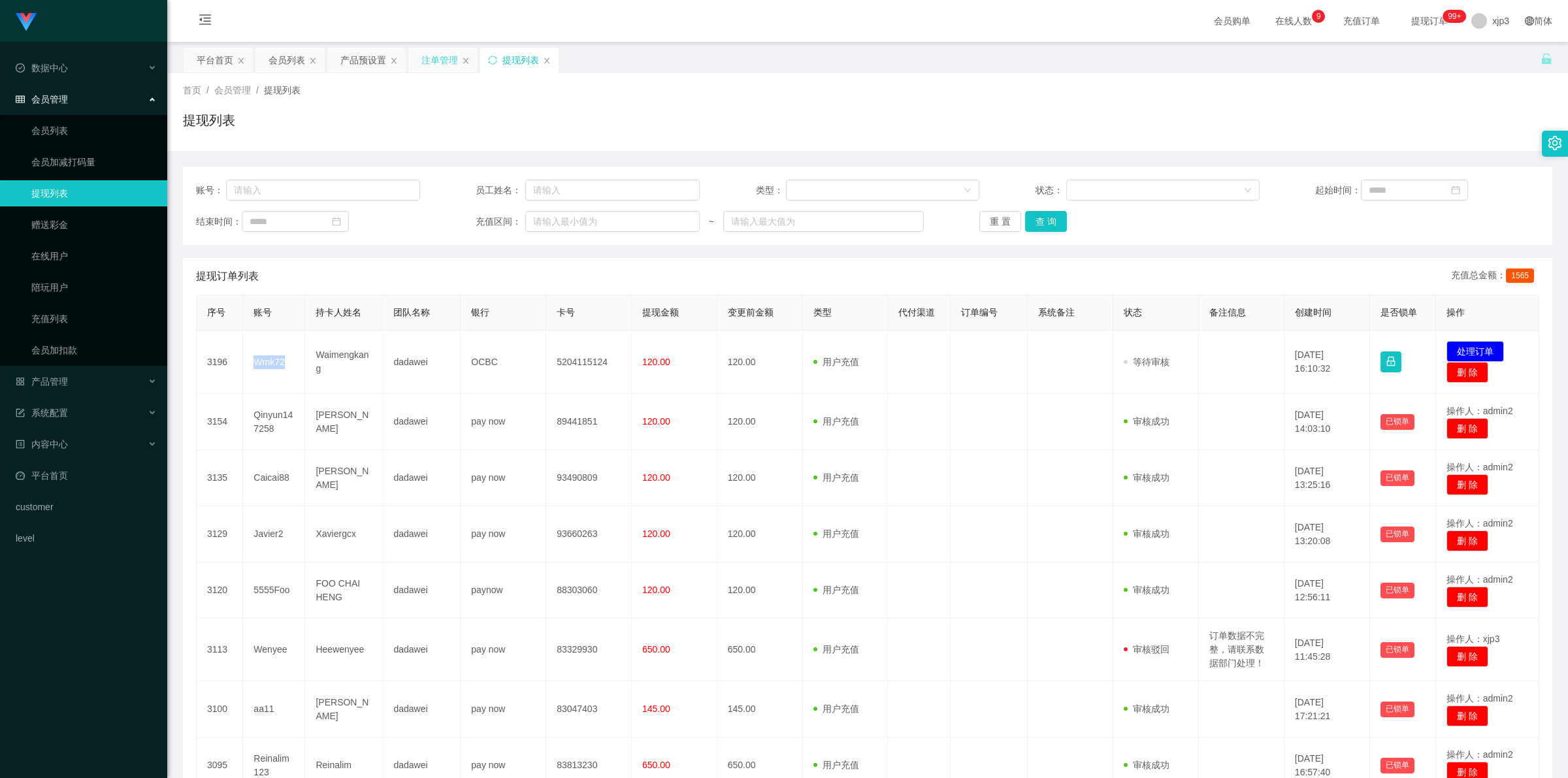
click at [432, 51] on div "注单管理" at bounding box center [440, 60] width 37 height 25
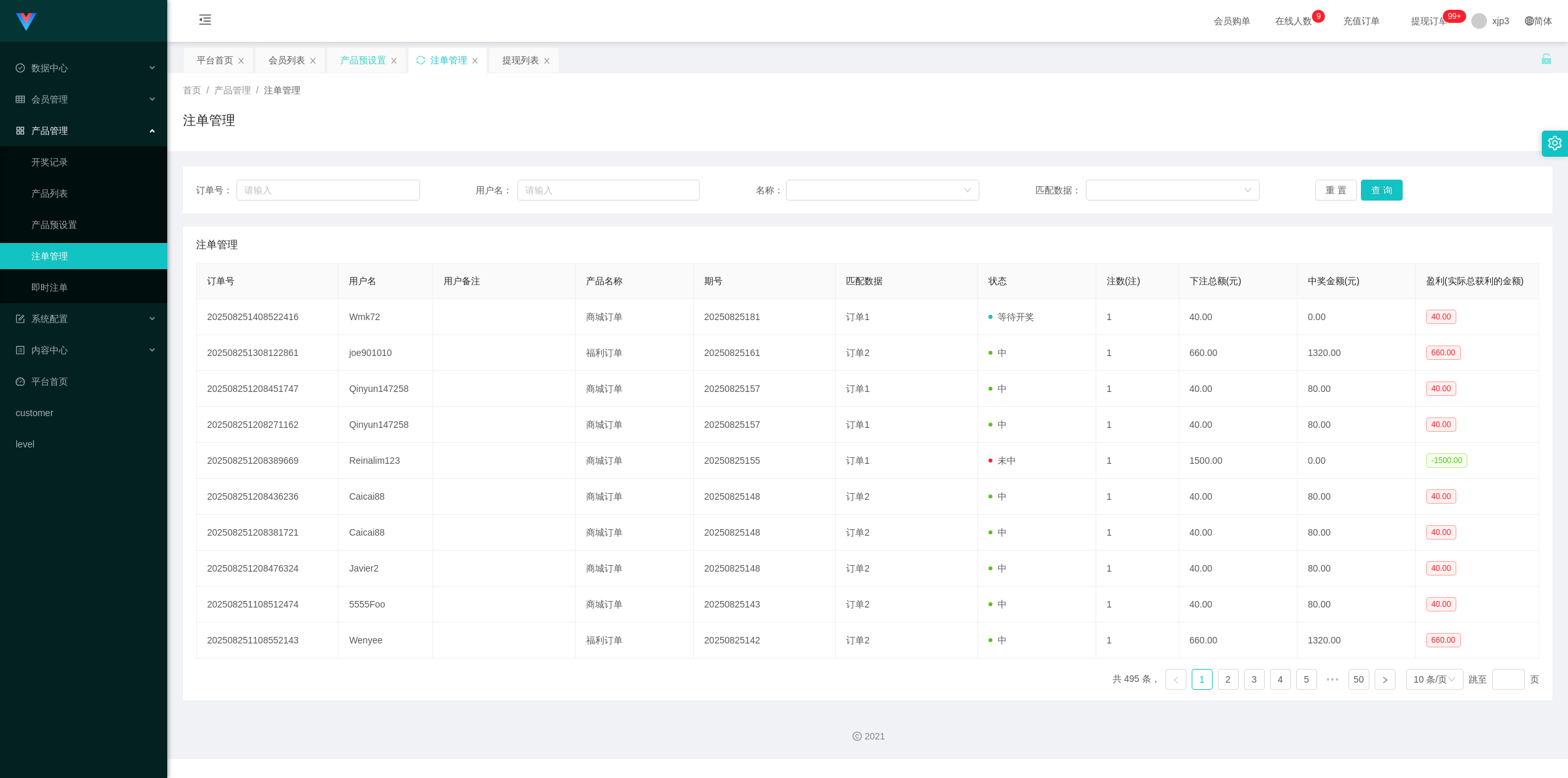
click at [373, 63] on div "产品预设置" at bounding box center [363, 60] width 46 height 25
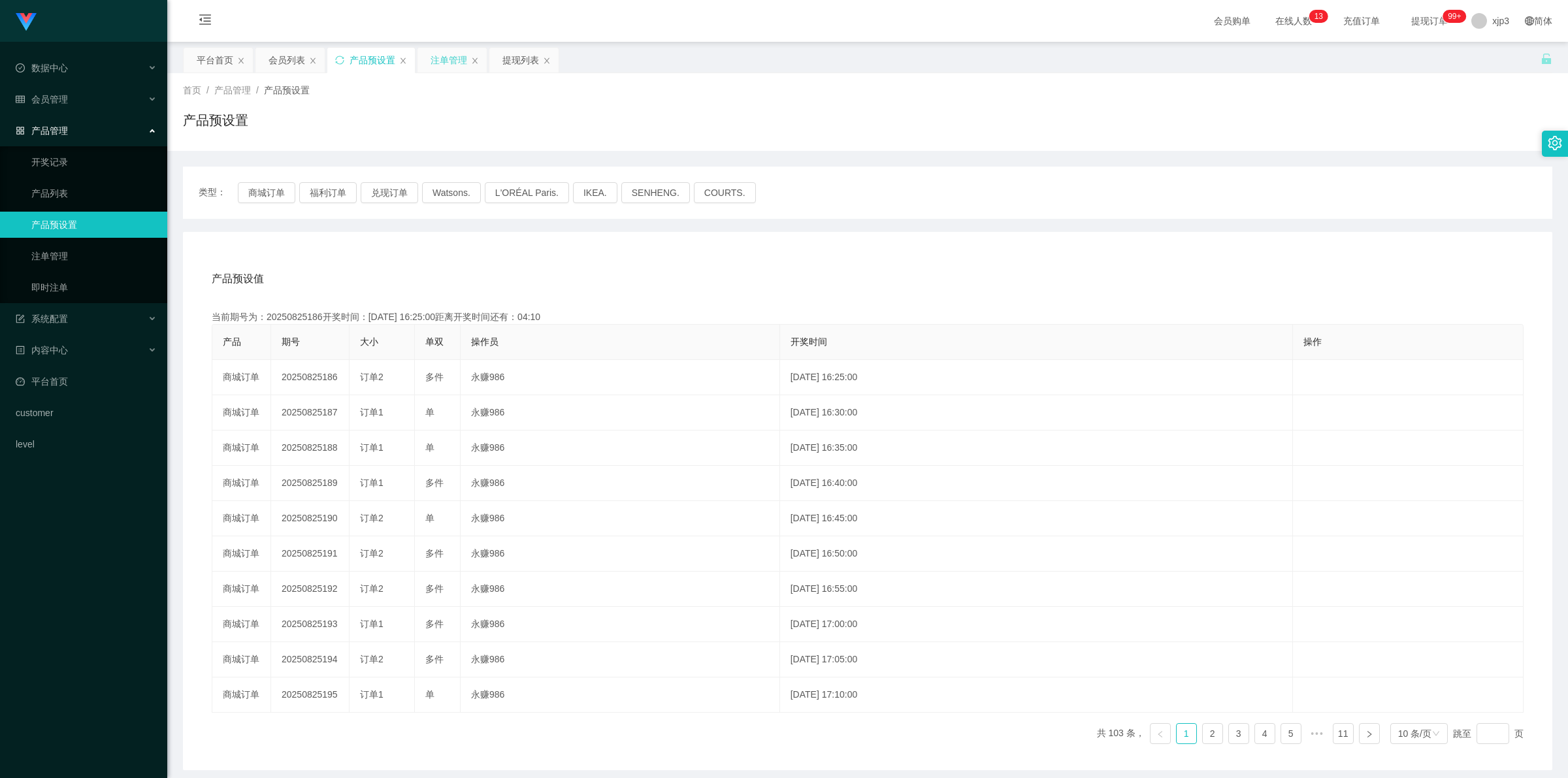
click at [462, 58] on div "注单管理" at bounding box center [448, 60] width 37 height 25
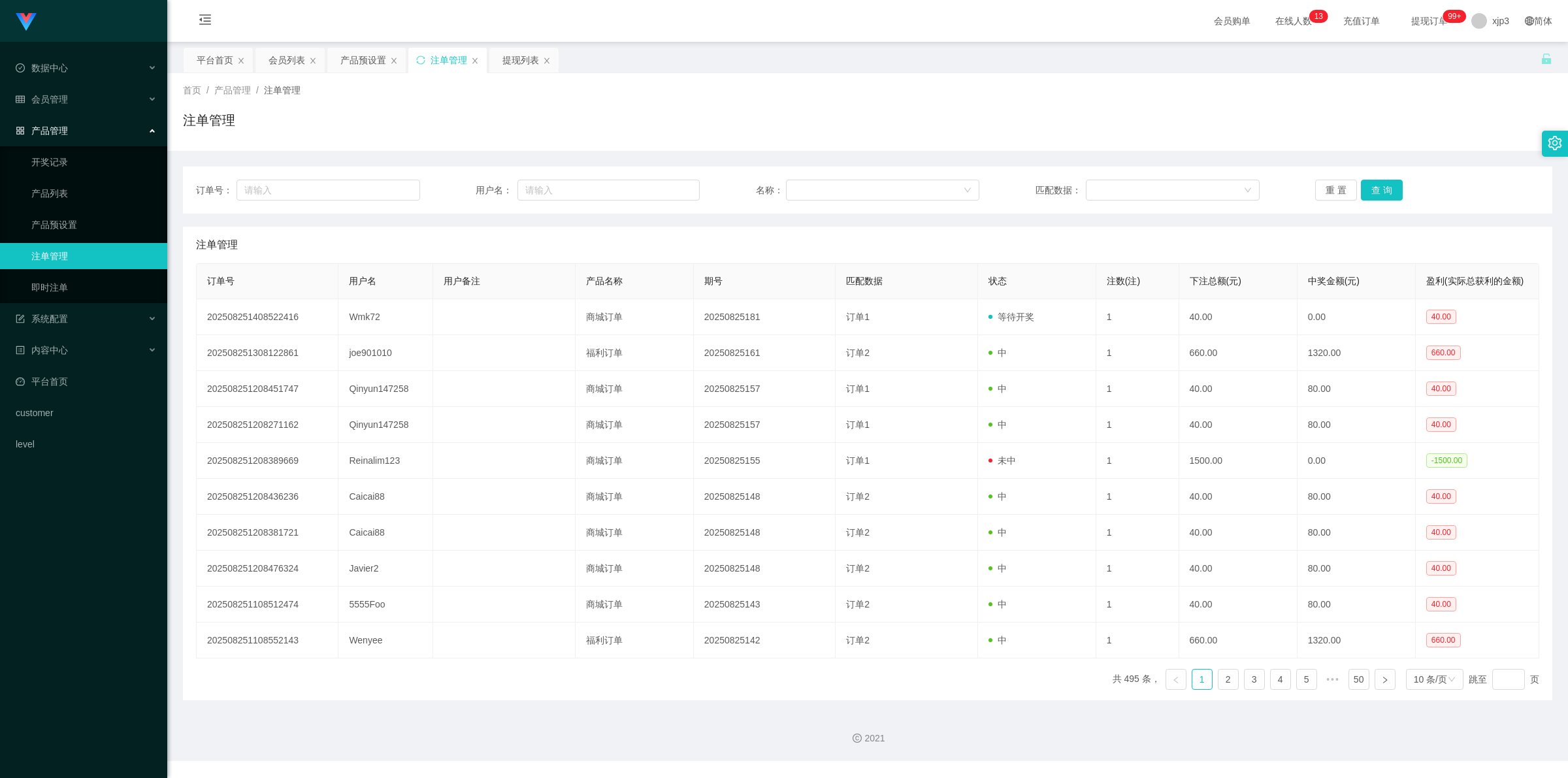
click at [439, 58] on div "注单管理" at bounding box center [448, 60] width 37 height 25
click at [368, 47] on div "产品预设置" at bounding box center [363, 60] width 46 height 25
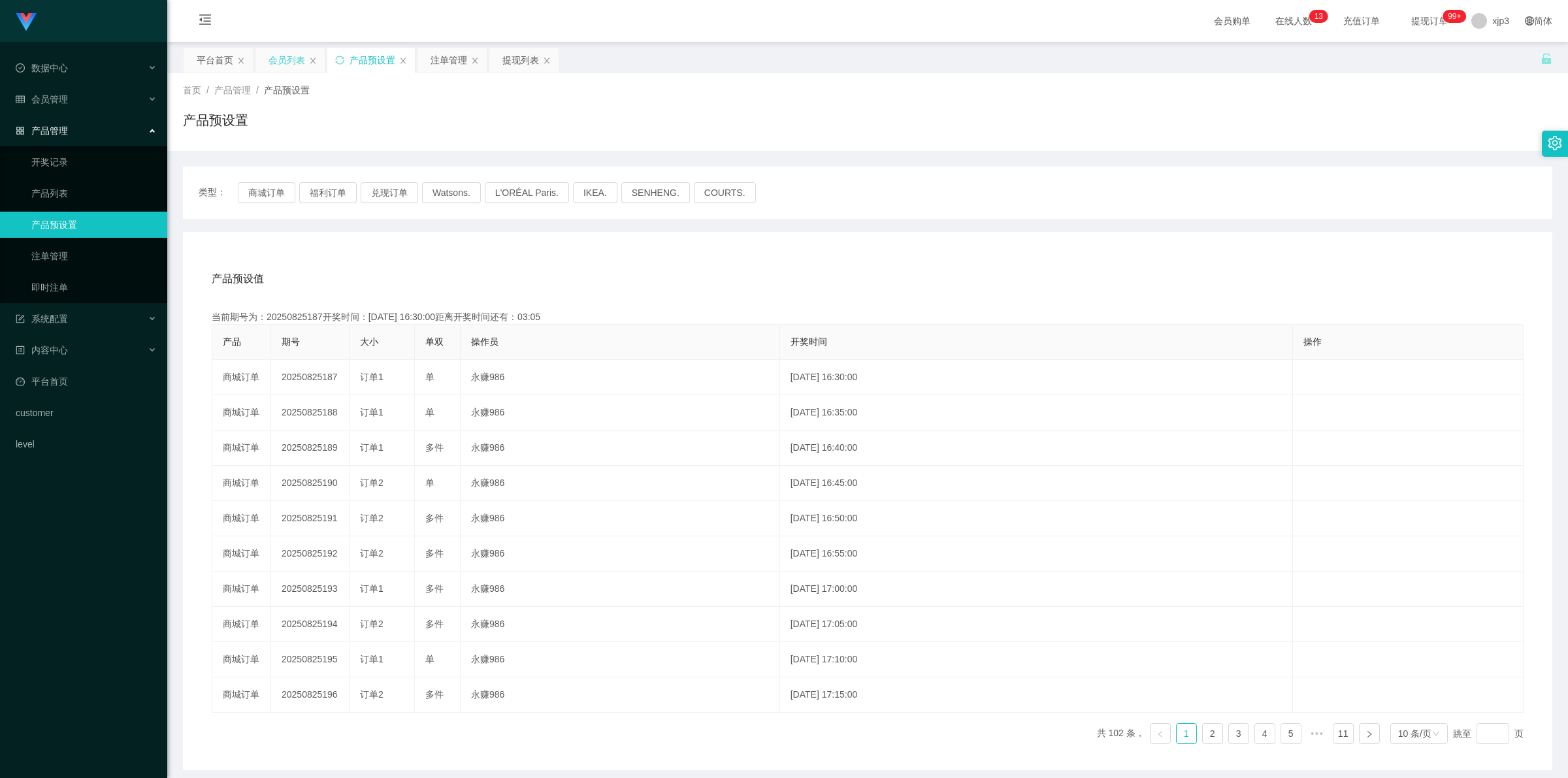
click at [289, 54] on div "会员列表" at bounding box center [286, 60] width 37 height 25
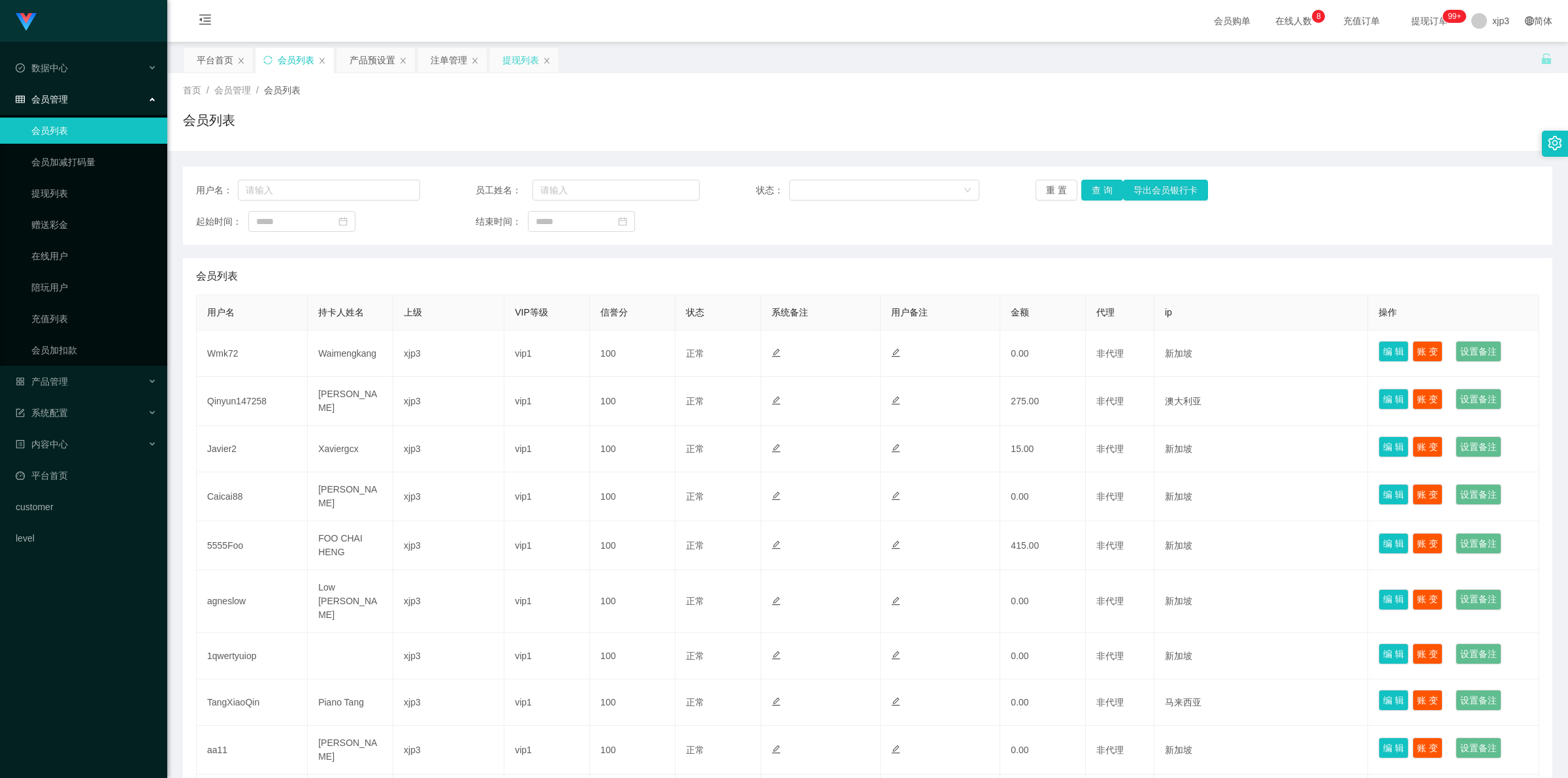
click at [505, 69] on div "提现列表" at bounding box center [520, 60] width 37 height 25
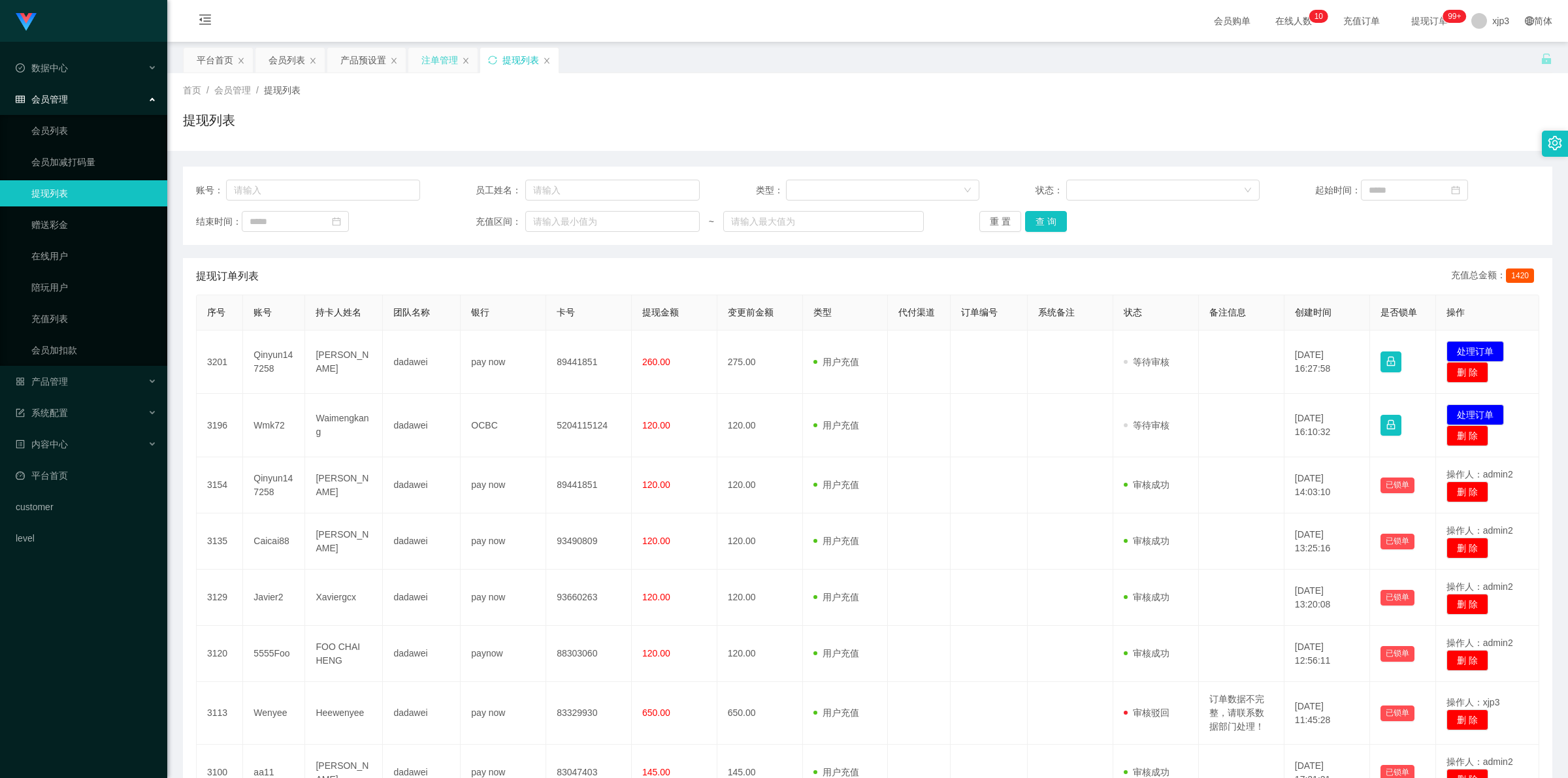
click at [441, 64] on div "注单管理" at bounding box center [440, 60] width 37 height 25
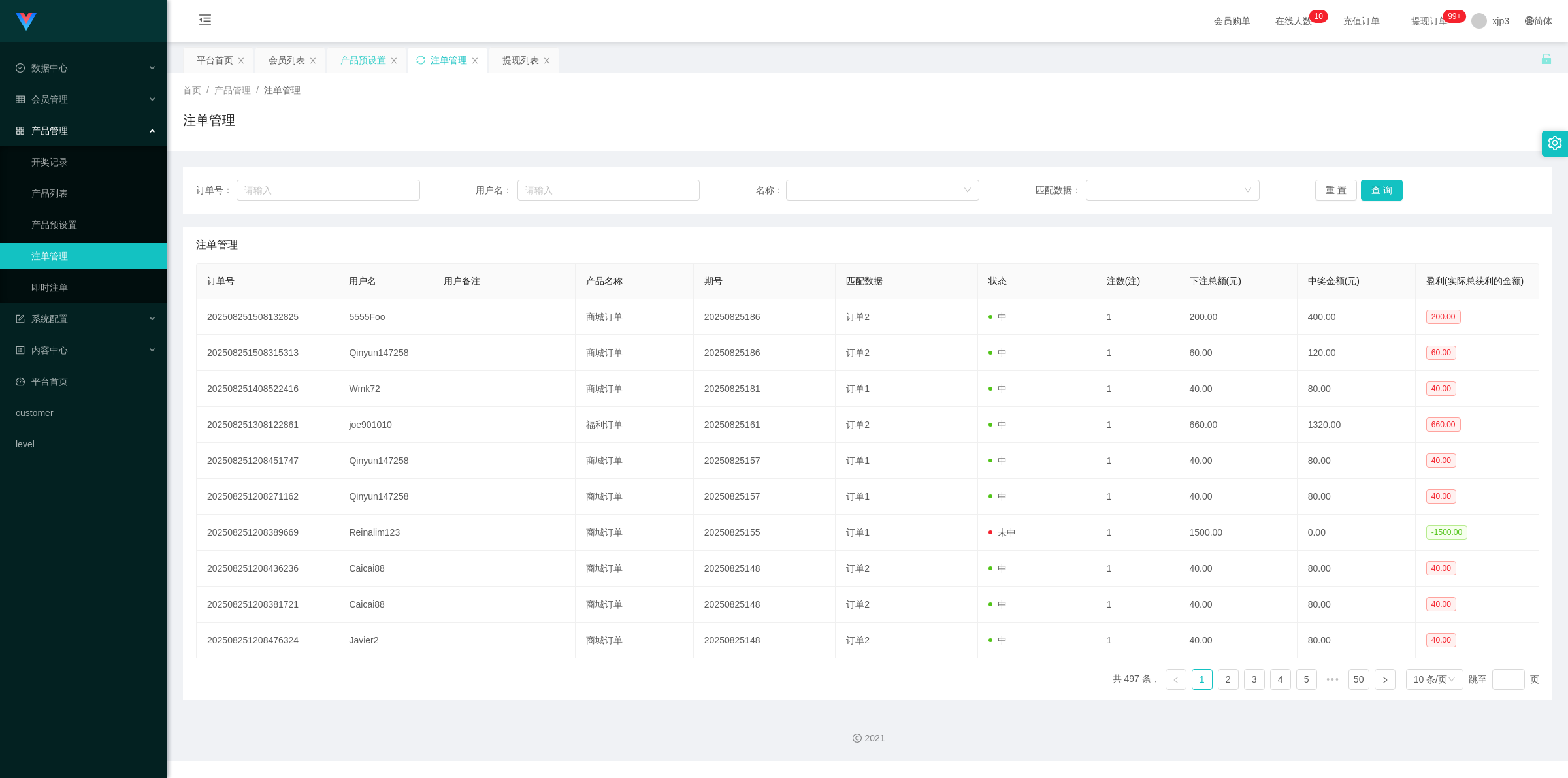
click at [360, 58] on div "产品预设置" at bounding box center [363, 60] width 46 height 25
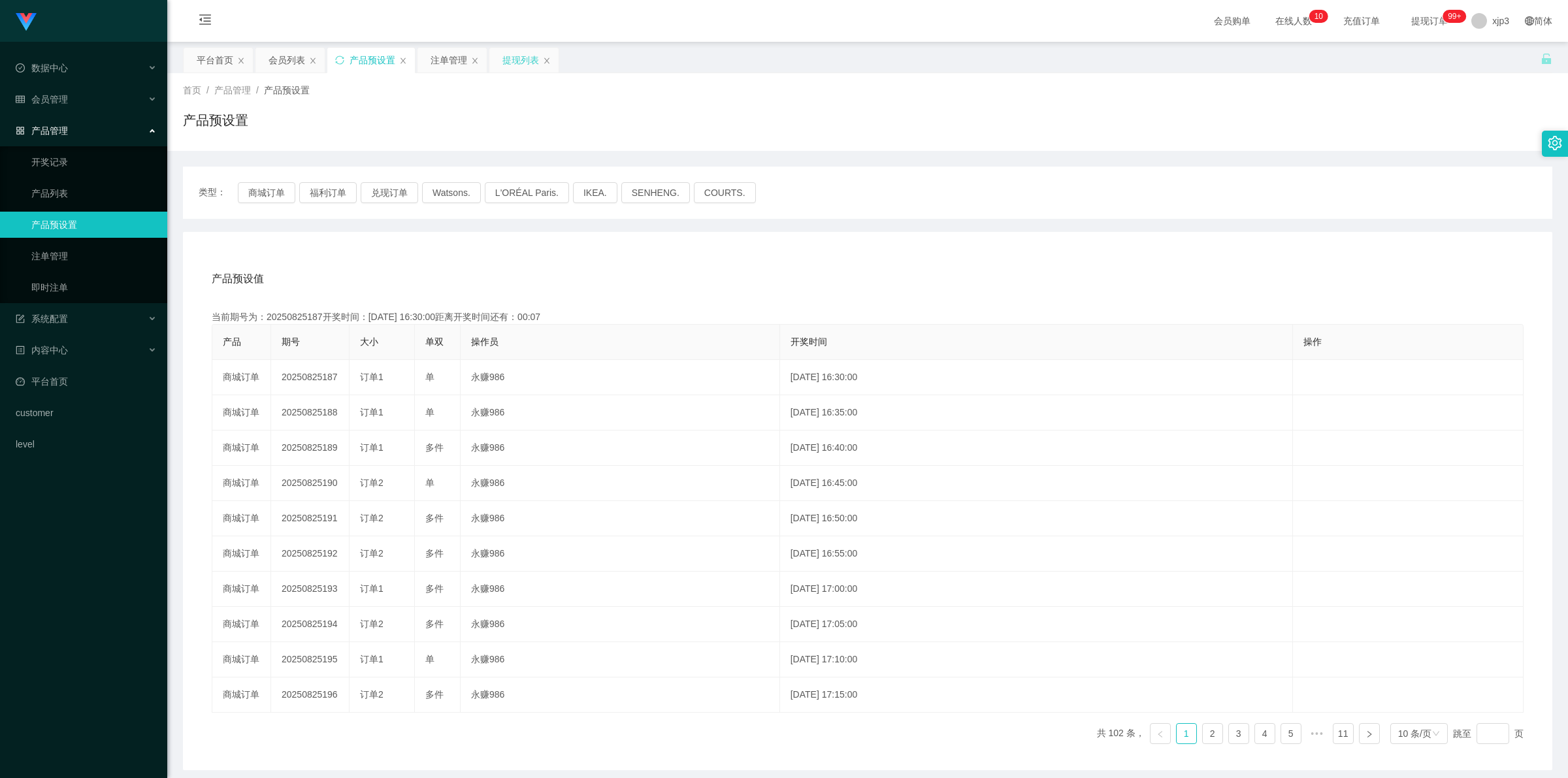
click at [524, 57] on div "提现列表" at bounding box center [520, 60] width 37 height 25
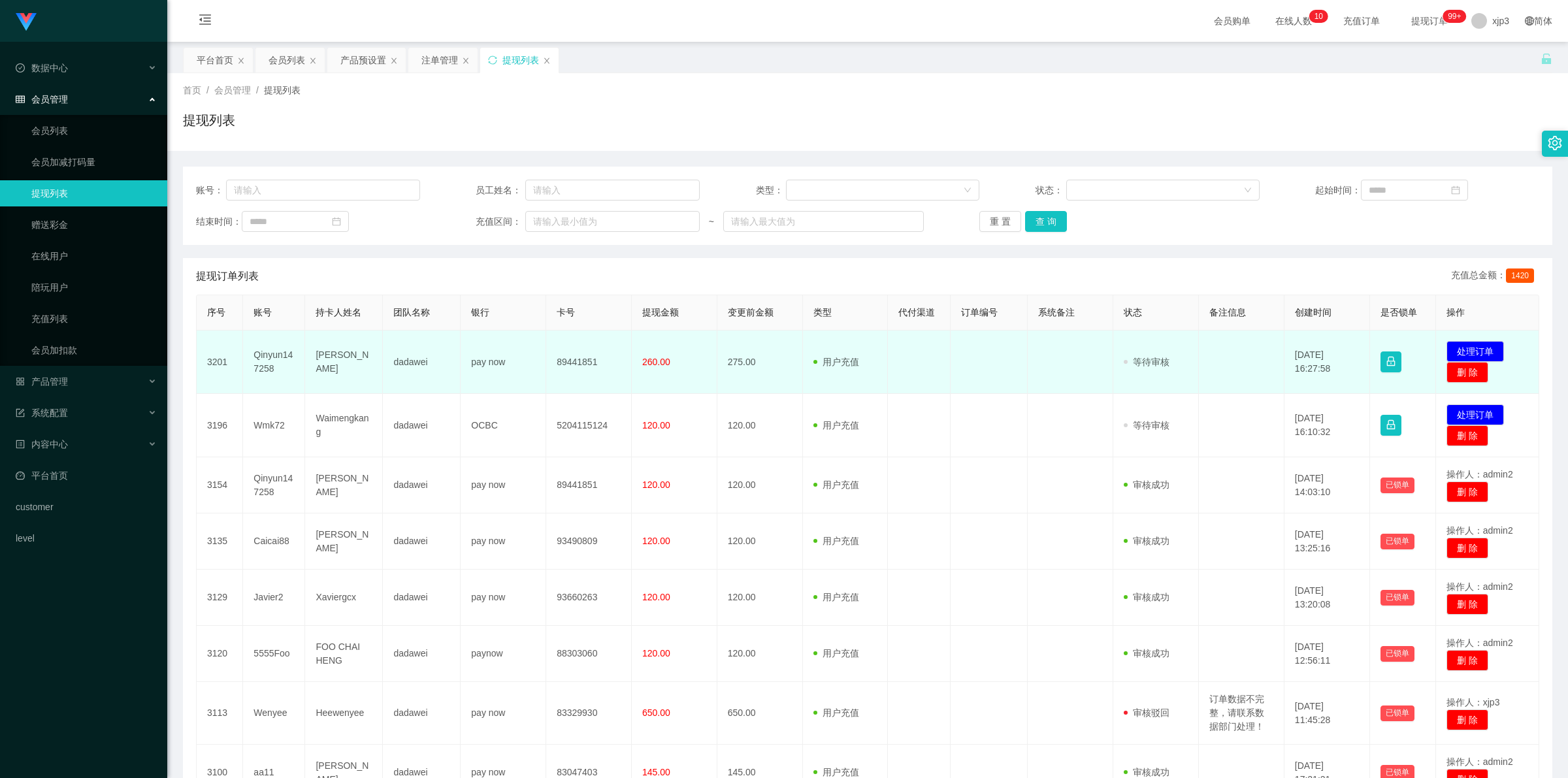
click at [266, 358] on td "Qinyun147258" at bounding box center [273, 362] width 62 height 63
copy td "Qinyun147258"
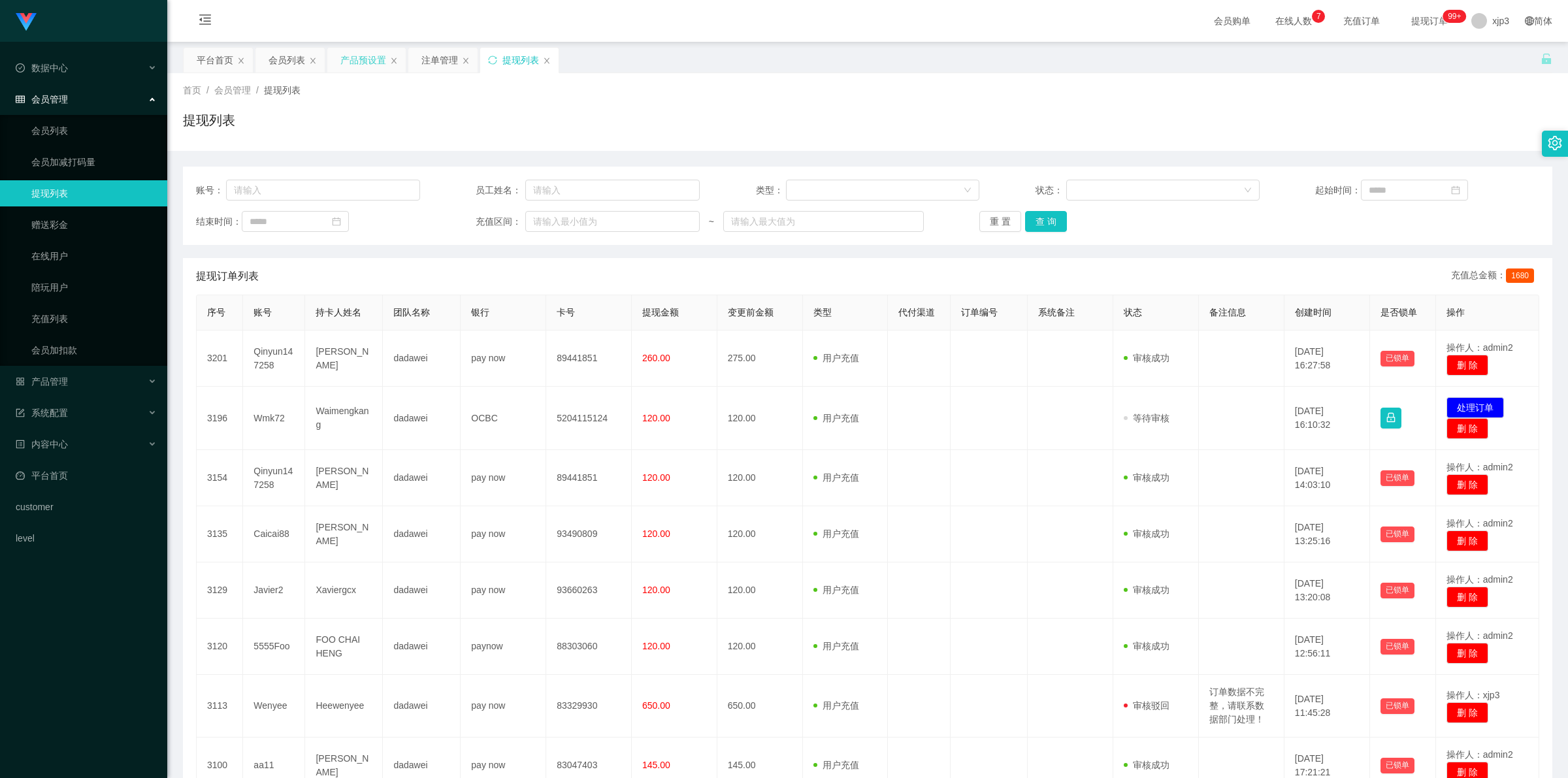
click at [356, 59] on div "产品预设置" at bounding box center [363, 60] width 46 height 25
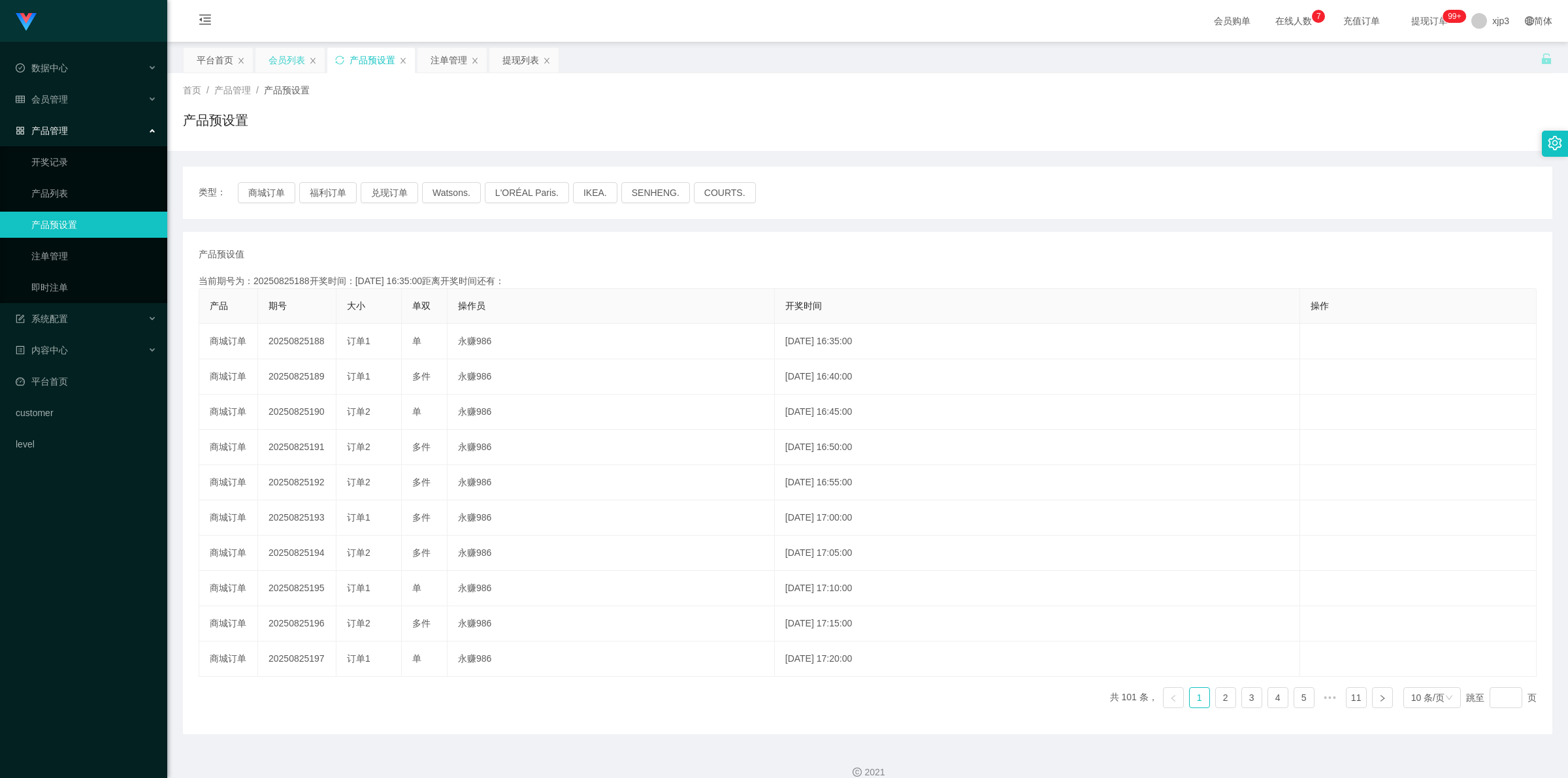
click at [285, 63] on div "会员列表" at bounding box center [286, 60] width 37 height 25
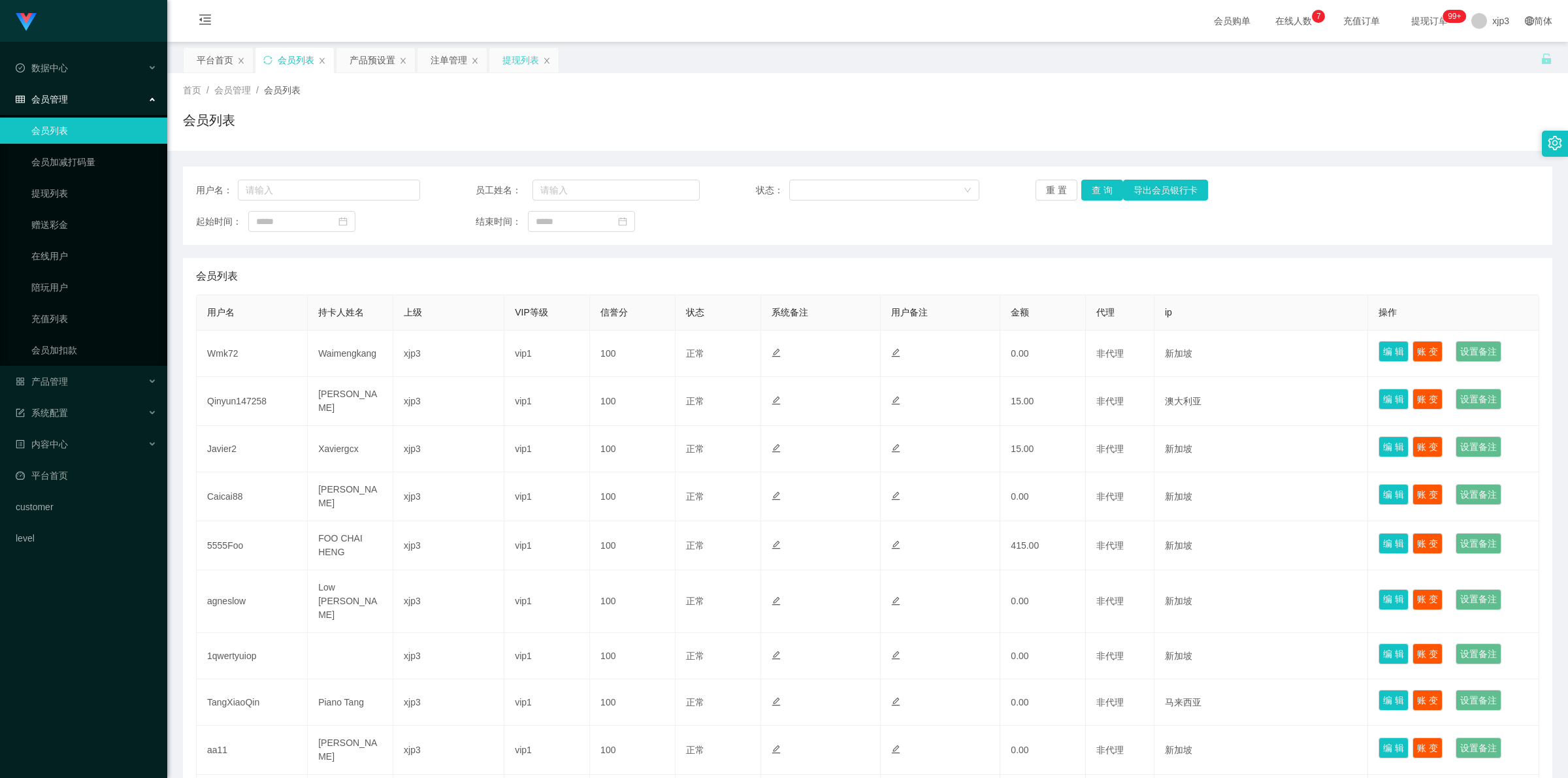
click at [514, 59] on div "提现列表" at bounding box center [520, 60] width 37 height 25
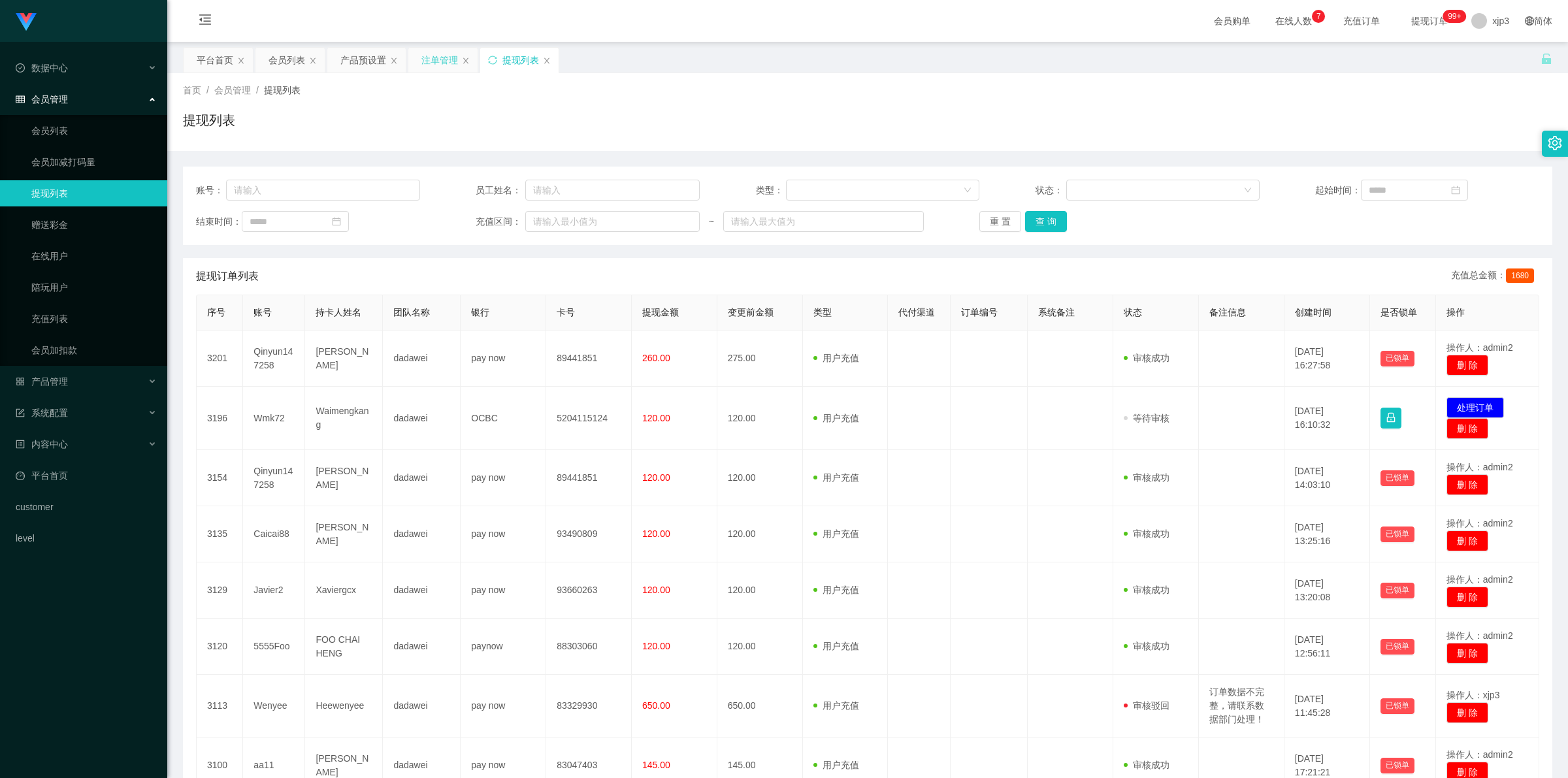
click at [436, 60] on div "注单管理" at bounding box center [440, 60] width 37 height 25
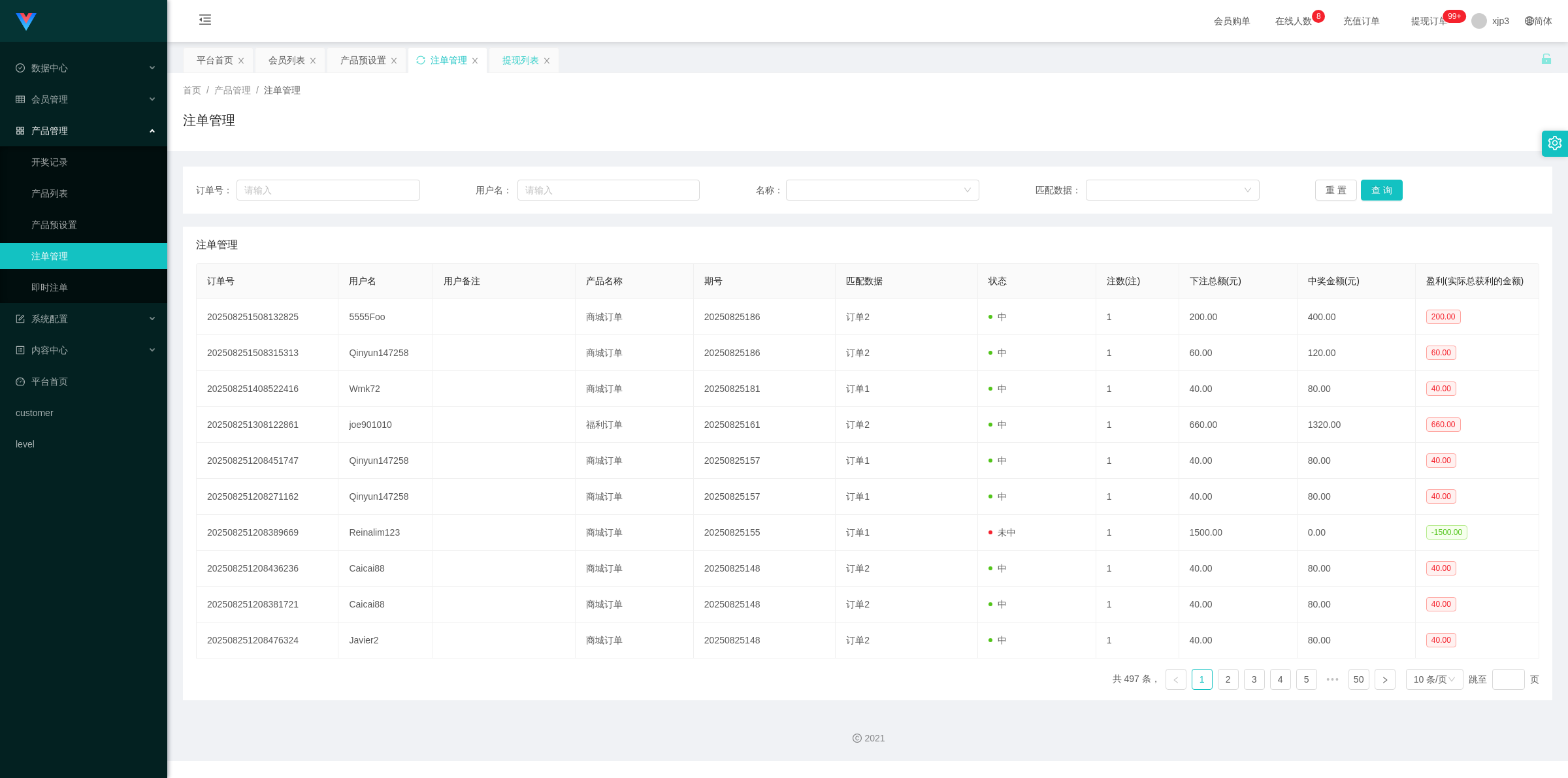
click at [508, 62] on div "提现列表" at bounding box center [520, 60] width 37 height 25
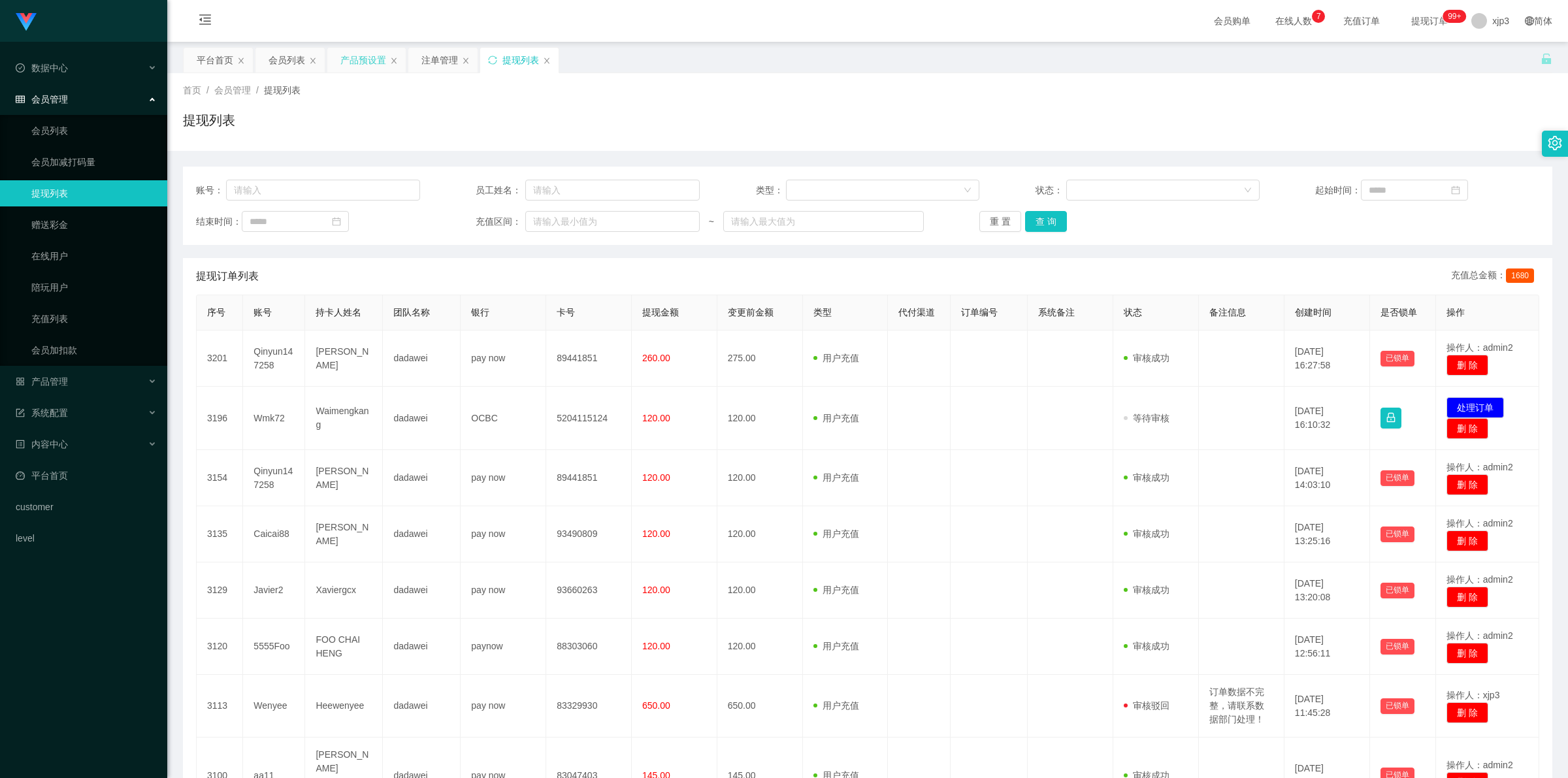
click at [366, 63] on div "产品预设置" at bounding box center [363, 60] width 46 height 25
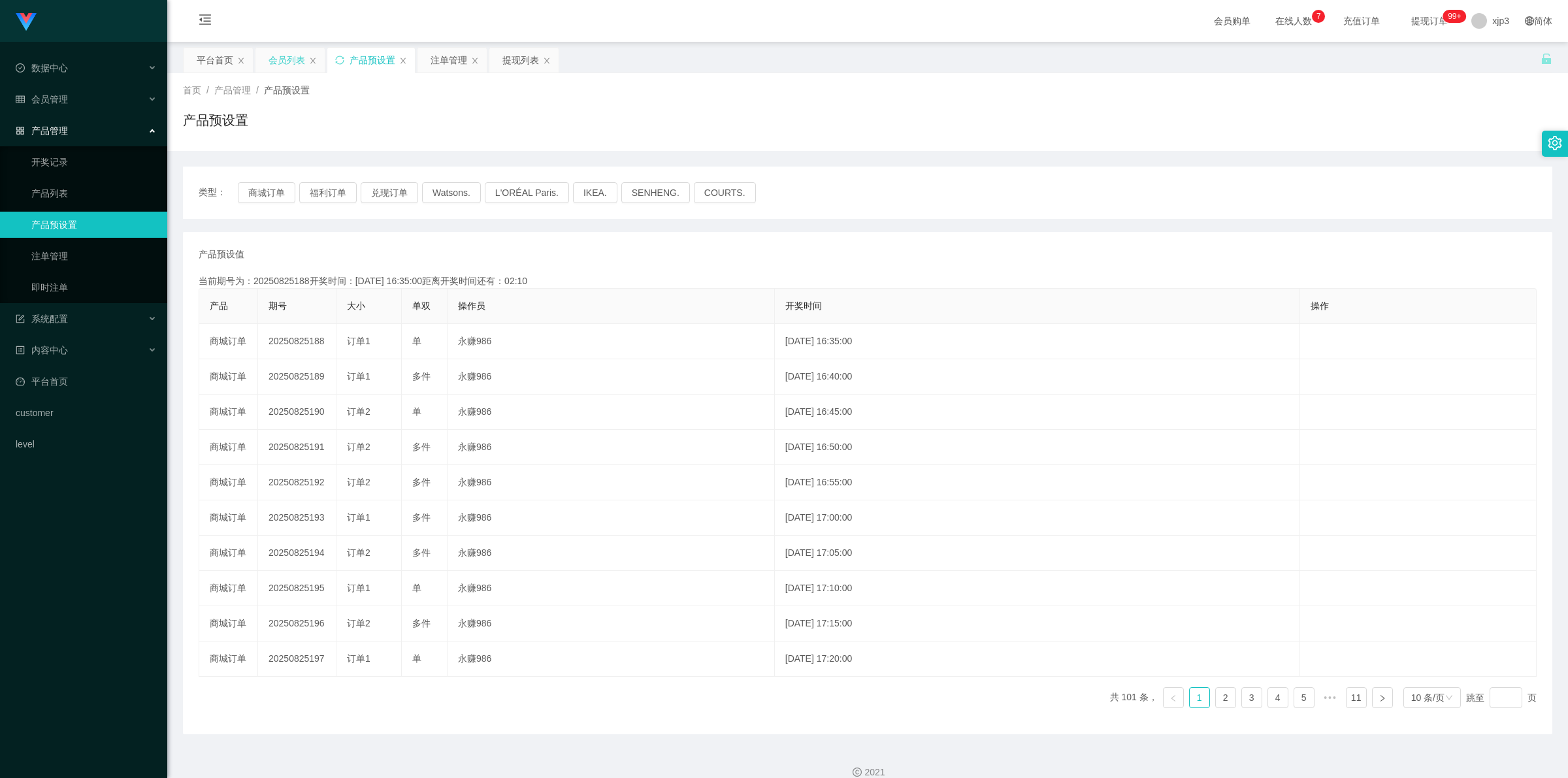
click at [302, 52] on div "会员列表" at bounding box center [286, 60] width 37 height 25
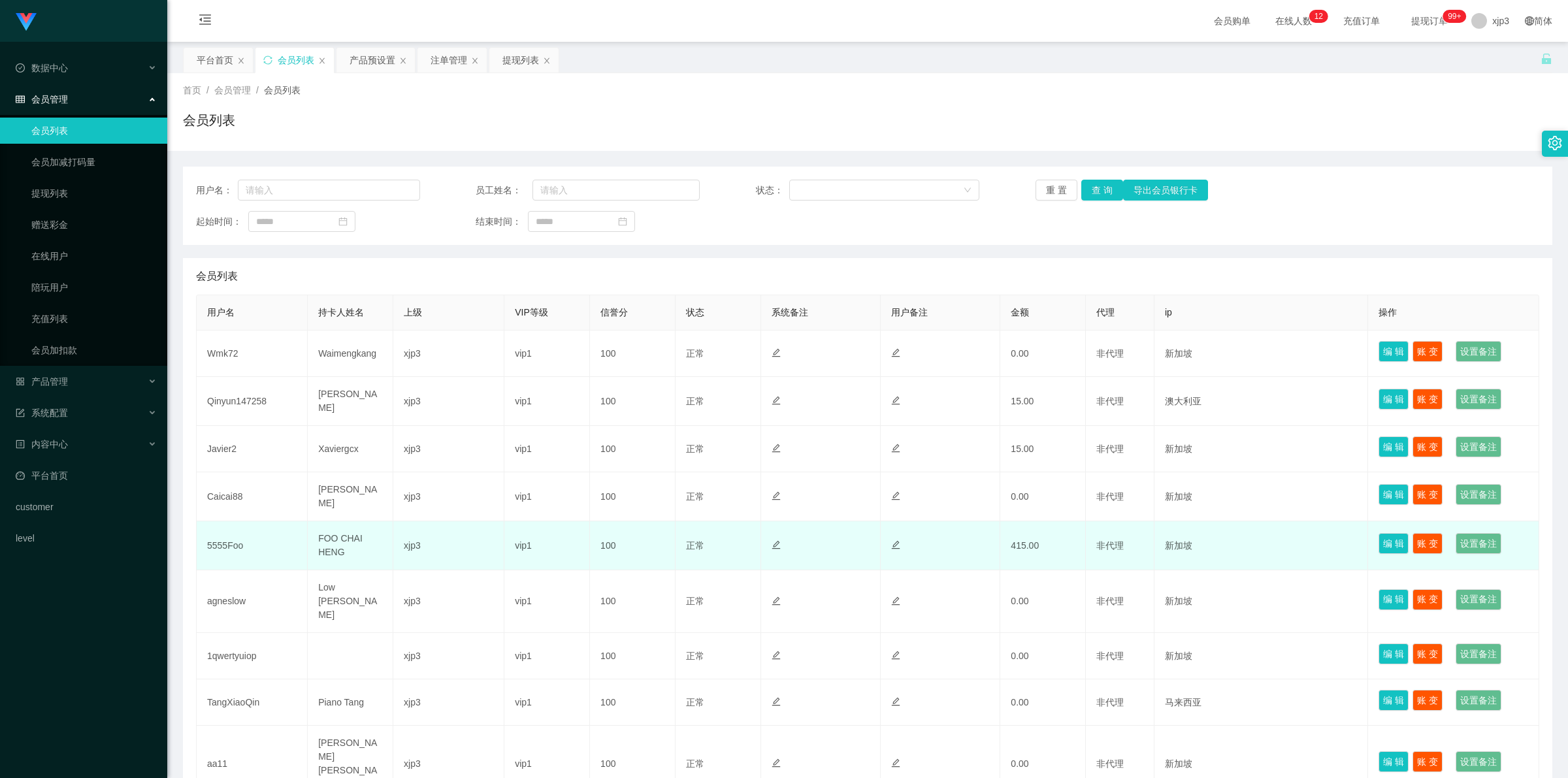
click at [323, 537] on td "FOO CHAI HENG" at bounding box center [351, 546] width 85 height 49
click at [325, 537] on td "FOO CHAI HENG" at bounding box center [351, 546] width 85 height 49
click at [224, 537] on td "5555Foo" at bounding box center [251, 546] width 111 height 49
copy td "5555Foo"
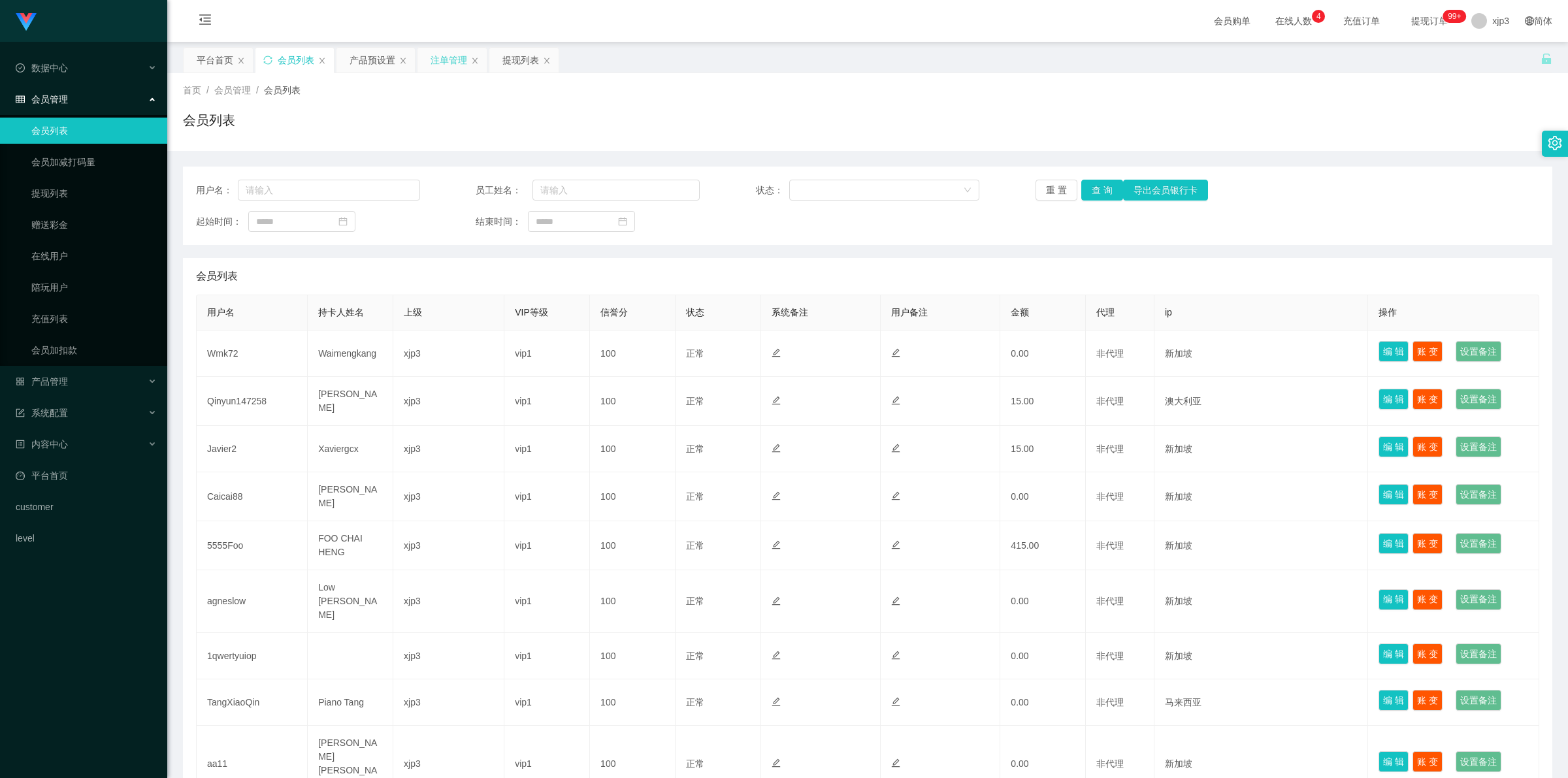
click at [413, 56] on div "注单管理" at bounding box center [448, 60] width 37 height 25
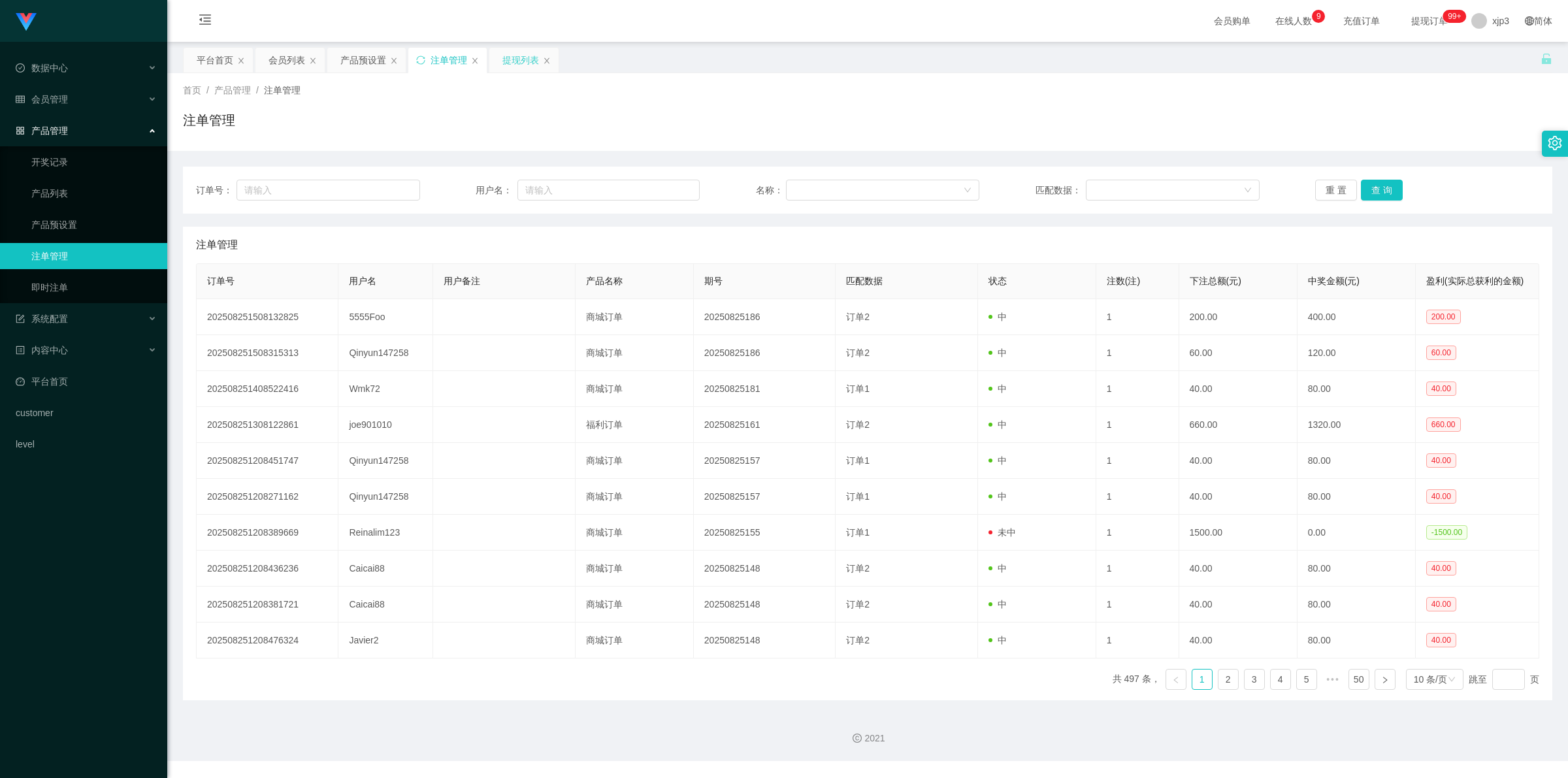
click at [413, 57] on div "提现列表" at bounding box center [520, 60] width 37 height 25
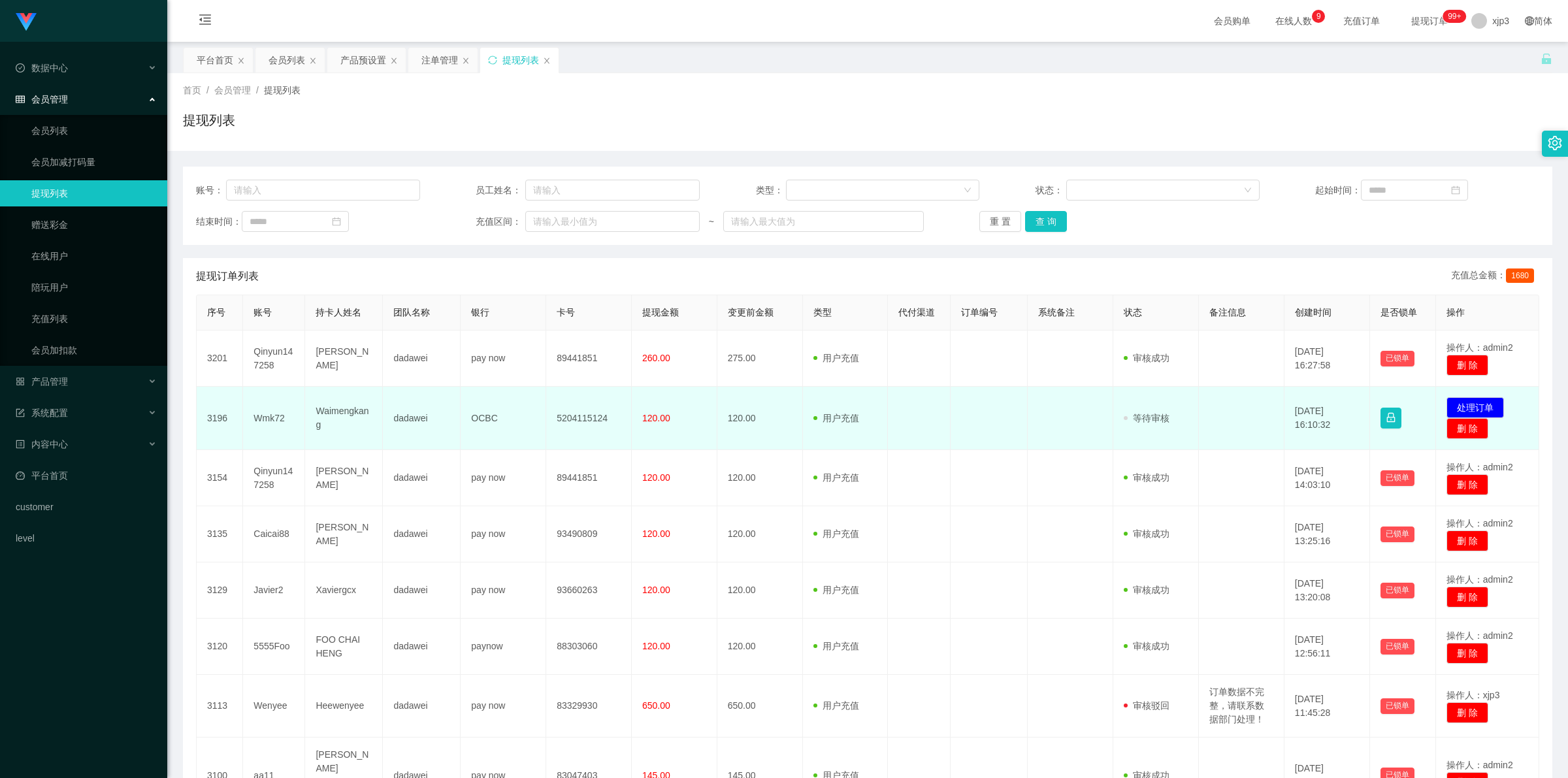
click at [263, 283] on td "Wmk72" at bounding box center [273, 418] width 62 height 63
copy td "Wmk72"
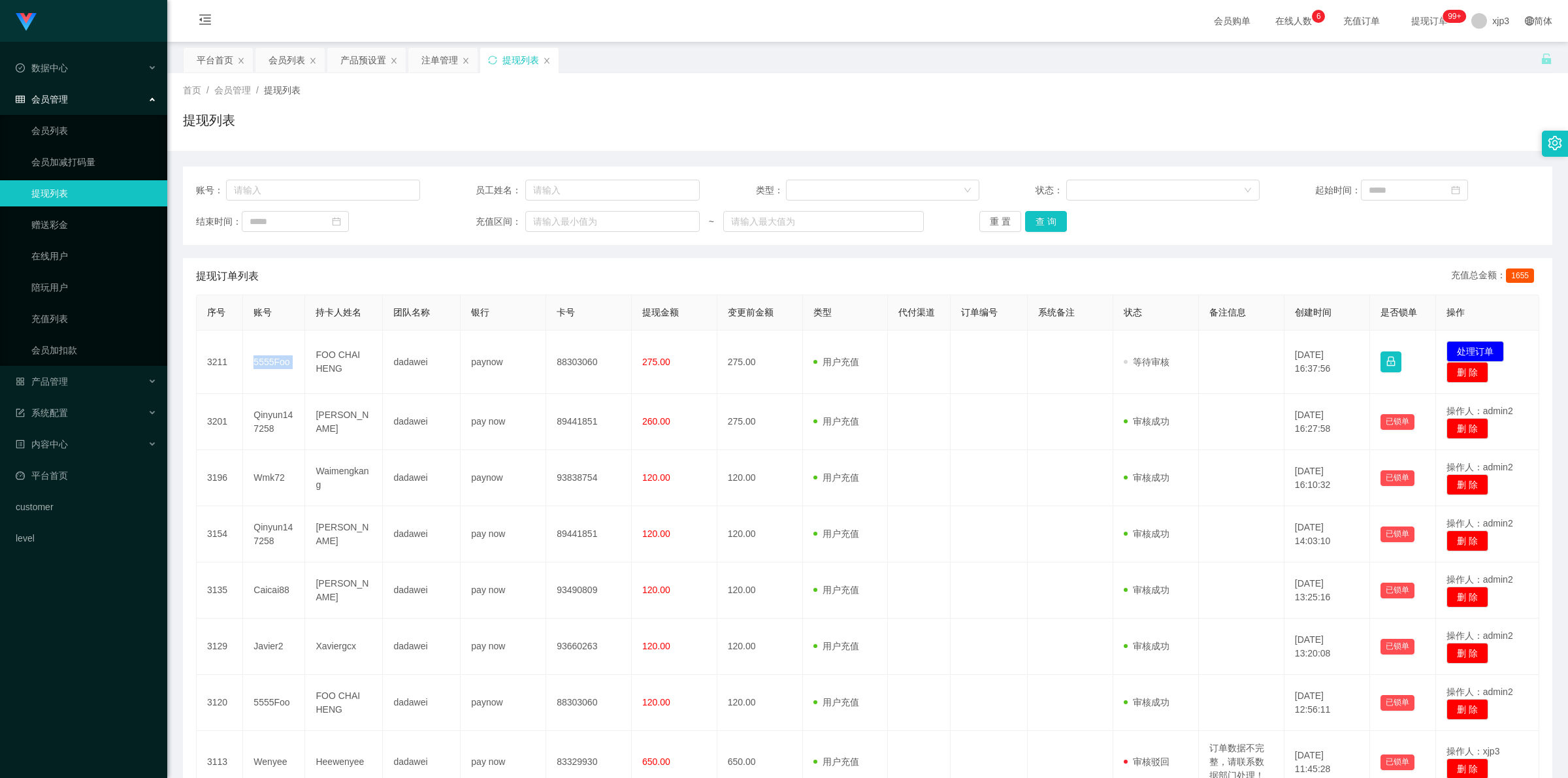
click at [280, 356] on td "5555Foo" at bounding box center [273, 362] width 62 height 63
click at [210, 47] on div "平台首页" at bounding box center [214, 60] width 37 height 25
